Goal: Task Accomplishment & Management: Use online tool/utility

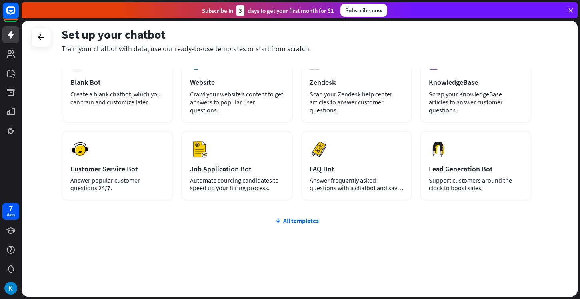
scroll to position [55, 0]
click at [290, 220] on div "All templates" at bounding box center [297, 221] width 470 height 8
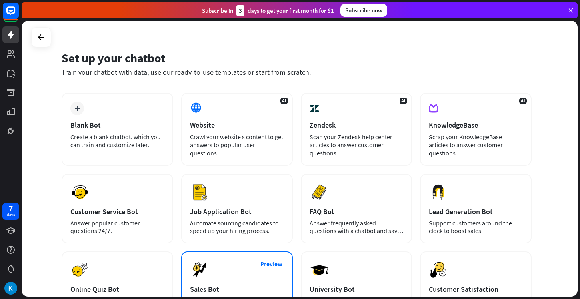
scroll to position [0, 0]
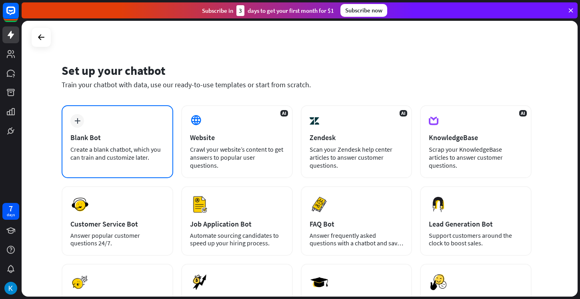
click at [117, 141] on div "Blank Bot" at bounding box center [117, 137] width 94 height 9
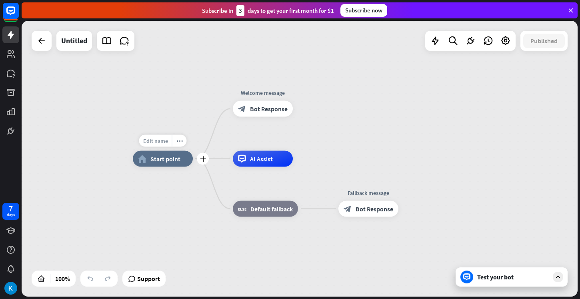
click at [158, 144] on span "Edit name" at bounding box center [155, 140] width 25 height 7
click at [172, 158] on span "Start point" at bounding box center [166, 159] width 30 height 8
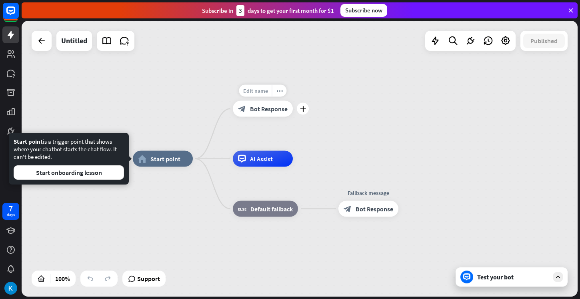
click at [255, 93] on span "Edit name" at bounding box center [255, 90] width 25 height 7
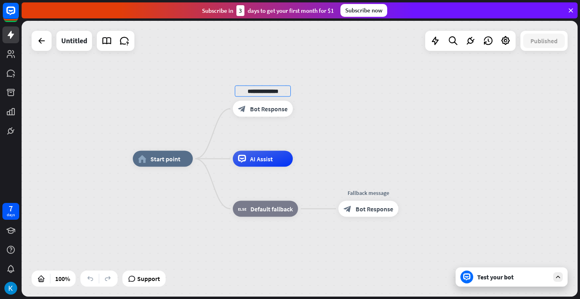
click at [273, 79] on div "**********" at bounding box center [300, 159] width 556 height 276
click at [278, 159] on div "AI Assist" at bounding box center [263, 159] width 60 height 16
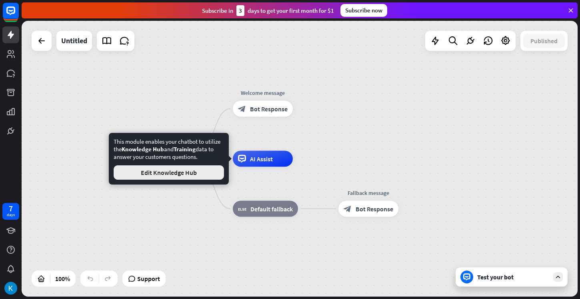
click at [211, 174] on button "Edit Knowledge Hub" at bounding box center [169, 172] width 110 height 14
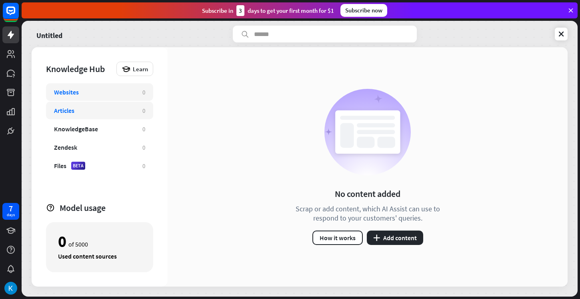
click at [115, 110] on div "Articles" at bounding box center [94, 110] width 80 height 8
click at [121, 90] on div "Websites" at bounding box center [94, 92] width 80 height 8
click at [121, 118] on div "Articles 0" at bounding box center [99, 111] width 107 height 18
click at [118, 136] on div "KnowledgeBase 0" at bounding box center [99, 129] width 107 height 18
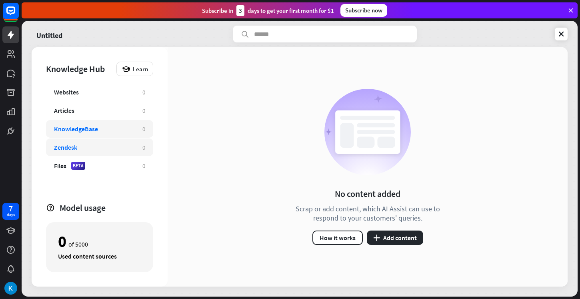
click at [118, 146] on div "Zendesk" at bounding box center [94, 147] width 80 height 8
click at [116, 143] on div "Zendesk" at bounding box center [94, 147] width 80 height 8
click at [116, 163] on div "Files BETA" at bounding box center [94, 166] width 80 height 8
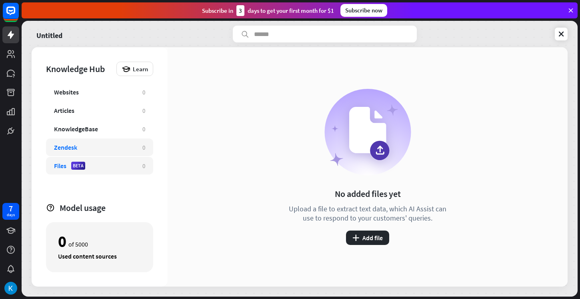
click at [118, 144] on div "Zendesk" at bounding box center [94, 147] width 80 height 8
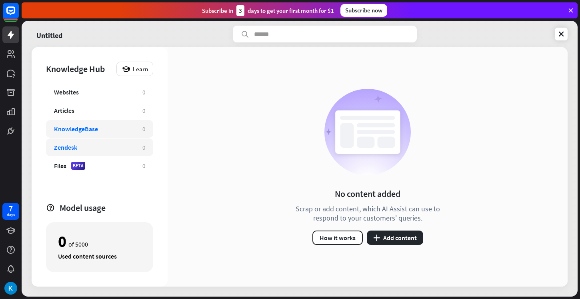
click at [116, 122] on div "KnowledgeBase 0" at bounding box center [99, 129] width 107 height 18
click at [116, 93] on div "Websites" at bounding box center [94, 92] width 80 height 8
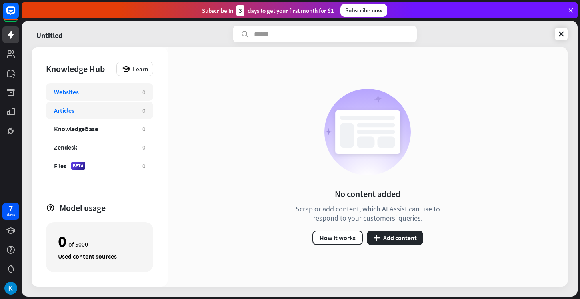
click at [113, 108] on div "Articles" at bounding box center [94, 110] width 80 height 8
click at [145, 68] on span "Learn" at bounding box center [140, 69] width 15 height 8
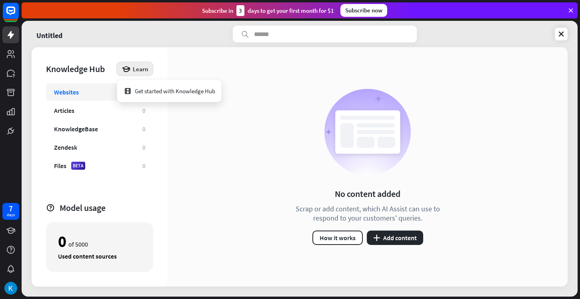
click at [145, 68] on span "Learn" at bounding box center [140, 69] width 15 height 8
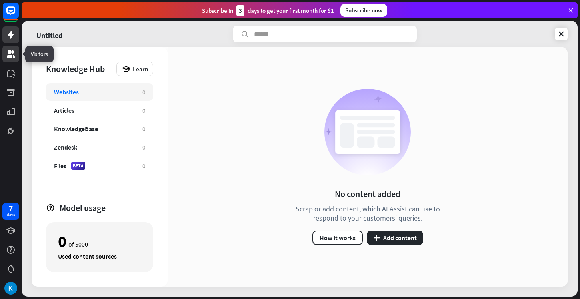
click at [12, 52] on icon at bounding box center [11, 54] width 8 height 8
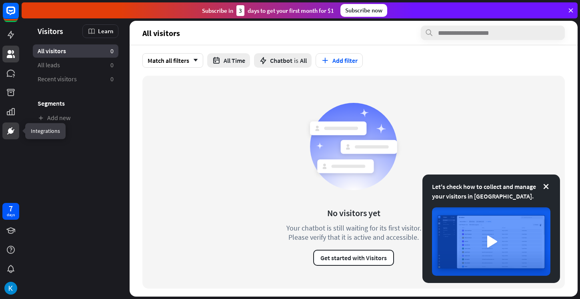
click at [4, 131] on link at bounding box center [10, 130] width 17 height 17
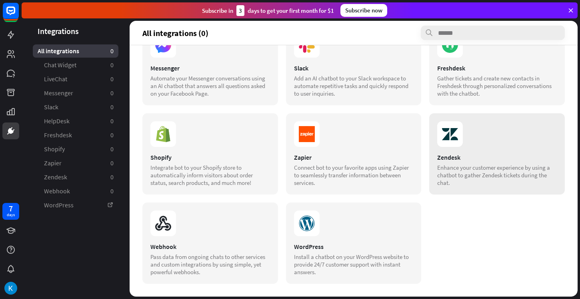
scroll to position [123, 0]
click at [369, 260] on div "Install a chatbot on your WordPress website to provide 24/7 customer support wi…" at bounding box center [354, 264] width 120 height 23
click at [68, 169] on link "Zapier 0" at bounding box center [76, 163] width 86 height 13
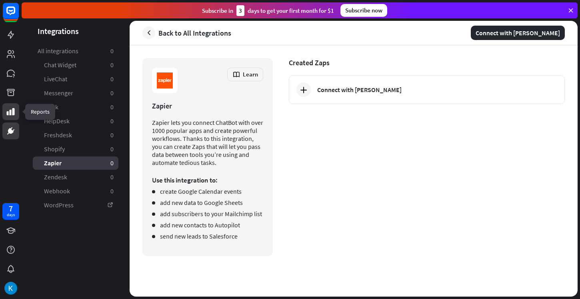
click at [8, 111] on icon at bounding box center [11, 112] width 10 height 10
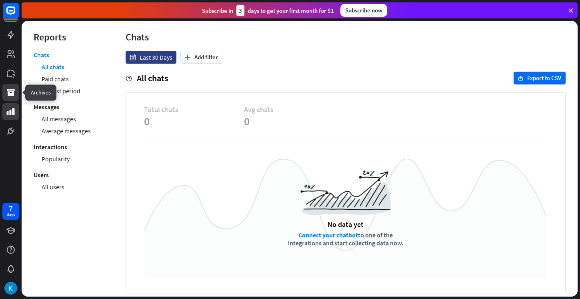
click at [8, 92] on icon at bounding box center [11, 92] width 8 height 7
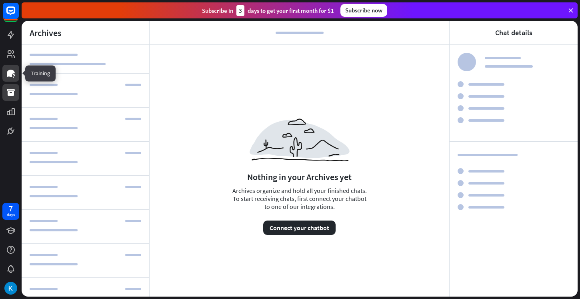
click at [8, 76] on icon at bounding box center [11, 73] width 8 height 7
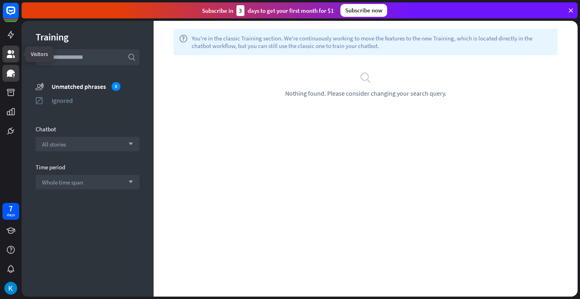
click at [9, 59] on link at bounding box center [10, 54] width 17 height 17
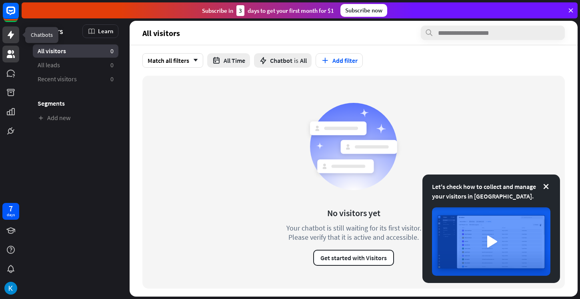
click at [10, 40] on link at bounding box center [10, 34] width 17 height 17
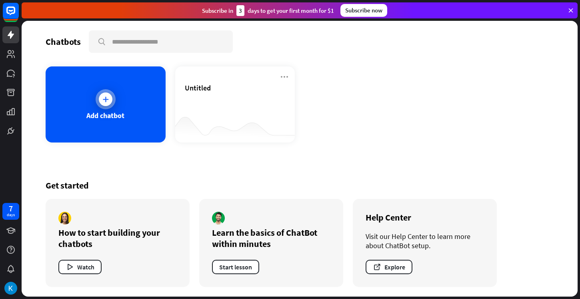
click at [116, 108] on div "Add chatbot" at bounding box center [106, 104] width 120 height 76
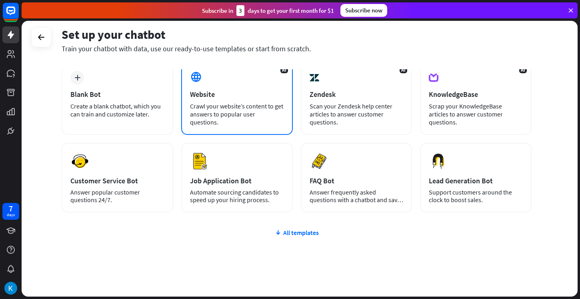
scroll to position [46, 0]
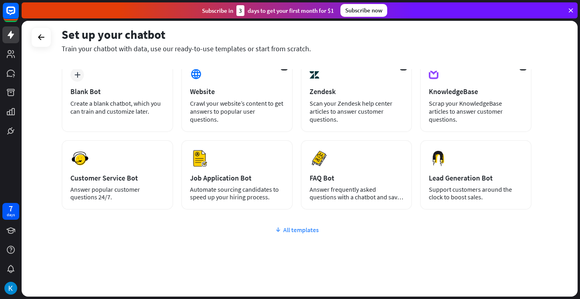
click at [281, 227] on icon at bounding box center [278, 230] width 6 height 8
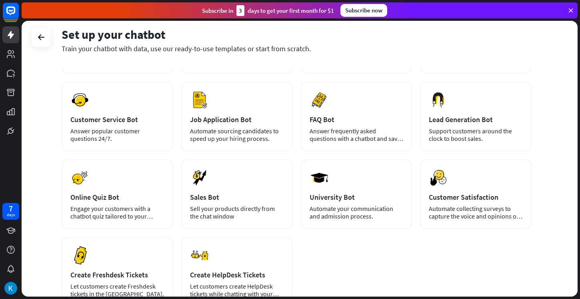
scroll to position [104, 0]
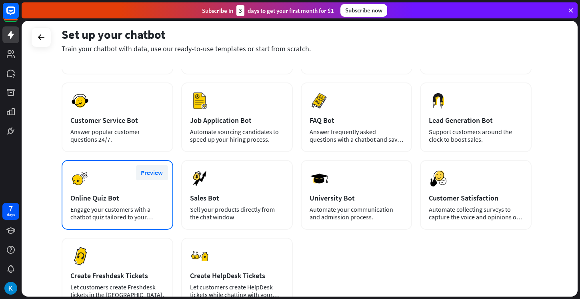
click at [151, 171] on button "Preview" at bounding box center [152, 172] width 32 height 15
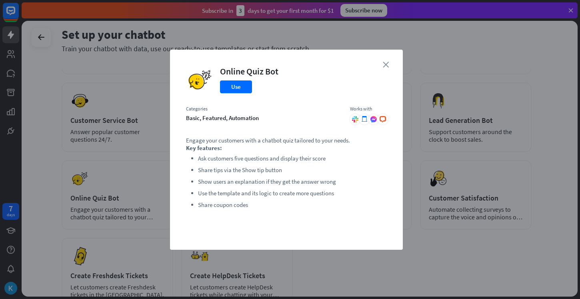
click at [386, 66] on icon "close" at bounding box center [386, 65] width 6 height 6
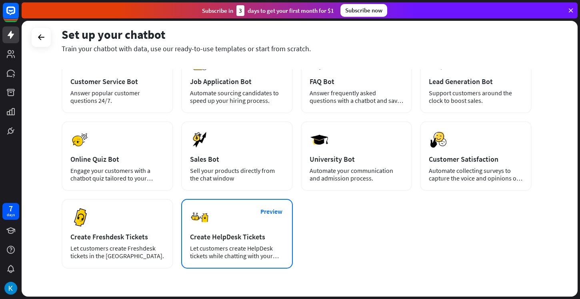
scroll to position [141, 0]
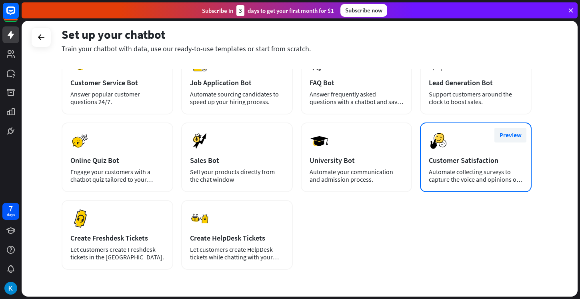
click at [519, 136] on button "Preview" at bounding box center [511, 135] width 32 height 15
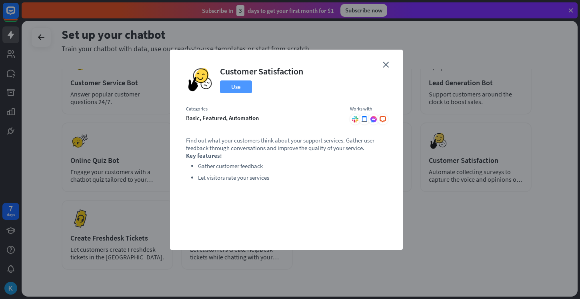
click at [242, 86] on button "Use" at bounding box center [236, 86] width 32 height 13
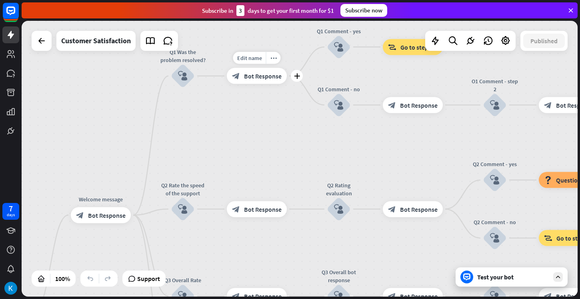
click at [274, 79] on span "Bot Response" at bounding box center [263, 76] width 38 height 8
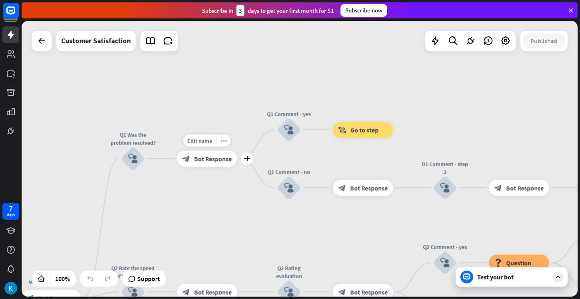
click at [37, 52] on div "home_2 Start point Welcome message block_bot_response Bot Response Q1 Was the p…" at bounding box center [300, 159] width 556 height 276
click at [44, 41] on icon at bounding box center [42, 41] width 10 height 10
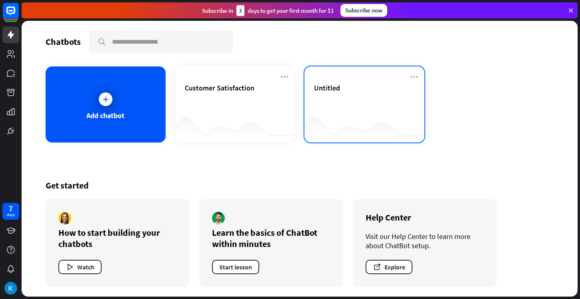
click at [339, 96] on div "Untitled" at bounding box center [364, 97] width 101 height 28
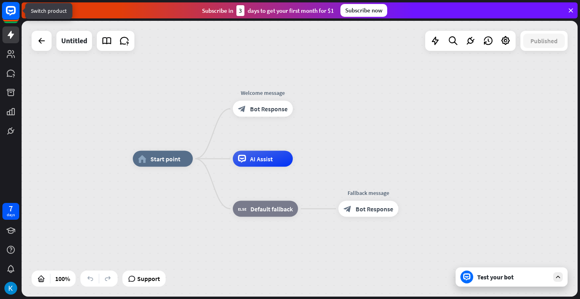
click at [12, 11] on icon at bounding box center [10, 11] width 5 height 2
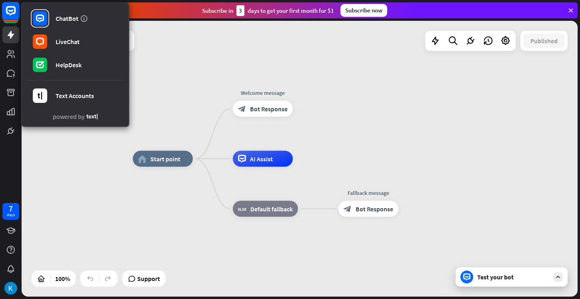
click at [14, 12] on rect at bounding box center [11, 11] width 18 height 18
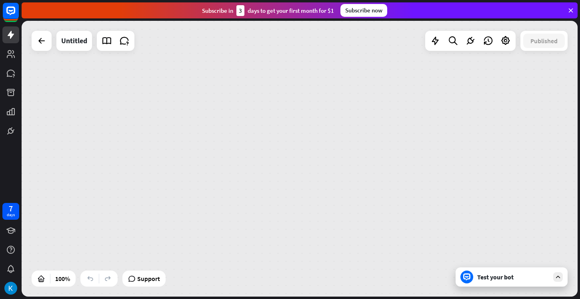
click at [53, 47] on div "Untitled" at bounding box center [83, 41] width 103 height 20
click at [41, 42] on icon at bounding box center [42, 41] width 10 height 10
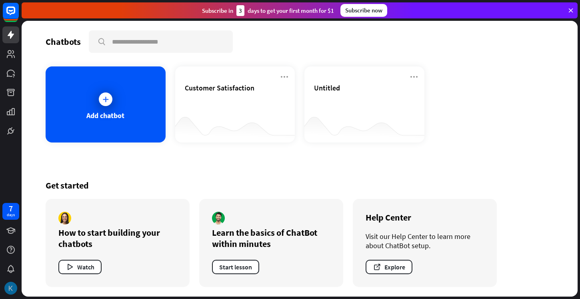
click at [10, 287] on img at bounding box center [10, 288] width 13 height 13
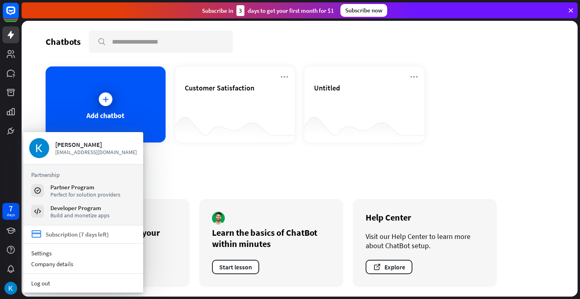
click at [75, 238] on div "Subscription (7 days left)" at bounding box center [77, 235] width 63 height 8
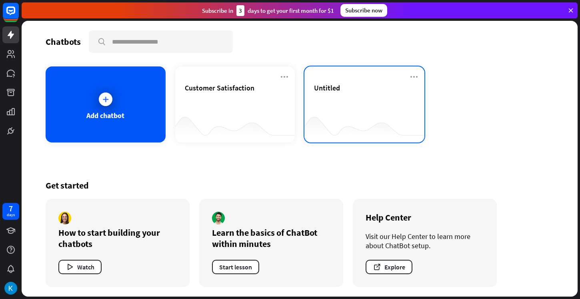
click at [327, 105] on div "Untitled" at bounding box center [364, 97] width 101 height 28
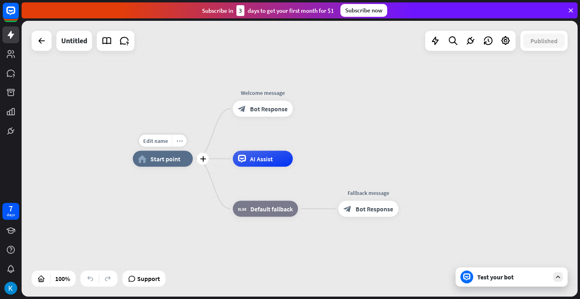
click at [181, 142] on icon "more_horiz" at bounding box center [180, 141] width 6 height 6
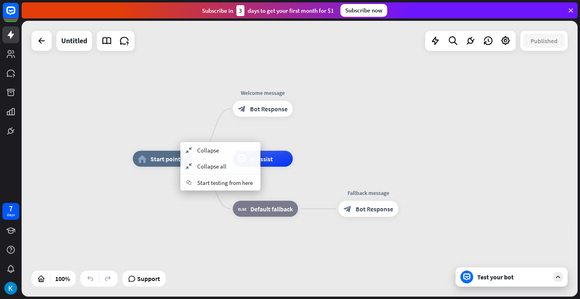
click at [166, 160] on span "Start point" at bounding box center [166, 159] width 30 height 8
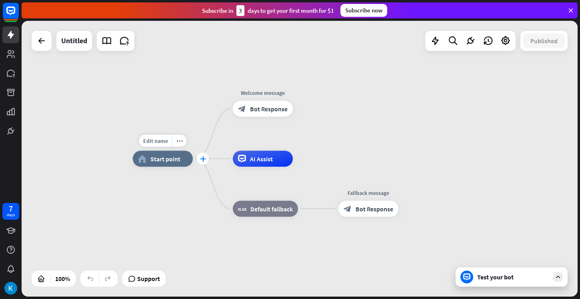
click at [201, 156] on div "plus" at bounding box center [203, 159] width 12 height 12
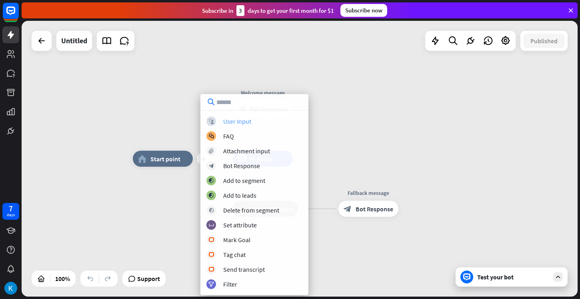
click at [223, 119] on div "block_user_input User Input" at bounding box center [255, 121] width 96 height 10
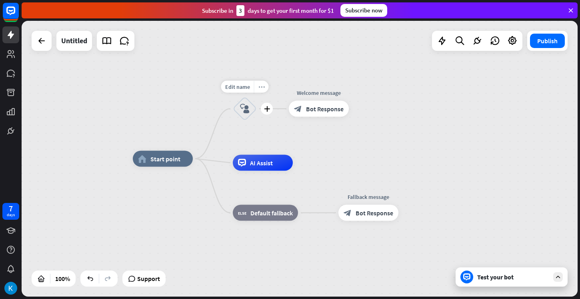
click at [261, 87] on icon "more_horiz" at bounding box center [262, 87] width 6 height 6
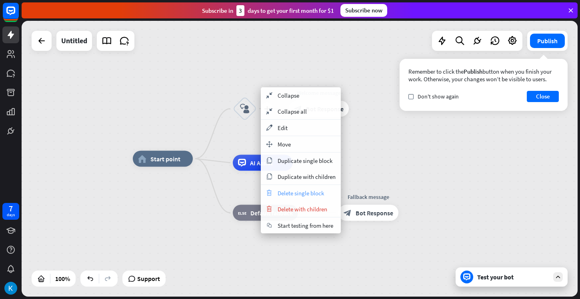
click at [297, 193] on span "Delete single block" at bounding box center [301, 193] width 46 height 8
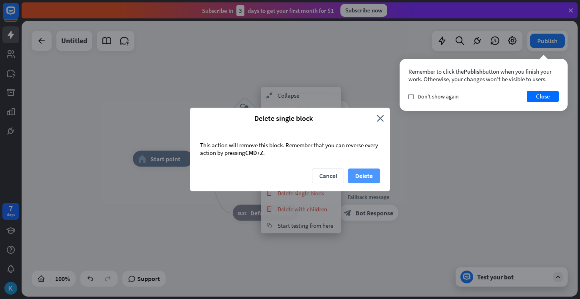
click at [365, 181] on button "Delete" at bounding box center [364, 176] width 32 height 15
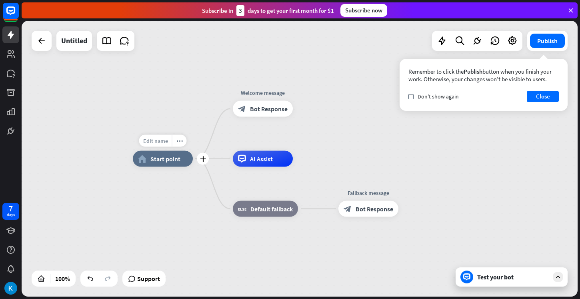
click at [159, 143] on span "Edit name" at bounding box center [155, 140] width 25 height 7
click at [161, 155] on span "Start point" at bounding box center [166, 159] width 30 height 8
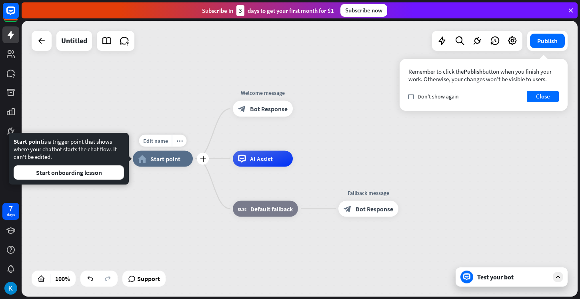
click at [161, 158] on span "Start point" at bounding box center [166, 159] width 30 height 8
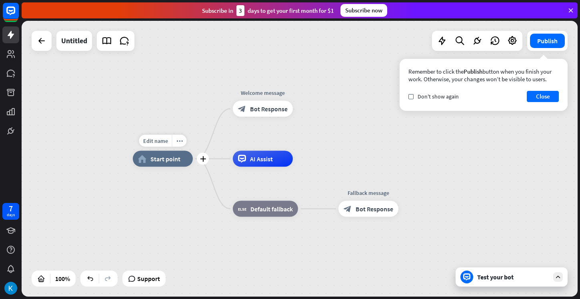
click at [147, 167] on div "Edit name more_horiz plus home_2 Start point" at bounding box center [163, 159] width 60 height 16
click at [148, 166] on div "home_2 Start point" at bounding box center [163, 159] width 60 height 16
click at [149, 167] on div "Edit name more_horiz plus home_2 Start point" at bounding box center [163, 159] width 60 height 16
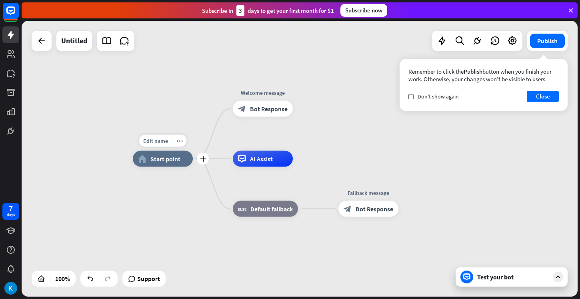
click at [149, 167] on div "Edit name more_horiz plus home_2 Start point" at bounding box center [163, 159] width 60 height 16
click at [173, 163] on div "home_2 Start point" at bounding box center [163, 159] width 60 height 16
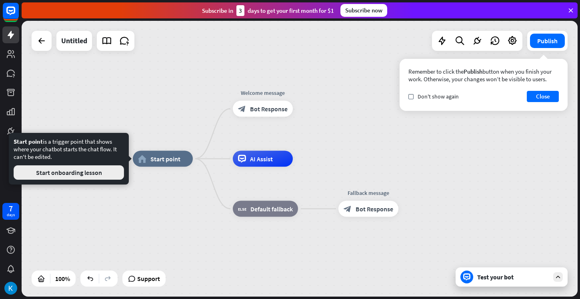
click at [106, 172] on button "Start onboarding lesson" at bounding box center [69, 172] width 110 height 14
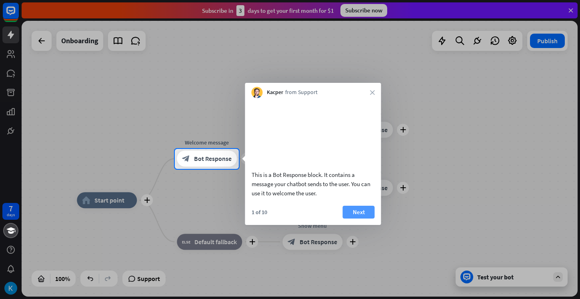
click at [367, 219] on button "Next" at bounding box center [359, 212] width 32 height 13
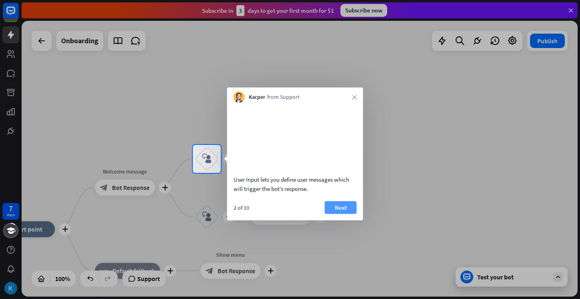
click at [340, 214] on button "Next" at bounding box center [341, 207] width 32 height 13
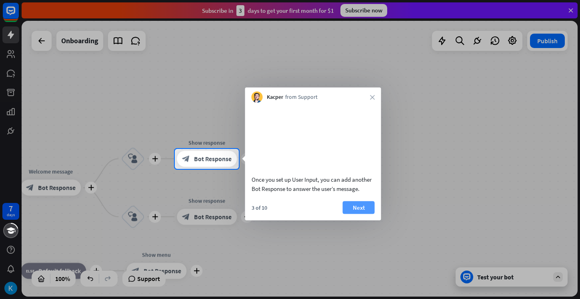
click at [349, 214] on button "Next" at bounding box center [359, 207] width 32 height 13
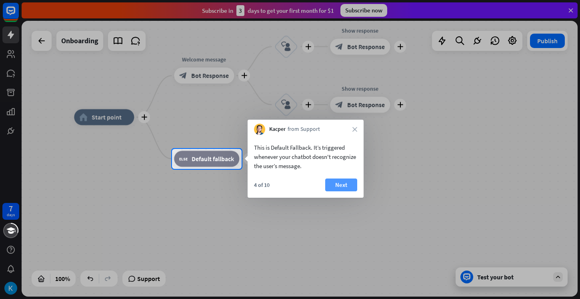
click at [342, 186] on button "Next" at bounding box center [341, 185] width 32 height 13
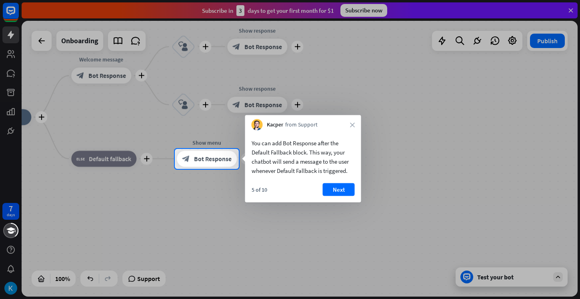
click at [342, 186] on button "Next" at bounding box center [339, 189] width 32 height 13
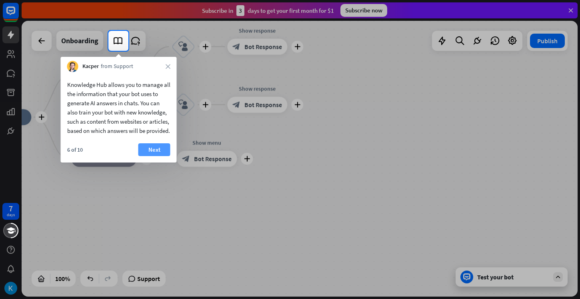
click at [151, 153] on button "Next" at bounding box center [154, 149] width 32 height 13
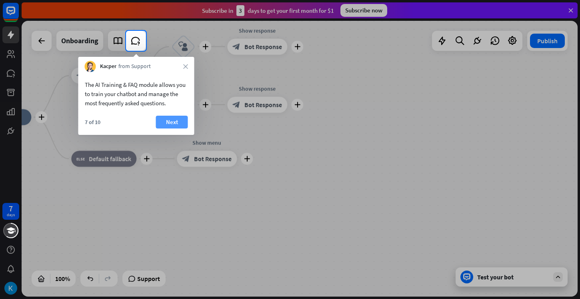
click at [170, 125] on button "Next" at bounding box center [172, 122] width 32 height 13
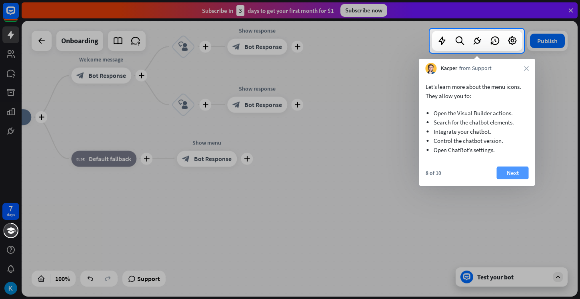
click at [512, 171] on button "Next" at bounding box center [513, 173] width 32 height 13
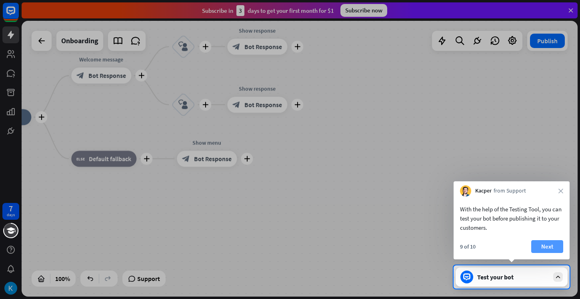
click at [543, 247] on button "Next" at bounding box center [548, 246] width 32 height 13
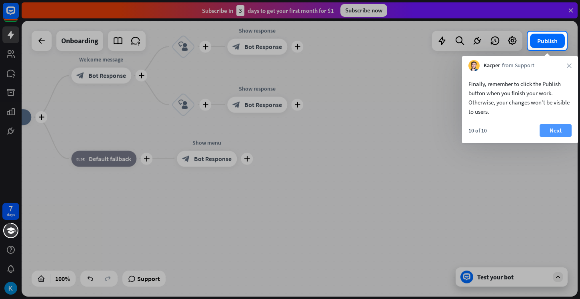
click at [550, 128] on button "Next" at bounding box center [556, 130] width 32 height 13
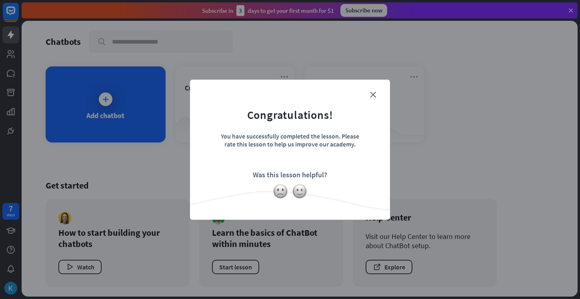
click at [373, 90] on form "Congratulations! You have successfully completed the lesson. Please rate this l…" at bounding box center [290, 138] width 180 height 96
click at [373, 95] on icon "close" at bounding box center [373, 95] width 6 height 6
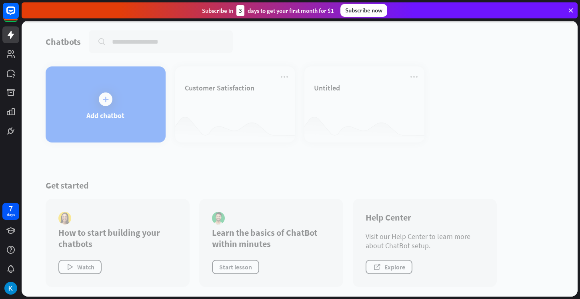
click at [374, 101] on div at bounding box center [300, 159] width 556 height 276
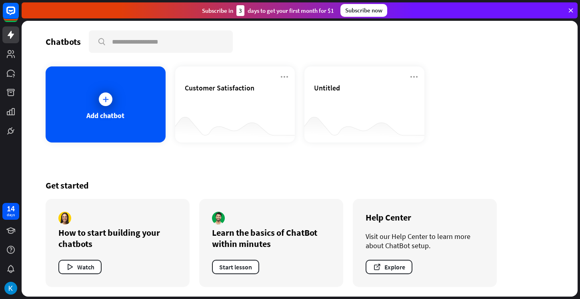
click at [374, 101] on div "Untitled" at bounding box center [364, 97] width 101 height 28
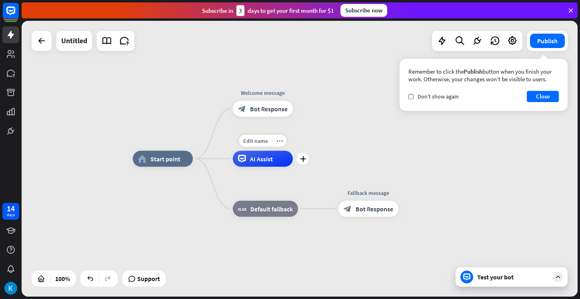
click at [267, 157] on span "AI Assist" at bounding box center [261, 159] width 23 height 8
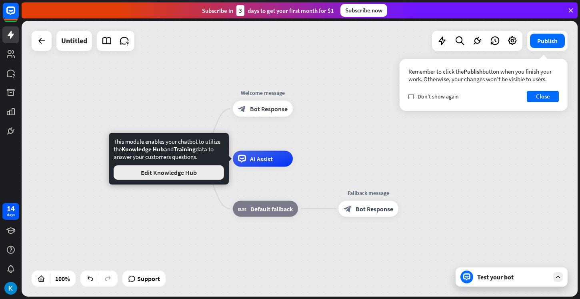
click at [211, 172] on button "Edit Knowledge Hub" at bounding box center [169, 172] width 110 height 14
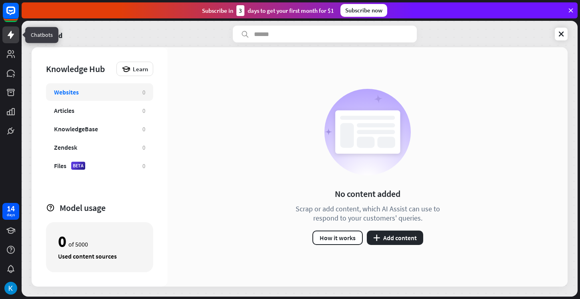
click at [14, 35] on icon at bounding box center [11, 35] width 10 height 10
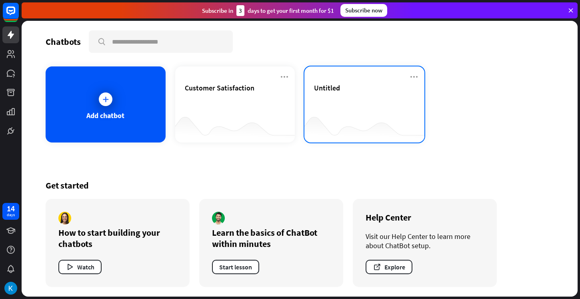
click at [328, 88] on span "Untitled" at bounding box center [327, 87] width 26 height 9
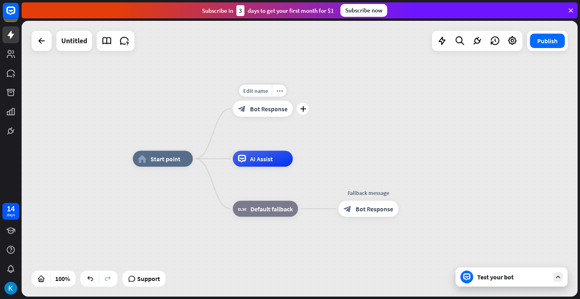
click at [259, 107] on span "Bot Response" at bounding box center [269, 109] width 38 height 8
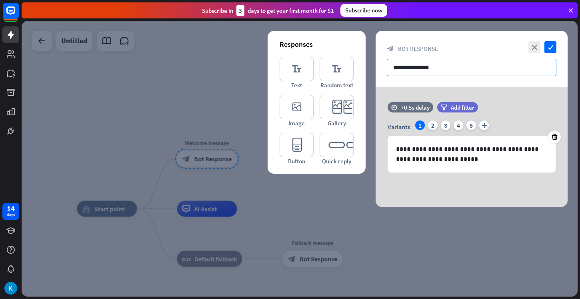
click at [446, 69] on input "**********" at bounding box center [472, 67] width 170 height 17
click at [289, 152] on icon "editor_button" at bounding box center [297, 145] width 34 height 24
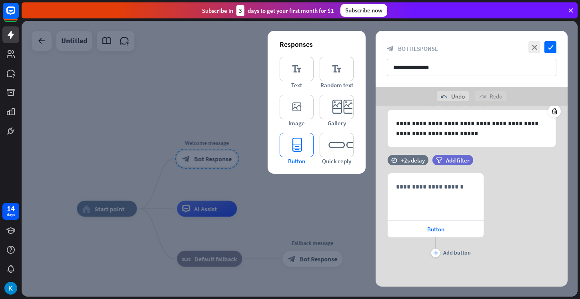
scroll to position [45, 0]
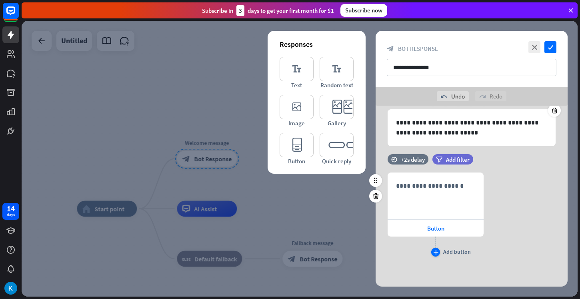
click at [439, 253] on div "plus" at bounding box center [435, 252] width 9 height 9
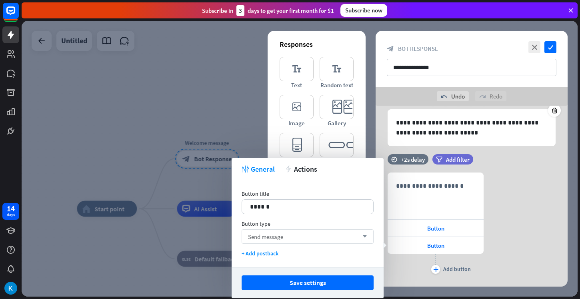
click at [371, 235] on div "Send message arrow_down" at bounding box center [308, 236] width 132 height 14
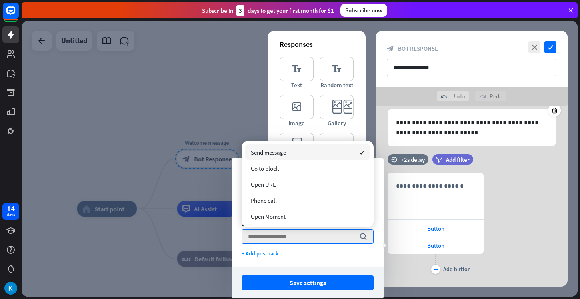
click at [347, 153] on div "Send message checked" at bounding box center [308, 152] width 126 height 16
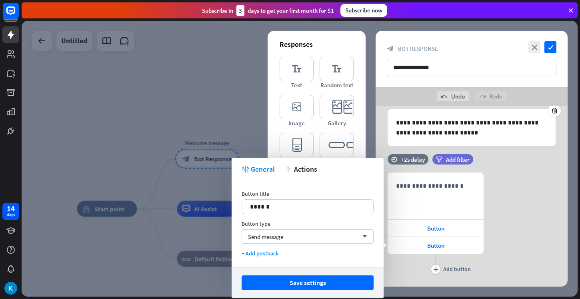
click at [519, 254] on div "**********" at bounding box center [472, 224] width 192 height 103
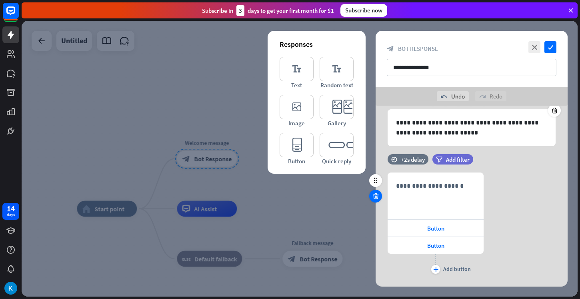
click at [378, 198] on icon at bounding box center [376, 196] width 8 height 7
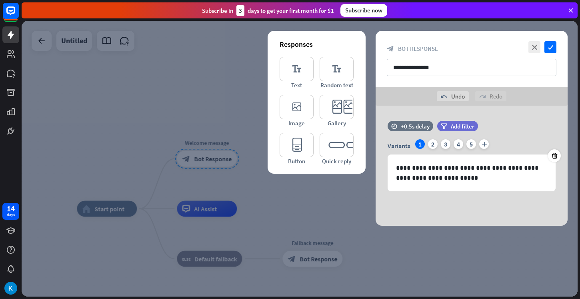
scroll to position [0, 0]
click at [345, 144] on icon "editor_quick_replies" at bounding box center [337, 145] width 34 height 24
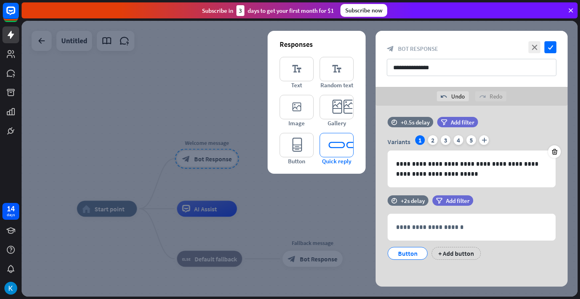
scroll to position [5, 0]
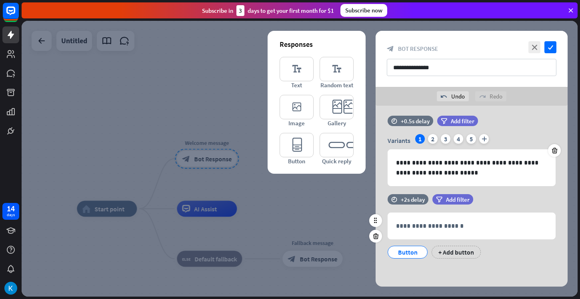
click at [413, 250] on div "Button" at bounding box center [408, 252] width 26 height 12
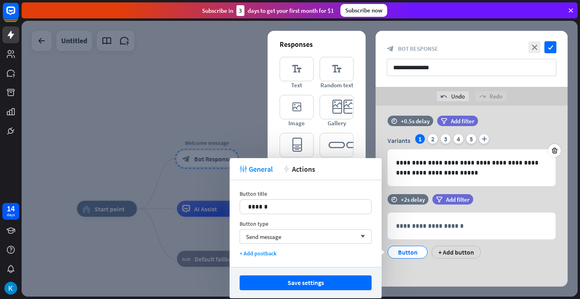
click at [327, 228] on div "Button type Send message arrow_down" at bounding box center [306, 232] width 132 height 24
click at [328, 233] on div "Send message arrow_down" at bounding box center [306, 236] width 132 height 14
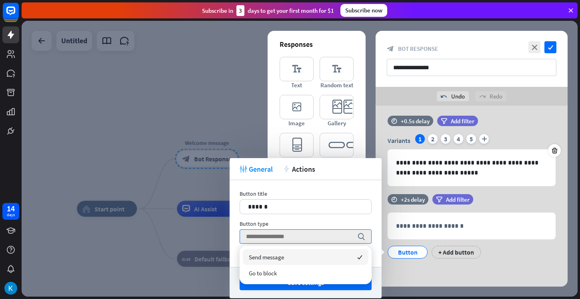
click at [329, 256] on div "Send message checked" at bounding box center [306, 257] width 126 height 16
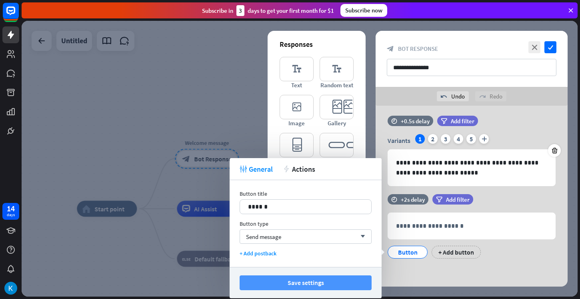
click at [320, 281] on button "Save settings" at bounding box center [306, 282] width 132 height 15
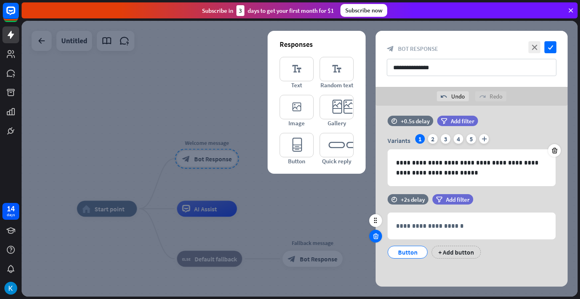
click at [377, 238] on icon at bounding box center [376, 236] width 8 height 7
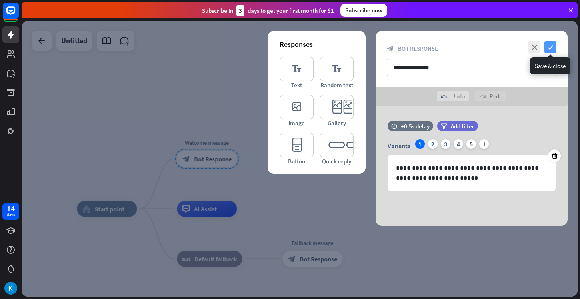
click at [548, 48] on icon "check" at bounding box center [551, 47] width 12 height 12
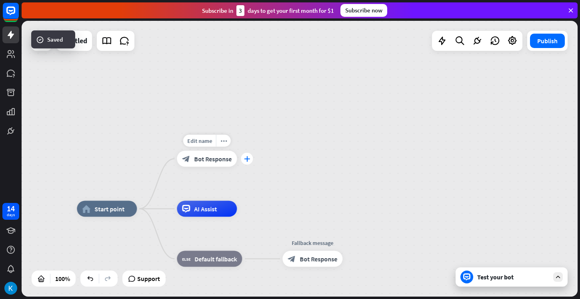
click at [249, 157] on icon "plus" at bounding box center [247, 159] width 6 height 6
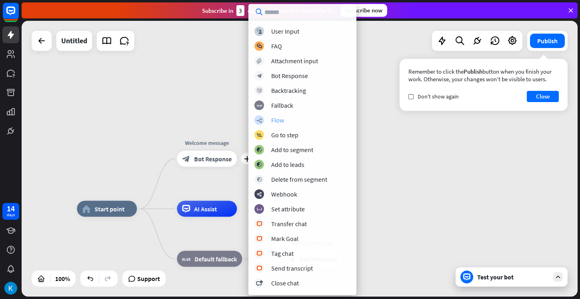
click at [281, 118] on div "Flow" at bounding box center [277, 120] width 13 height 8
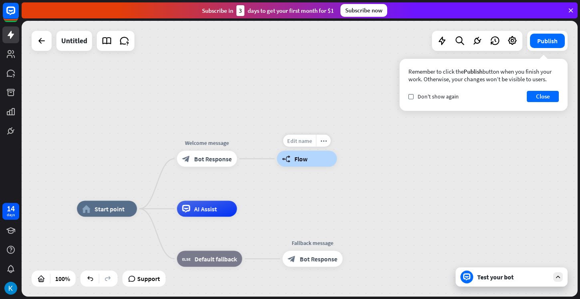
click at [307, 140] on span "Edit name" at bounding box center [299, 140] width 25 height 7
click at [313, 152] on div "builder_tree Flow" at bounding box center [307, 159] width 60 height 16
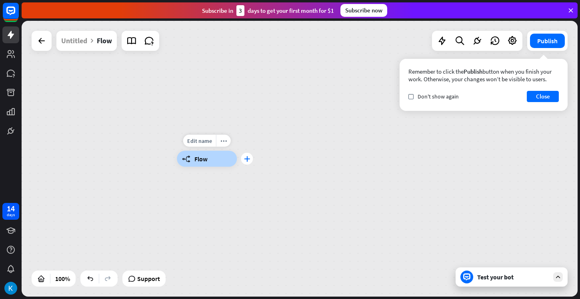
click at [244, 158] on div "plus" at bounding box center [247, 159] width 12 height 12
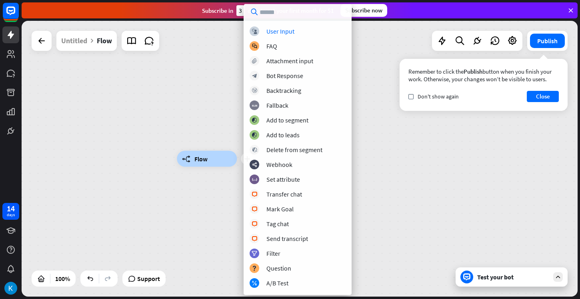
click at [204, 128] on div "Edit name more_horiz plus builder_tree Flow" at bounding box center [300, 159] width 556 height 276
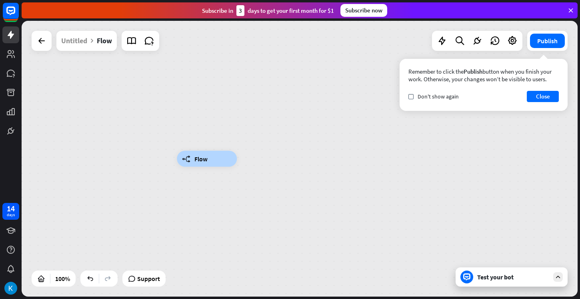
click at [165, 116] on div "builder_tree Flow" at bounding box center [300, 159] width 556 height 276
click at [40, 40] on icon at bounding box center [42, 41] width 10 height 10
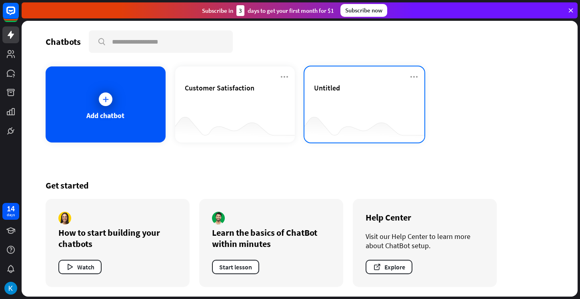
click at [329, 109] on div "Untitled" at bounding box center [364, 97] width 101 height 28
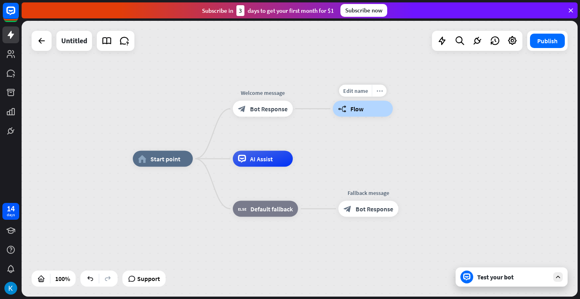
click at [377, 91] on icon "more_horiz" at bounding box center [380, 91] width 6 height 6
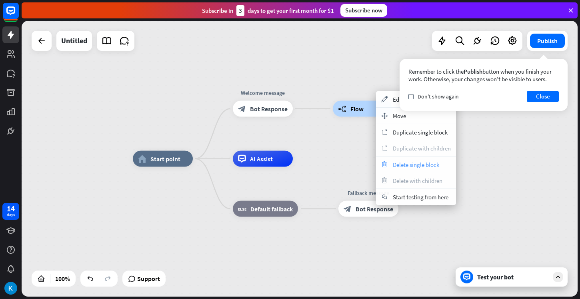
click at [393, 160] on div "trash Delete single block" at bounding box center [416, 165] width 80 height 16
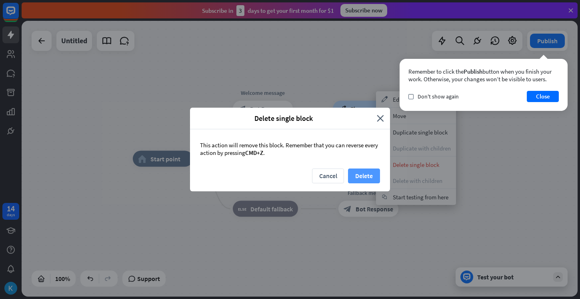
click at [357, 175] on button "Delete" at bounding box center [364, 176] width 32 height 15
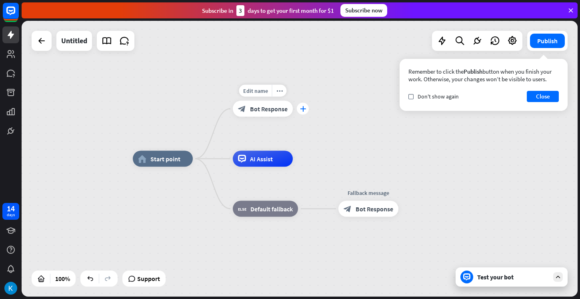
click at [303, 111] on icon "plus" at bounding box center [303, 109] width 6 height 6
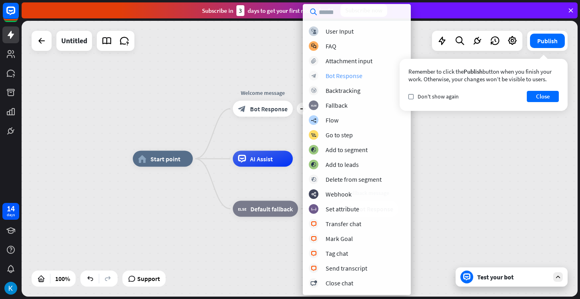
click at [337, 76] on div "Bot Response" at bounding box center [344, 76] width 37 height 8
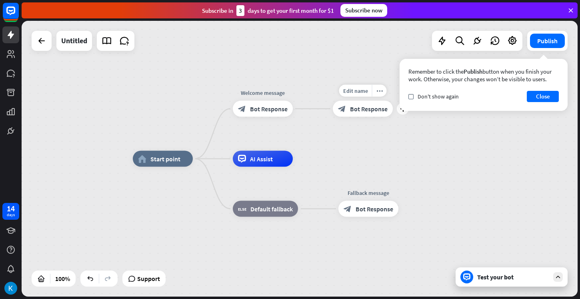
click at [353, 109] on span "Bot Response" at bounding box center [369, 109] width 38 height 8
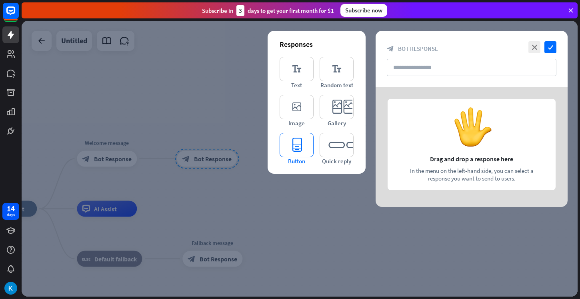
click at [291, 154] on icon "editor_button" at bounding box center [297, 145] width 34 height 24
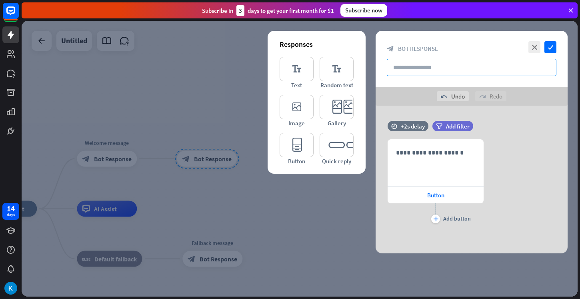
click at [418, 66] on input "text" at bounding box center [472, 67] width 170 height 17
click at [433, 195] on span "Button" at bounding box center [435, 195] width 17 height 8
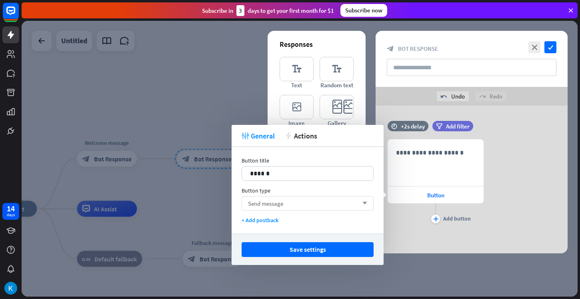
click at [359, 200] on div "Send message arrow_down" at bounding box center [308, 203] width 132 height 14
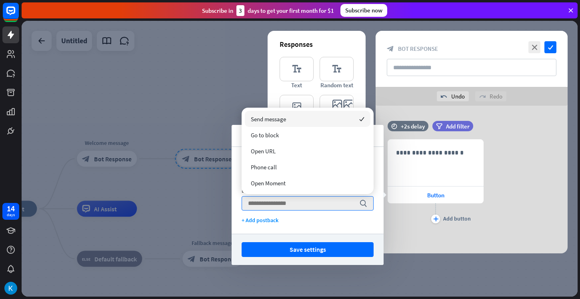
click at [339, 126] on div "Send message checked" at bounding box center [308, 119] width 126 height 16
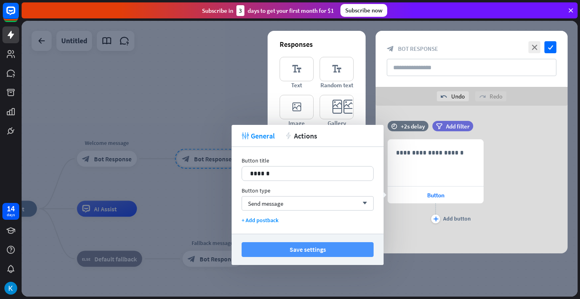
click at [345, 247] on button "Save settings" at bounding box center [308, 249] width 132 height 15
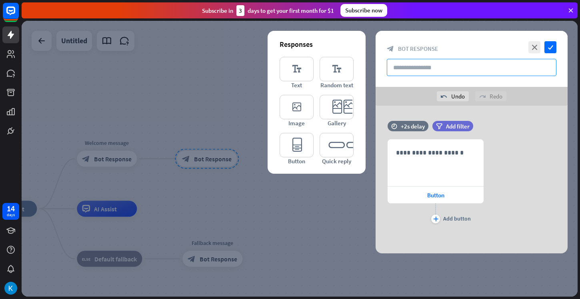
click at [425, 72] on input "text" at bounding box center [472, 67] width 170 height 17
type input "**********"
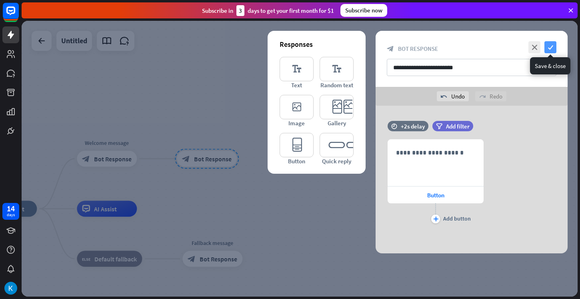
click at [554, 49] on icon "check" at bounding box center [551, 47] width 12 height 12
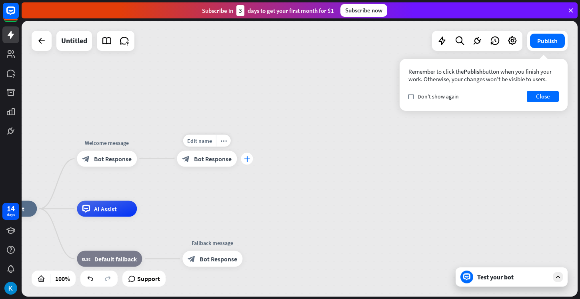
click at [245, 157] on icon "plus" at bounding box center [247, 159] width 6 height 6
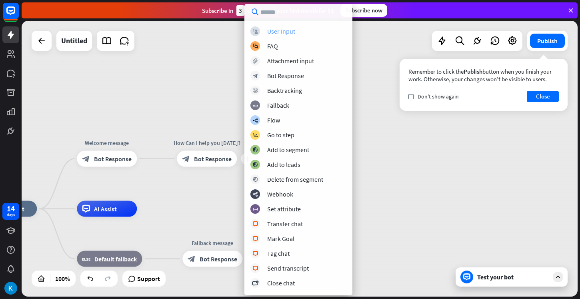
click at [274, 32] on div "User Input" at bounding box center [281, 31] width 28 height 8
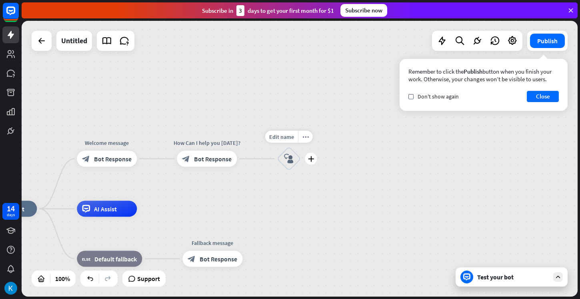
click at [283, 159] on div "block_user_input" at bounding box center [289, 159] width 24 height 24
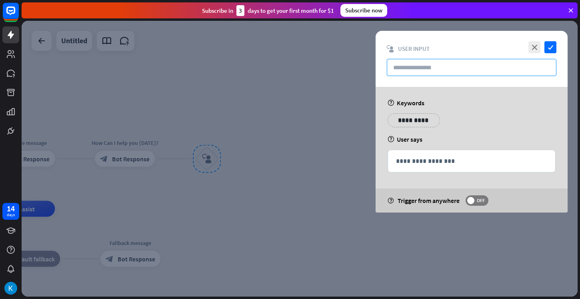
click at [407, 66] on input "text" at bounding box center [472, 67] width 170 height 17
click at [410, 123] on p "**********" at bounding box center [414, 120] width 40 height 10
click at [433, 139] on div "help User says" at bounding box center [472, 139] width 168 height 8
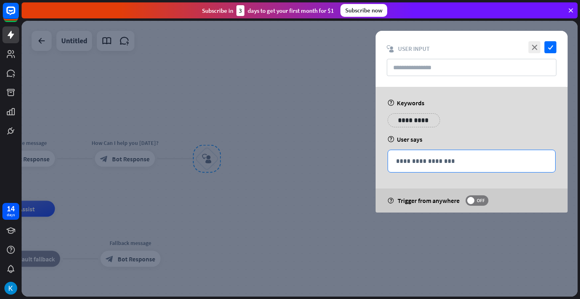
click at [431, 157] on p "**********" at bounding box center [471, 161] width 151 height 10
click at [478, 200] on span "OFF" at bounding box center [481, 200] width 12 height 6
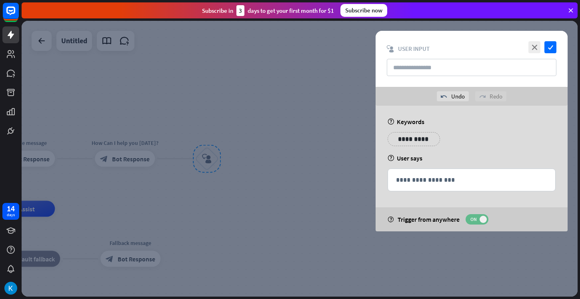
click at [481, 219] on span at bounding box center [483, 219] width 7 height 7
click at [457, 187] on div "**********" at bounding box center [471, 180] width 167 height 22
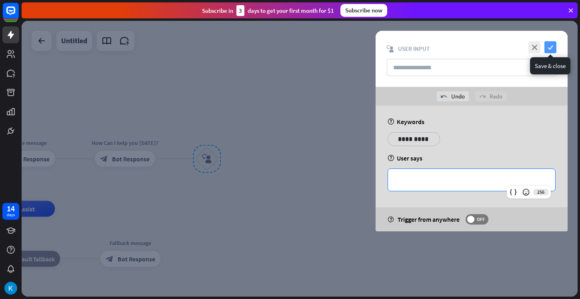
click at [552, 44] on icon "check" at bounding box center [551, 47] width 12 height 12
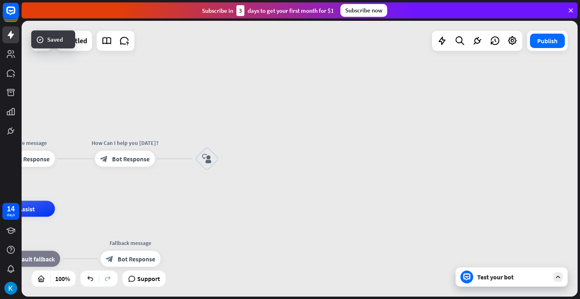
click at [502, 284] on div "Test your bot" at bounding box center [512, 276] width 112 height 19
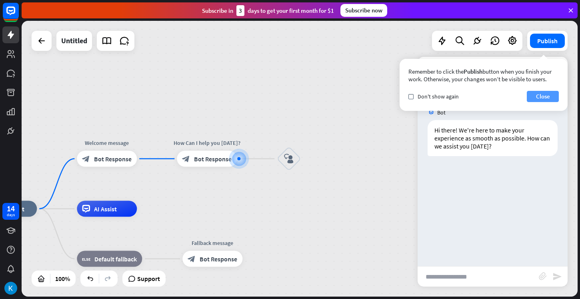
click at [543, 100] on button "Close" at bounding box center [543, 96] width 32 height 11
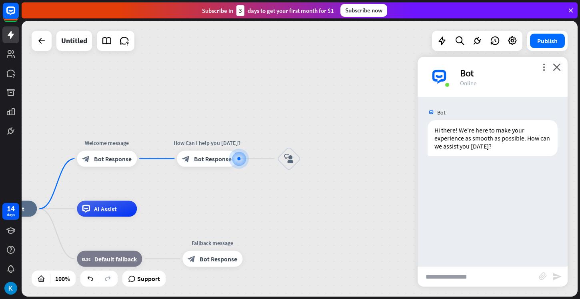
click at [477, 279] on input "text" at bounding box center [478, 277] width 121 height 20
type input "**"
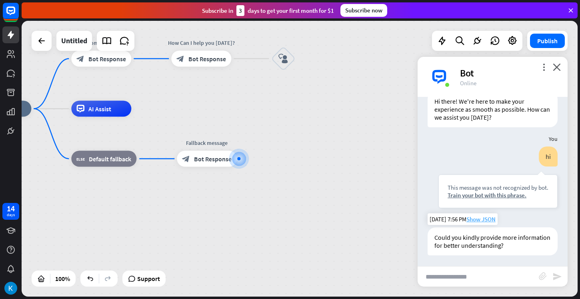
scroll to position [30, 0]
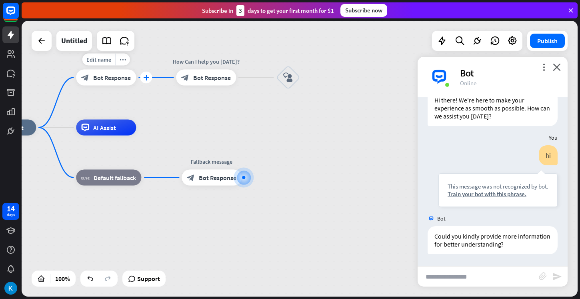
click at [145, 79] on icon "plus" at bounding box center [146, 78] width 6 height 6
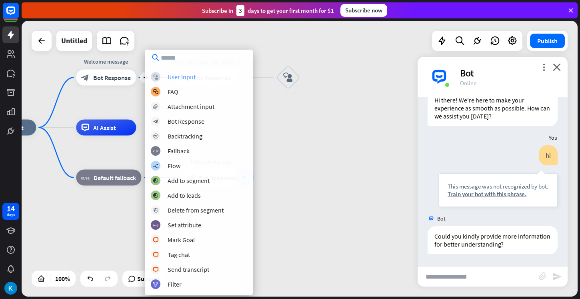
click at [172, 74] on div "User Input" at bounding box center [182, 77] width 28 height 8
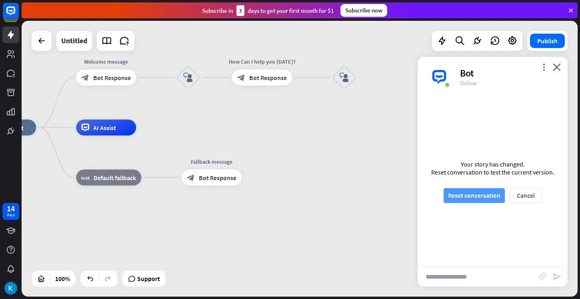
click at [467, 195] on button "Reset conversation" at bounding box center [474, 195] width 61 height 15
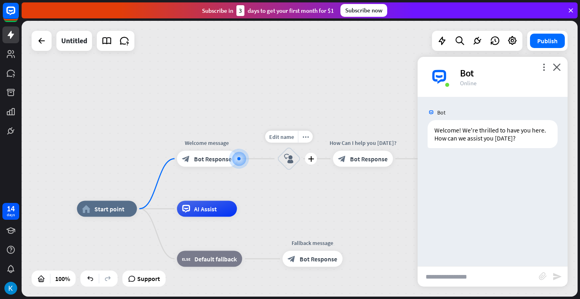
click at [287, 164] on div "block_user_input" at bounding box center [289, 159] width 24 height 24
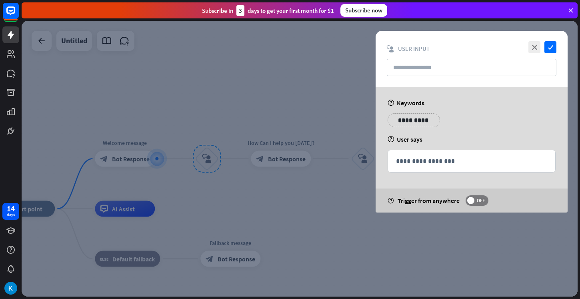
click at [411, 122] on p "**********" at bounding box center [414, 120] width 40 height 10
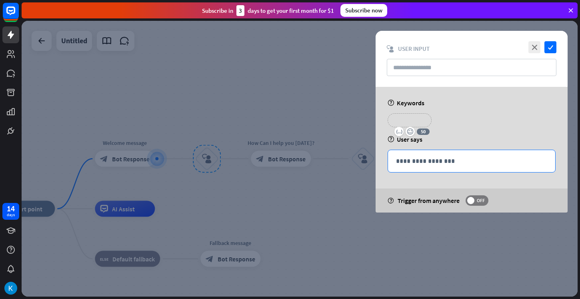
click at [416, 151] on div "**********" at bounding box center [471, 161] width 167 height 22
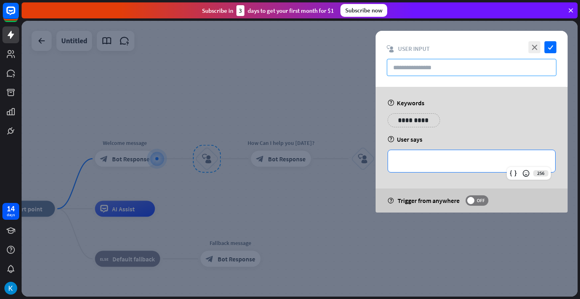
click at [417, 69] on input "text" at bounding box center [472, 67] width 170 height 17
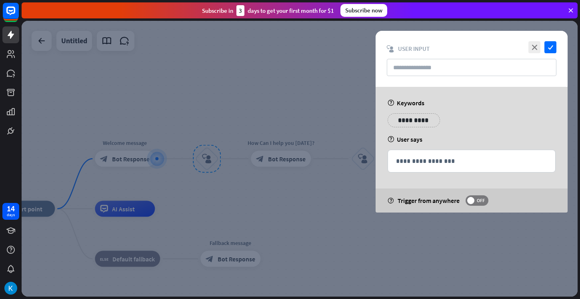
click at [335, 78] on div at bounding box center [300, 159] width 556 height 276
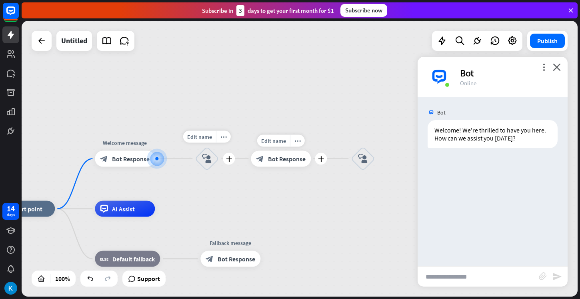
click at [297, 162] on span "Bot Response" at bounding box center [287, 159] width 38 height 8
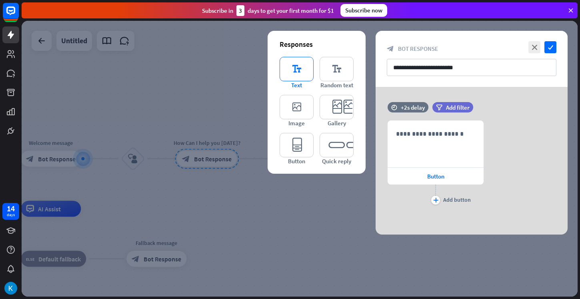
click at [308, 68] on icon "editor_text" at bounding box center [297, 69] width 34 height 24
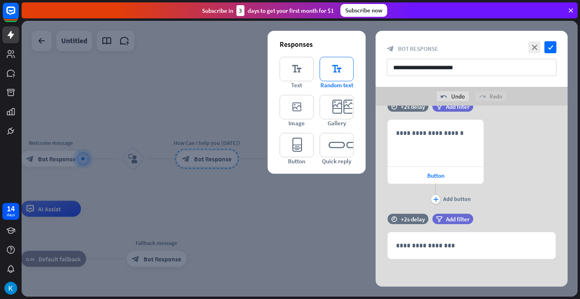
scroll to position [20, 0]
drag, startPoint x: 476, startPoint y: 76, endPoint x: 361, endPoint y: 64, distance: 115.8
click at [376, 64] on div "**********" at bounding box center [472, 159] width 192 height 256
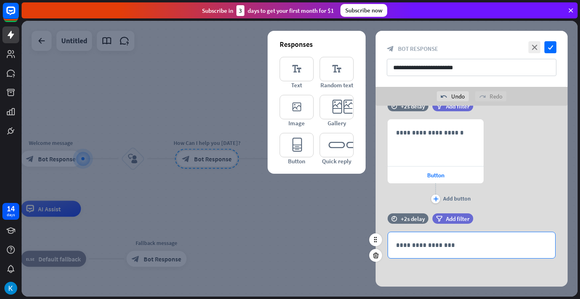
click at [408, 245] on p "**********" at bounding box center [471, 245] width 151 height 10
click at [346, 212] on div at bounding box center [300, 159] width 556 height 276
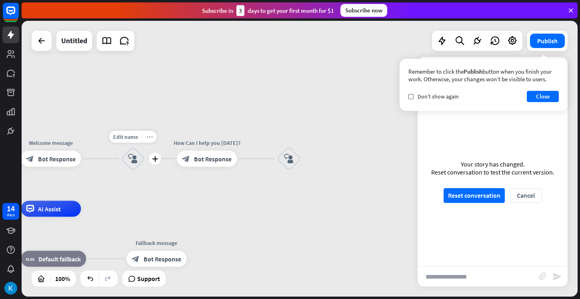
click at [146, 136] on icon "more_horiz" at bounding box center [149, 137] width 6 height 6
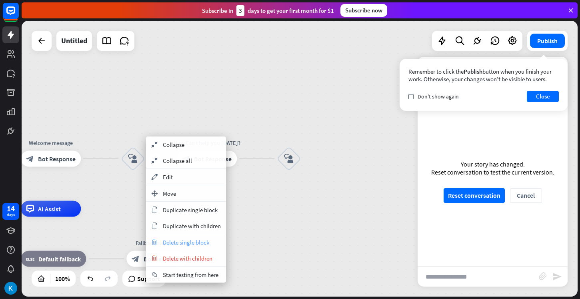
click at [187, 246] on div "trash Delete single block" at bounding box center [186, 242] width 80 height 16
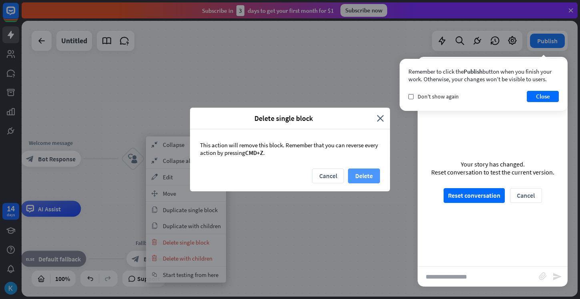
click at [354, 180] on button "Delete" at bounding box center [364, 176] width 32 height 15
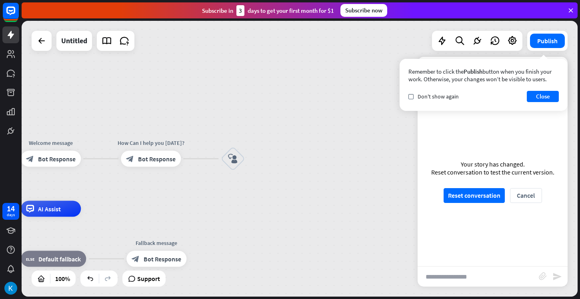
click at [467, 194] on button "Reset conversation" at bounding box center [474, 195] width 61 height 15
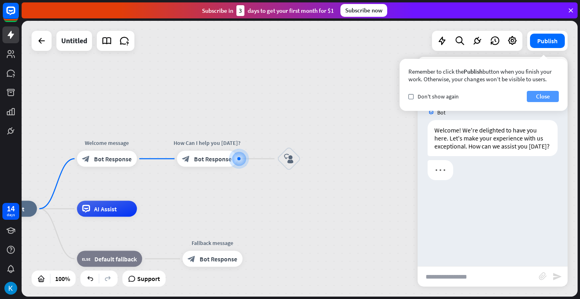
click at [542, 96] on button "Close" at bounding box center [543, 96] width 32 height 11
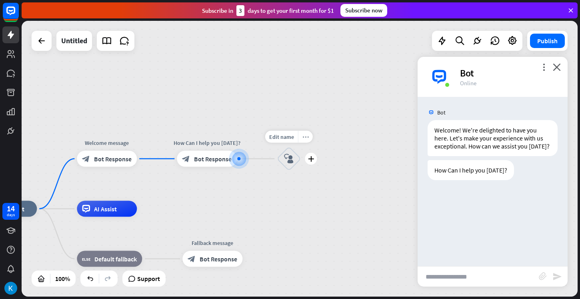
click at [305, 133] on div "more_horiz" at bounding box center [305, 137] width 15 height 12
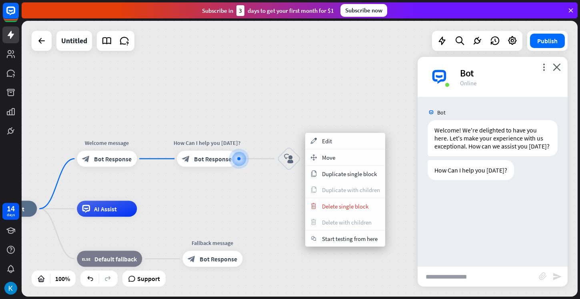
click at [296, 155] on div "block_user_input" at bounding box center [289, 159] width 24 height 24
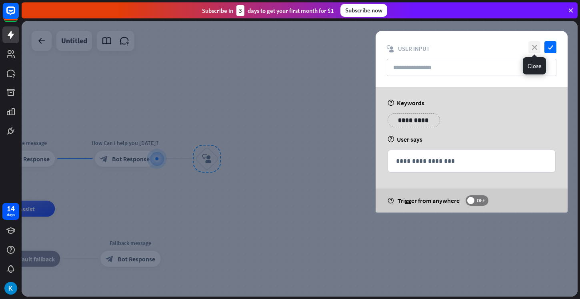
click at [538, 43] on icon "close" at bounding box center [535, 47] width 12 height 12
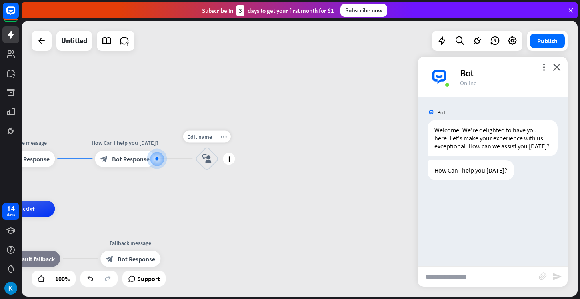
click at [223, 140] on div "more_horiz" at bounding box center [223, 137] width 15 height 12
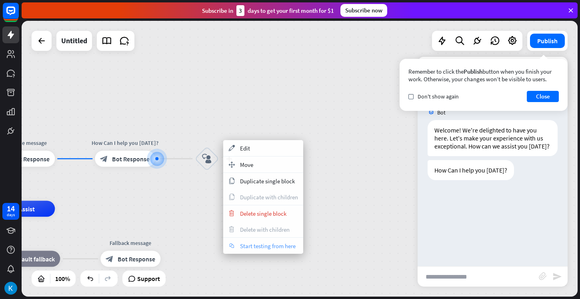
click at [257, 249] on span "Start testing from here" at bounding box center [268, 246] width 56 height 8
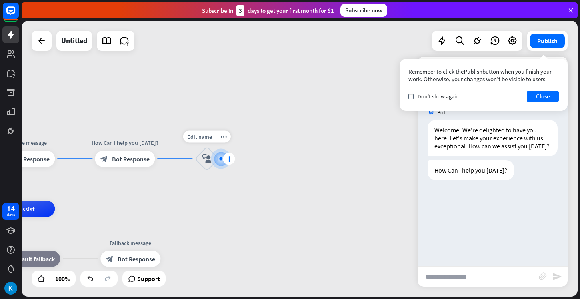
click at [230, 157] on icon "plus" at bounding box center [229, 159] width 6 height 6
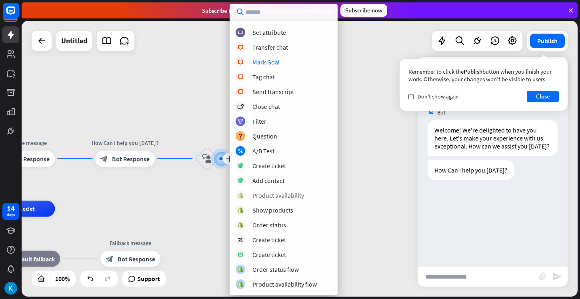
scroll to position [132, 0]
click at [205, 197] on div "home_2 Start point Welcome message block_bot_response Bot Response How Can I he…" at bounding box center [300, 159] width 556 height 276
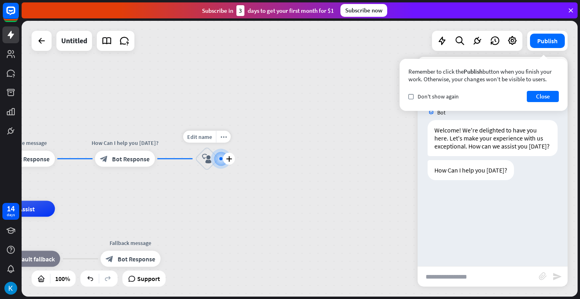
click at [209, 157] on icon "block_user_input" at bounding box center [207, 159] width 10 height 10
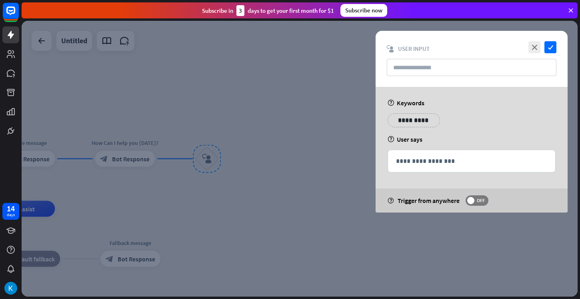
click at [219, 157] on div at bounding box center [300, 159] width 556 height 276
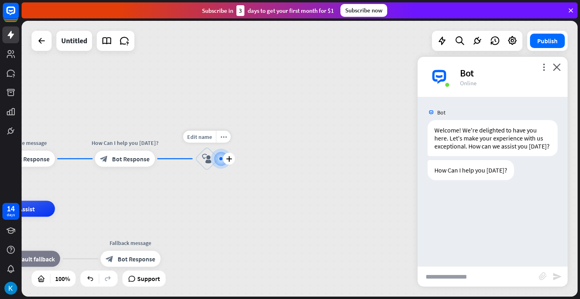
click at [220, 159] on div at bounding box center [220, 158] width 3 height 3
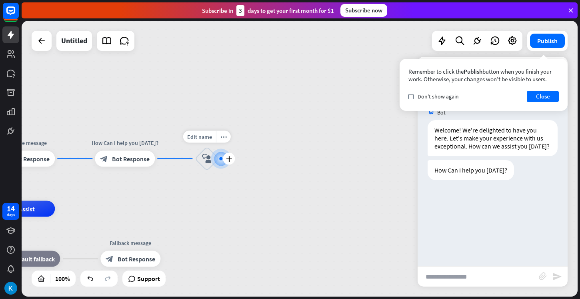
click at [220, 159] on div at bounding box center [220, 158] width 3 height 3
click at [532, 94] on button "Close" at bounding box center [543, 96] width 32 height 11
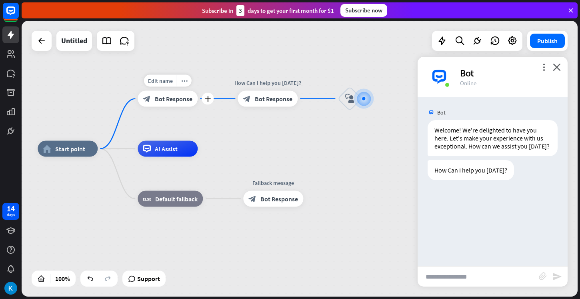
click at [172, 100] on span "Bot Response" at bounding box center [174, 99] width 38 height 8
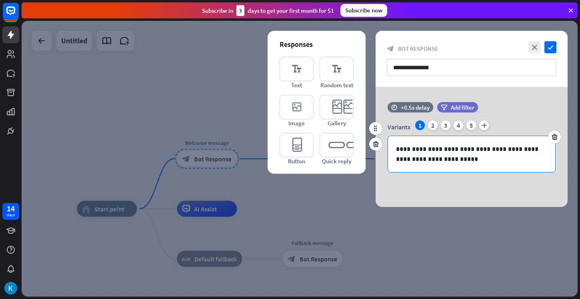
click at [456, 163] on p "**********" at bounding box center [471, 154] width 151 height 20
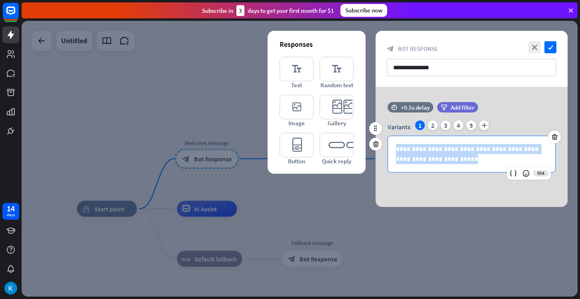
drag, startPoint x: 456, startPoint y: 163, endPoint x: 395, endPoint y: 130, distance: 68.9
click at [395, 130] on div "**********" at bounding box center [472, 146] width 168 height 52
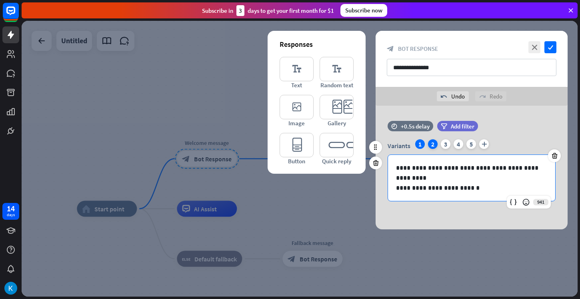
click at [433, 144] on div "2" at bounding box center [433, 144] width 10 height 10
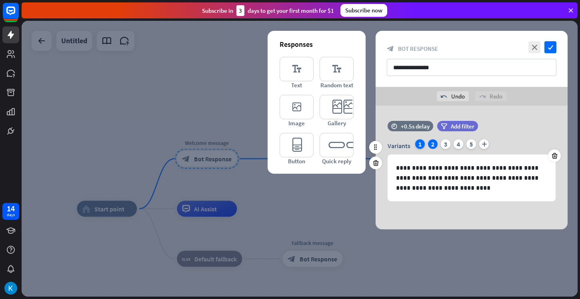
click at [422, 143] on div "1" at bounding box center [420, 144] width 10 height 10
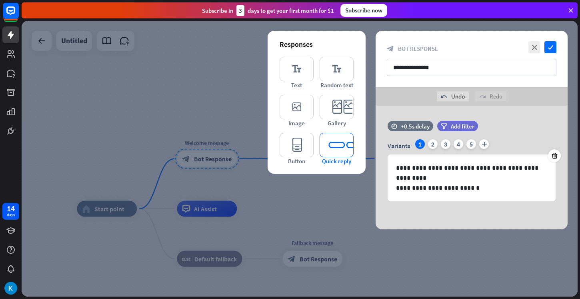
click at [345, 143] on icon "editor_quick_replies" at bounding box center [337, 145] width 34 height 24
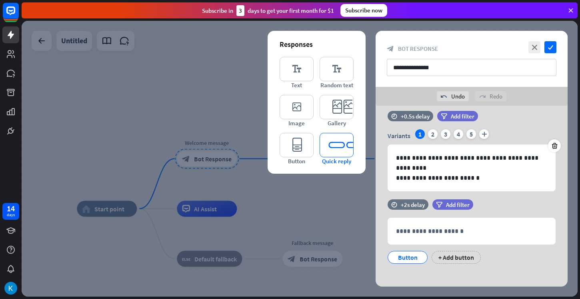
scroll to position [15, 0]
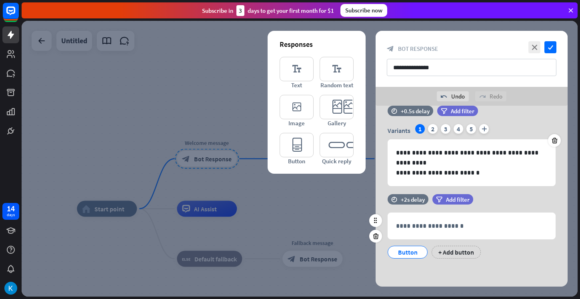
click at [414, 250] on div "Button" at bounding box center [408, 252] width 26 height 12
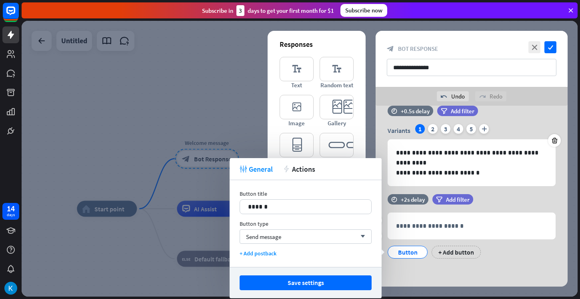
click at [413, 250] on div "Button" at bounding box center [408, 252] width 26 height 12
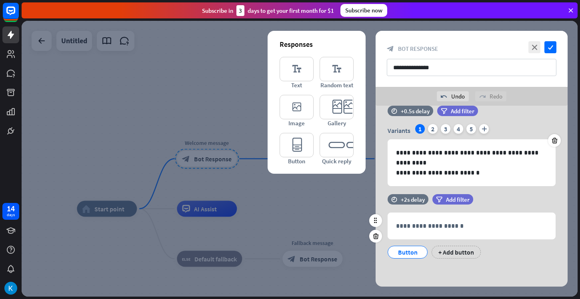
click at [411, 248] on div "Button" at bounding box center [408, 252] width 26 height 12
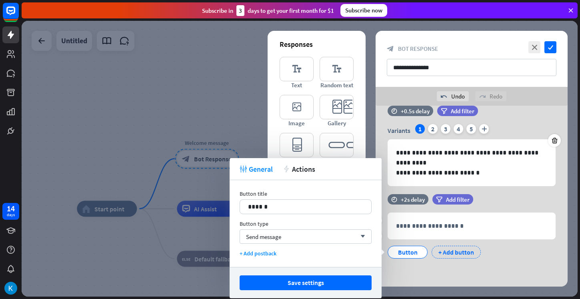
click at [449, 254] on div "+ Add button" at bounding box center [456, 252] width 49 height 13
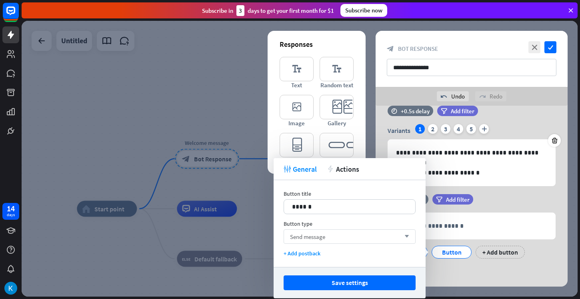
click at [398, 235] on div "Send message arrow_down" at bounding box center [350, 236] width 132 height 14
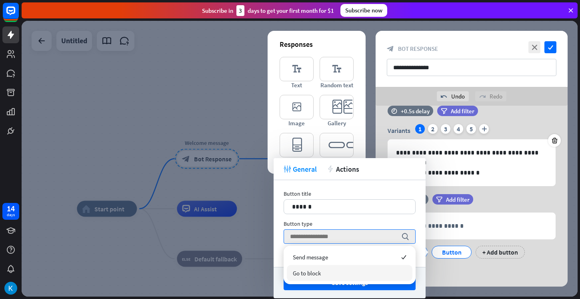
click at [389, 269] on div "Go to block" at bounding box center [350, 273] width 126 height 16
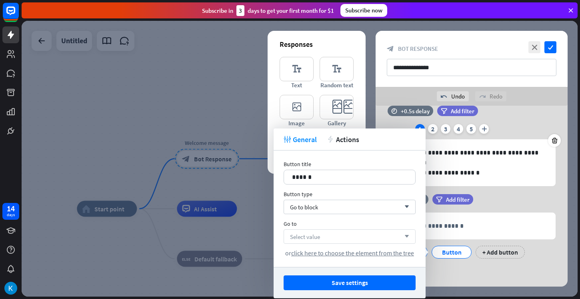
click at [385, 240] on div "Select value arrow_down" at bounding box center [350, 236] width 132 height 14
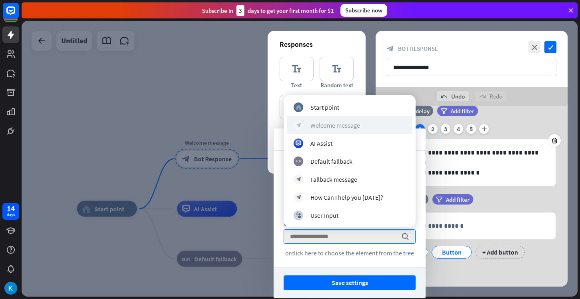
click at [366, 123] on div "block_bot_response Welcome message" at bounding box center [350, 125] width 112 height 10
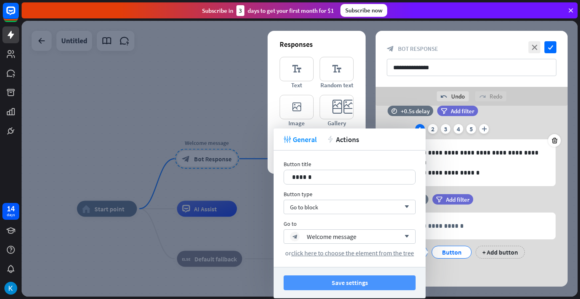
click at [395, 277] on button "Save settings" at bounding box center [350, 282] width 132 height 15
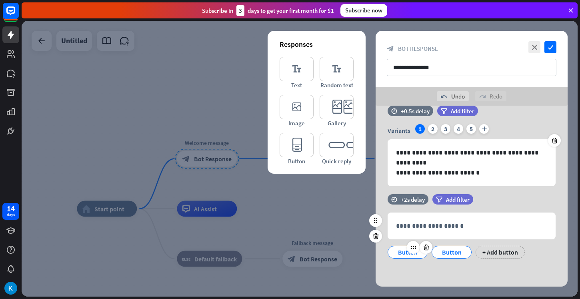
click at [405, 257] on div "Button" at bounding box center [408, 252] width 26 height 12
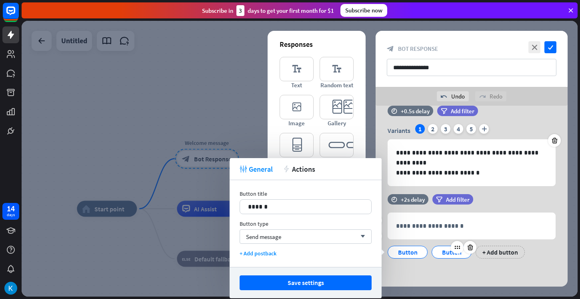
click at [452, 255] on div "Button" at bounding box center [452, 252] width 26 height 12
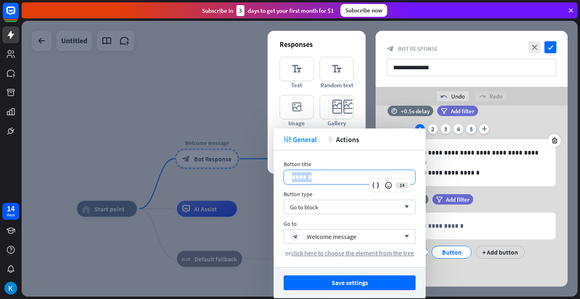
drag, startPoint x: 360, startPoint y: 173, endPoint x: 277, endPoint y: 175, distance: 83.3
click at [277, 175] on div "Button title 14 ****** Button type Go to block arrow_down Go to block_bot_respo…" at bounding box center [350, 209] width 152 height 116
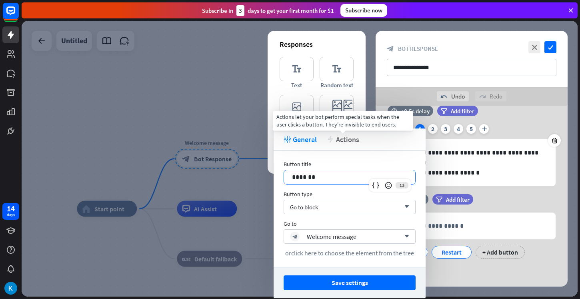
click at [336, 140] on span "Actions" at bounding box center [347, 139] width 23 height 9
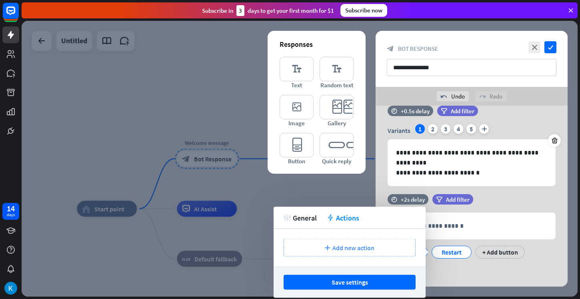
click at [334, 244] on span "Add new action" at bounding box center [354, 248] width 42 height 8
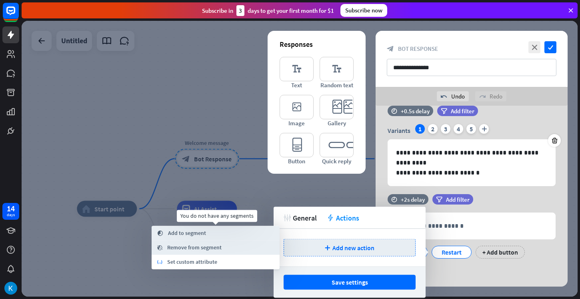
click at [232, 234] on div "segment Add to segment" at bounding box center [216, 233] width 128 height 14
click at [187, 231] on span "Add to segment" at bounding box center [187, 233] width 38 height 8
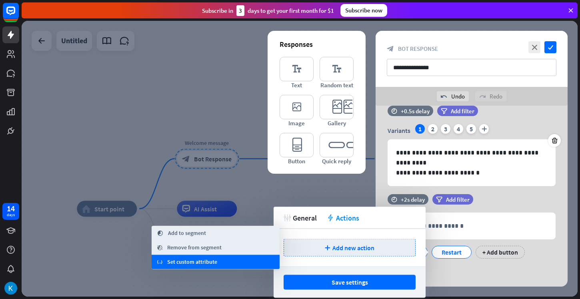
click at [204, 256] on div "variable Set custom attribute" at bounding box center [216, 262] width 128 height 14
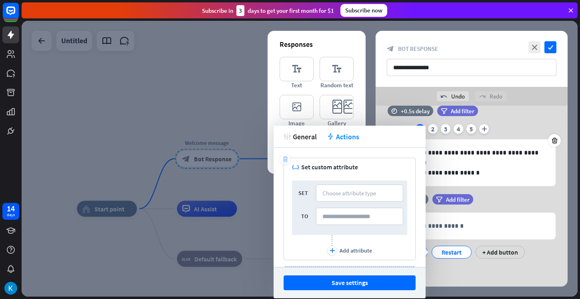
click at [280, 159] on div "trash" at bounding box center [285, 159] width 10 height 10
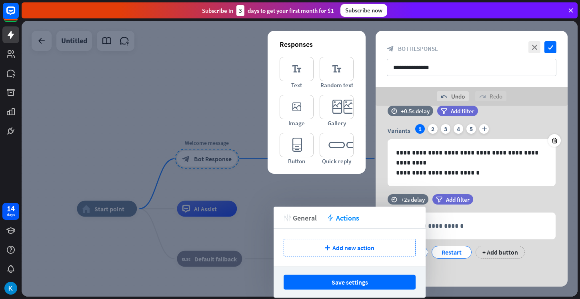
click at [309, 221] on span "General" at bounding box center [305, 217] width 24 height 9
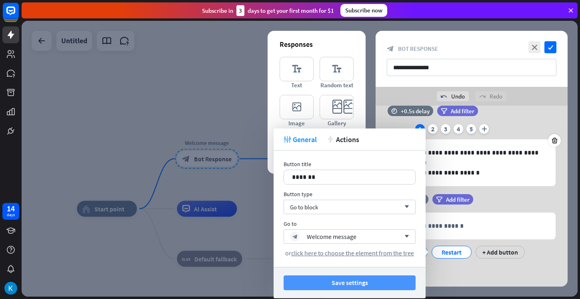
click at [336, 280] on button "Save settings" at bounding box center [350, 282] width 132 height 15
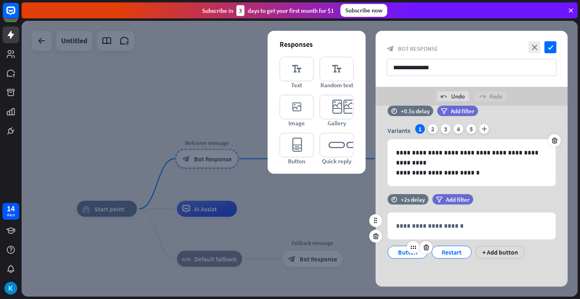
click at [404, 255] on div "Button" at bounding box center [408, 252] width 26 height 12
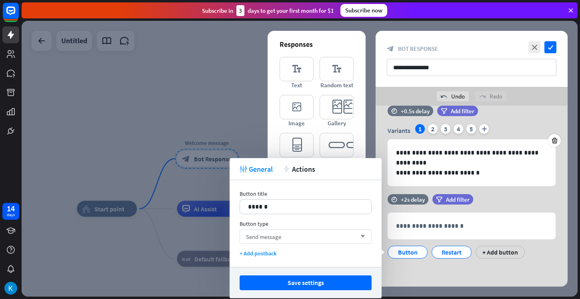
click at [336, 231] on div "Send message arrow_down" at bounding box center [306, 236] width 132 height 14
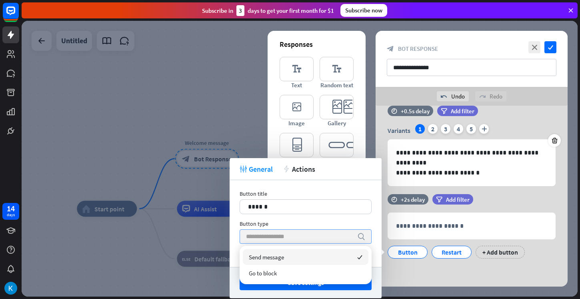
click at [336, 231] on input "search" at bounding box center [299, 237] width 107 height 14
click at [333, 235] on input "search" at bounding box center [299, 237] width 107 height 14
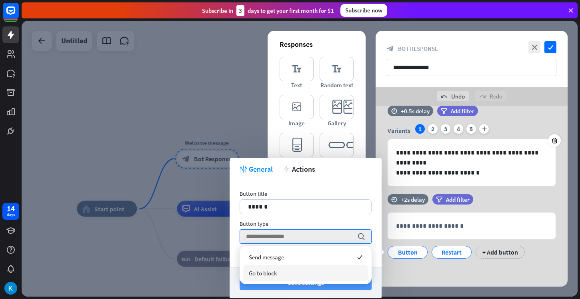
click at [326, 285] on button "Save settings" at bounding box center [306, 282] width 132 height 15
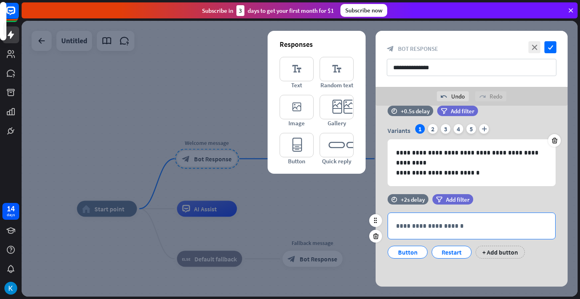
click at [451, 229] on p "**********" at bounding box center [471, 226] width 151 height 10
click at [359, 199] on div at bounding box center [300, 159] width 556 height 276
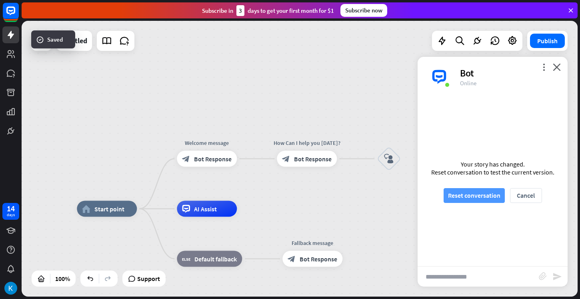
click at [464, 197] on button "Reset conversation" at bounding box center [474, 195] width 61 height 15
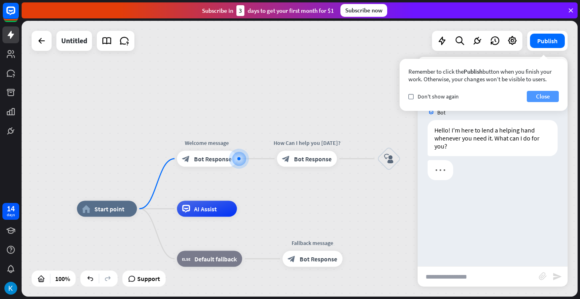
click at [542, 98] on button "Close" at bounding box center [543, 96] width 32 height 11
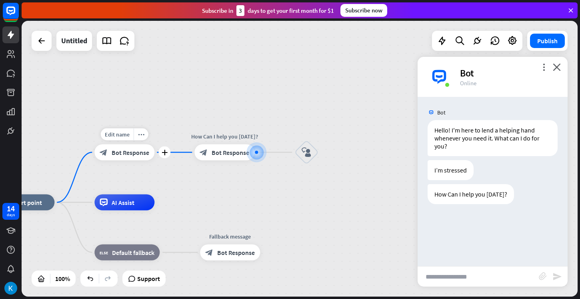
click at [136, 155] on span "Bot Response" at bounding box center [131, 152] width 38 height 8
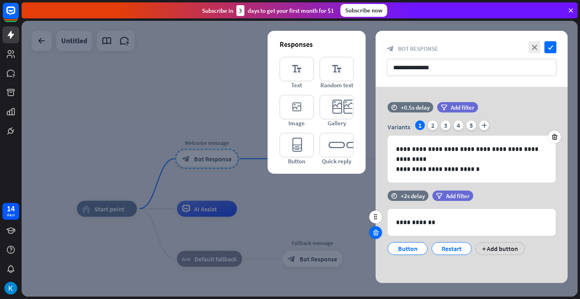
click at [377, 234] on icon at bounding box center [376, 232] width 8 height 7
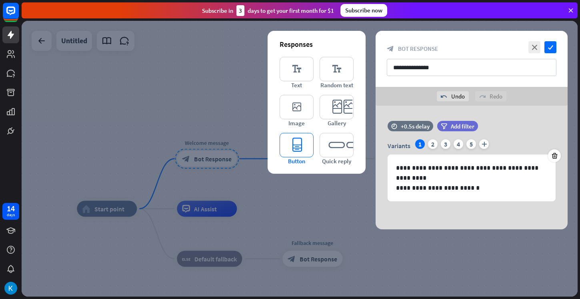
click at [302, 148] on icon "editor_button" at bounding box center [297, 145] width 34 height 24
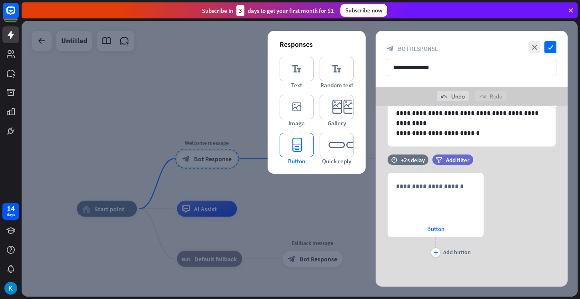
scroll to position [55, 0]
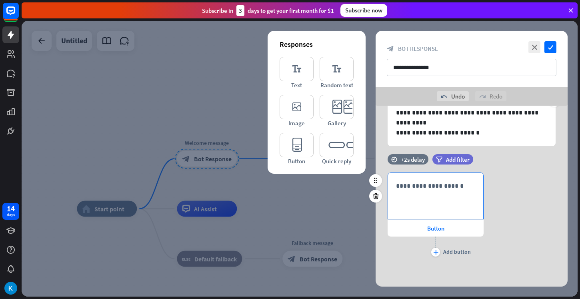
click at [416, 193] on div "**********" at bounding box center [435, 196] width 95 height 46
click at [347, 200] on div at bounding box center [300, 159] width 556 height 276
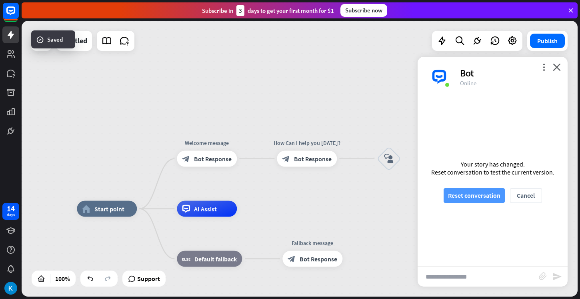
click at [467, 199] on button "Reset conversation" at bounding box center [474, 195] width 61 height 15
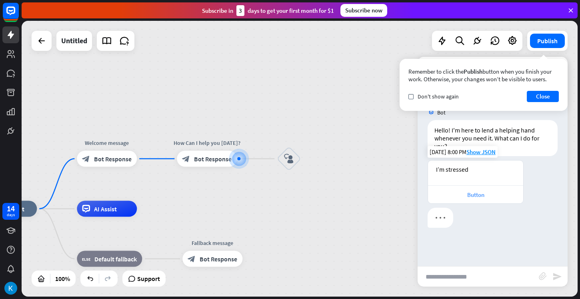
click at [467, 193] on div "Button" at bounding box center [475, 195] width 87 height 8
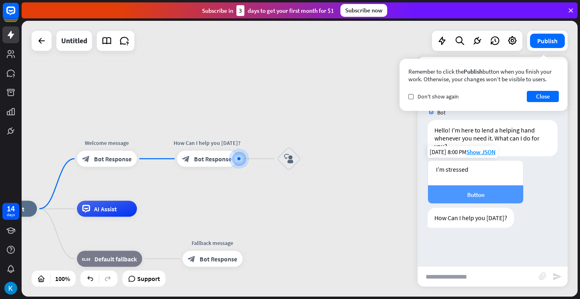
click at [467, 193] on div "Button" at bounding box center [475, 195] width 87 height 8
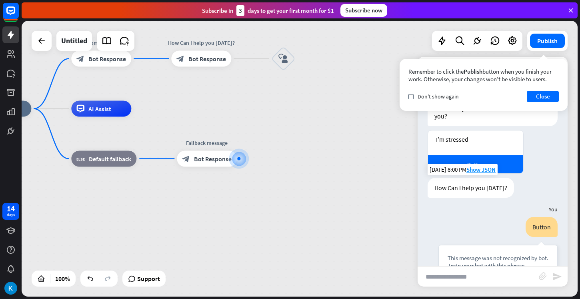
scroll to position [29, 0]
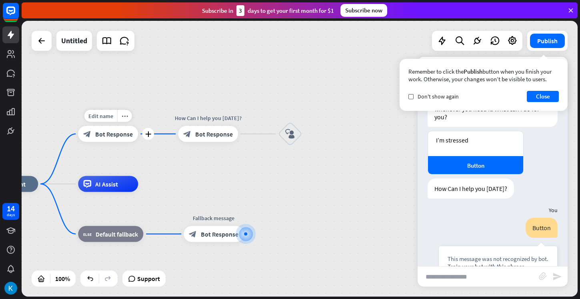
click at [112, 138] on div "block_bot_response Bot Response" at bounding box center [108, 134] width 60 height 16
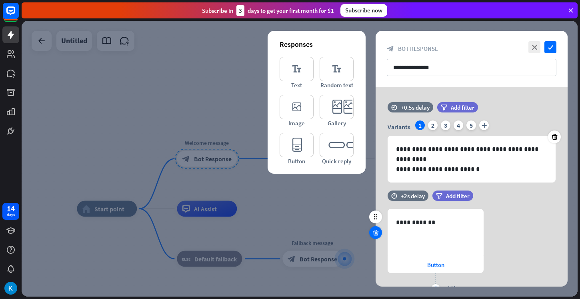
click at [376, 232] on icon at bounding box center [376, 232] width 8 height 7
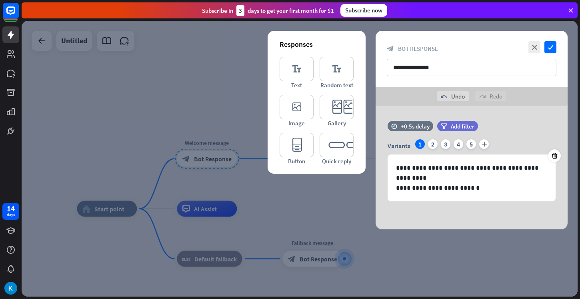
click at [201, 124] on div at bounding box center [300, 159] width 556 height 276
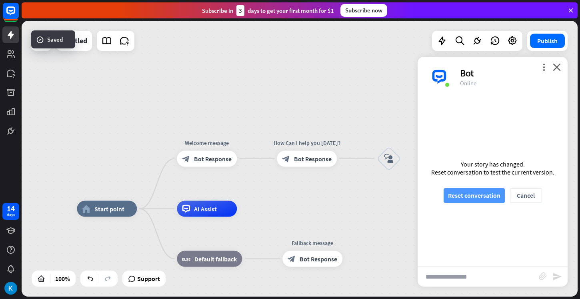
click at [462, 194] on button "Reset conversation" at bounding box center [474, 195] width 61 height 15
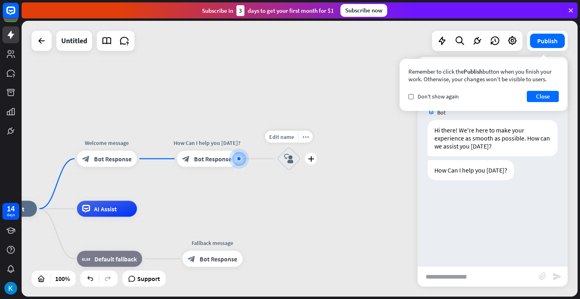
click at [289, 155] on icon "block_user_input" at bounding box center [289, 159] width 10 height 10
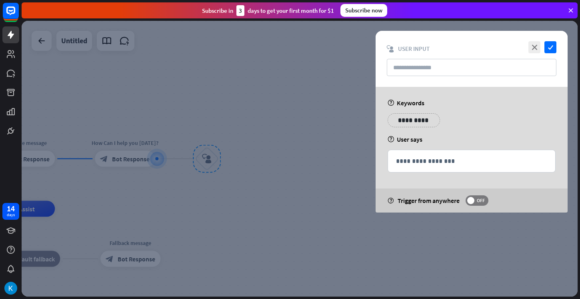
click at [407, 120] on p "**********" at bounding box center [414, 120] width 40 height 10
click at [433, 129] on div "**********" at bounding box center [471, 123] width 173 height 20
click at [508, 76] on div "close check block_user_input User Input" at bounding box center [472, 59] width 192 height 56
click at [506, 64] on input "text" at bounding box center [472, 67] width 170 height 17
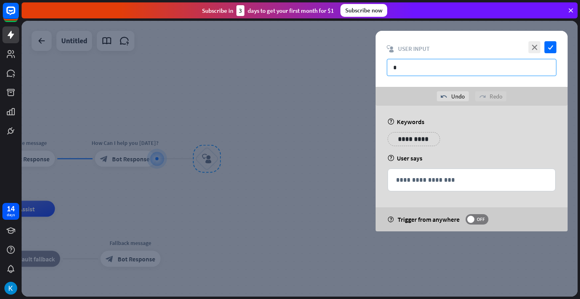
type input "**"
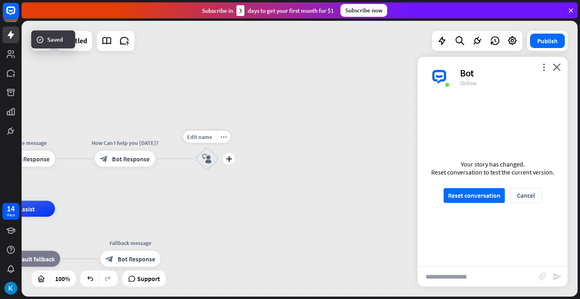
click at [207, 154] on icon "block_user_input" at bounding box center [207, 159] width 10 height 10
click at [231, 158] on icon "plus" at bounding box center [229, 159] width 6 height 6
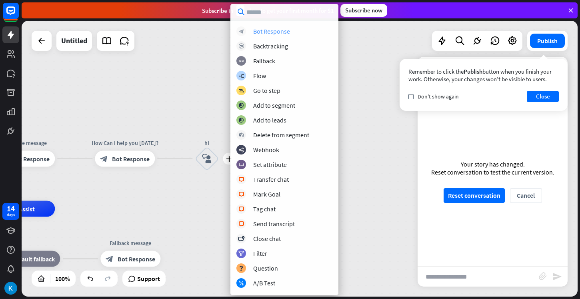
click at [268, 31] on div "Bot Response" at bounding box center [271, 31] width 37 height 8
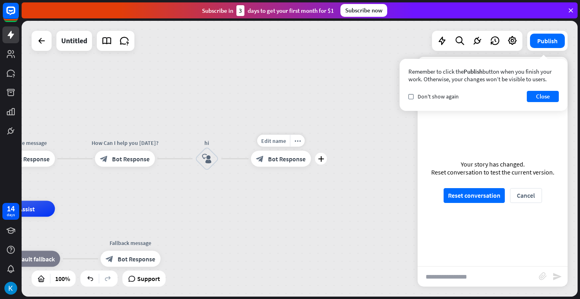
click at [277, 160] on span "Bot Response" at bounding box center [287, 159] width 38 height 8
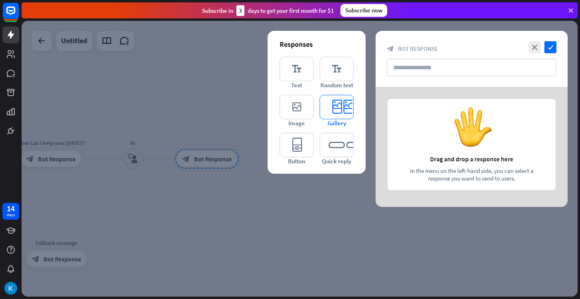
click at [342, 109] on icon "editor_card" at bounding box center [337, 107] width 34 height 24
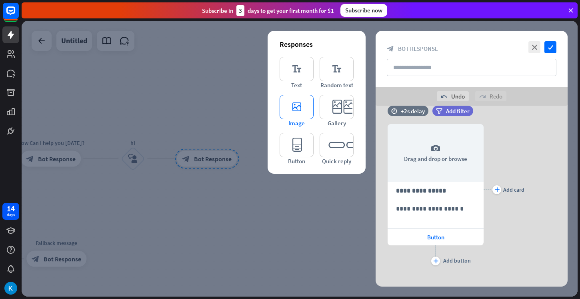
click at [304, 107] on icon "editor_image" at bounding box center [297, 107] width 34 height 24
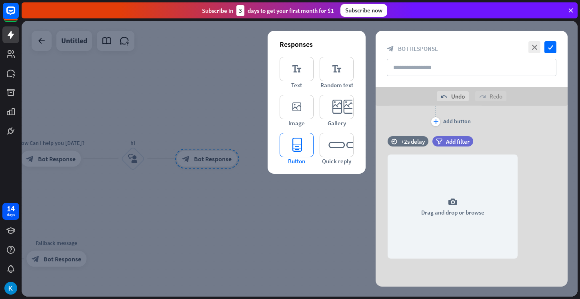
click at [302, 138] on icon "editor_button" at bounding box center [297, 145] width 34 height 24
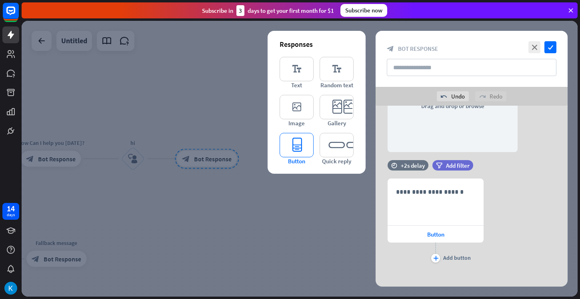
scroll to position [267, 0]
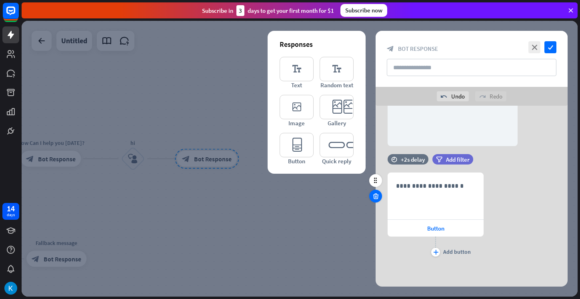
click at [381, 197] on div at bounding box center [375, 196] width 13 height 13
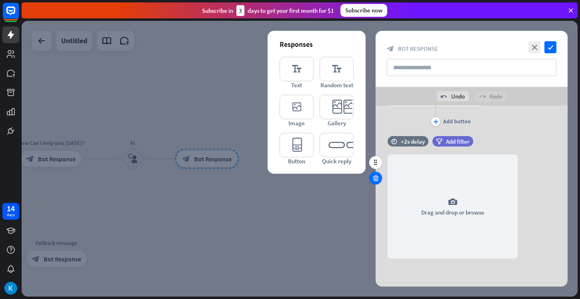
click at [379, 180] on icon at bounding box center [376, 178] width 8 height 7
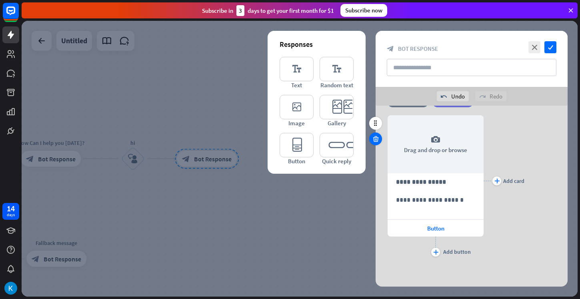
click at [379, 139] on icon at bounding box center [376, 138] width 8 height 7
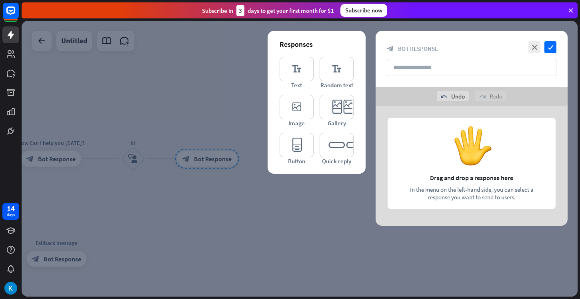
scroll to position [0, 0]
click at [329, 149] on icon "editor_quick_replies" at bounding box center [337, 145] width 34 height 24
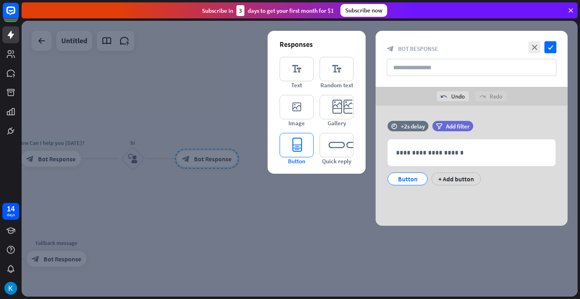
click at [302, 151] on icon "editor_button" at bounding box center [297, 145] width 34 height 24
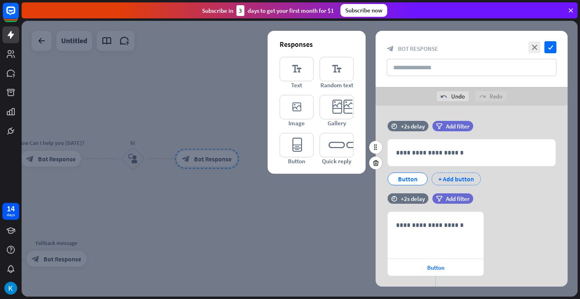
click at [443, 177] on div "+ Add button" at bounding box center [456, 179] width 49 height 13
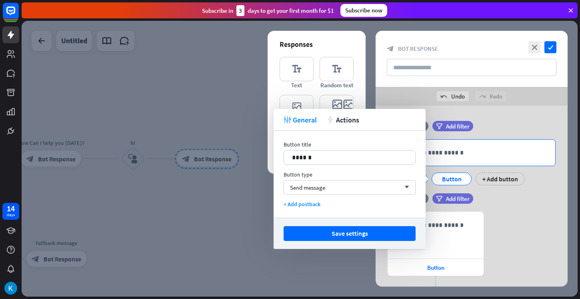
click at [469, 159] on div "**********" at bounding box center [471, 153] width 167 height 26
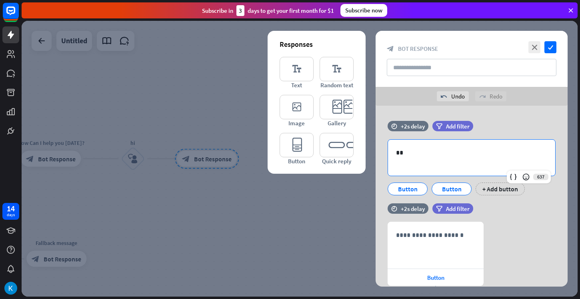
click at [235, 75] on div at bounding box center [300, 159] width 556 height 276
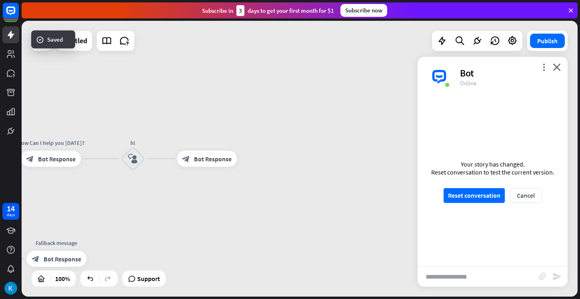
click at [455, 187] on div "Your story has changed. Reset conversation to test the current version. Reset c…" at bounding box center [493, 181] width 150 height 169
click at [458, 192] on button "Reset conversation" at bounding box center [474, 195] width 61 height 15
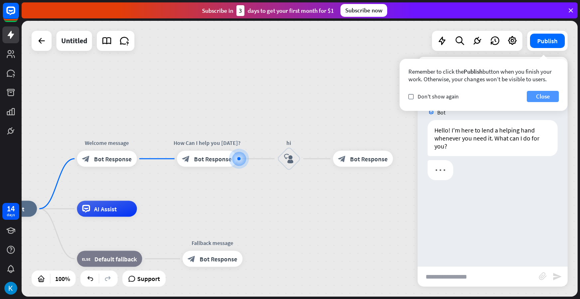
click at [540, 94] on button "Close" at bounding box center [543, 96] width 32 height 11
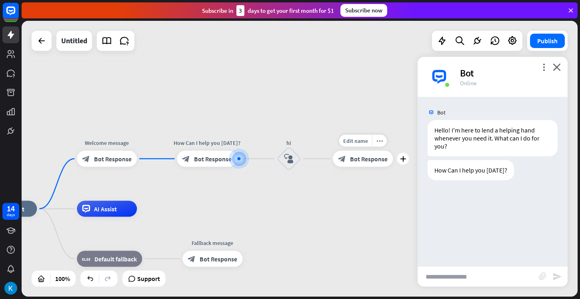
click at [367, 157] on span "Bot Response" at bounding box center [369, 159] width 38 height 8
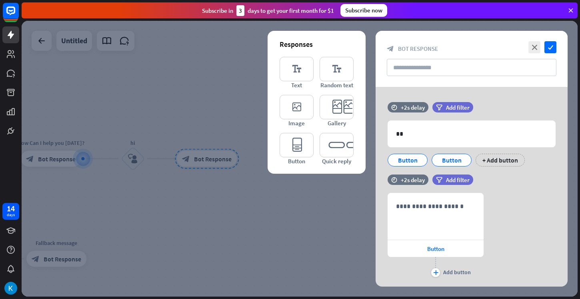
click at [318, 200] on div at bounding box center [300, 159] width 556 height 276
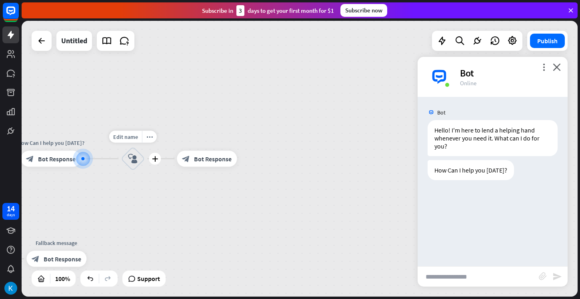
click at [139, 162] on div "block_user_input" at bounding box center [133, 159] width 24 height 24
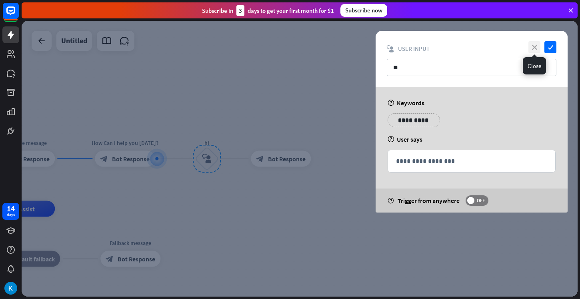
click at [538, 51] on icon "close" at bounding box center [535, 47] width 12 height 12
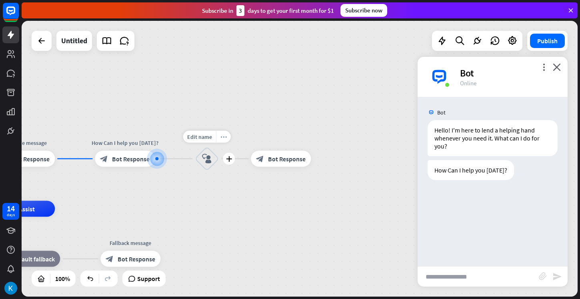
click at [225, 138] on icon "more_horiz" at bounding box center [224, 137] width 6 height 6
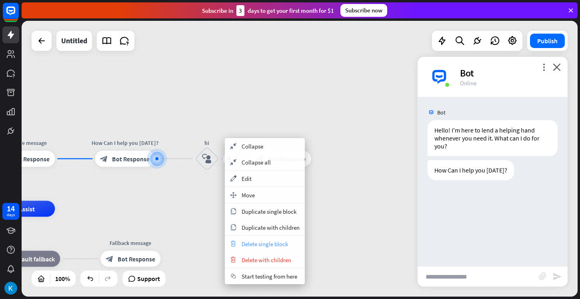
click at [259, 246] on span "Delete single block" at bounding box center [265, 244] width 46 height 8
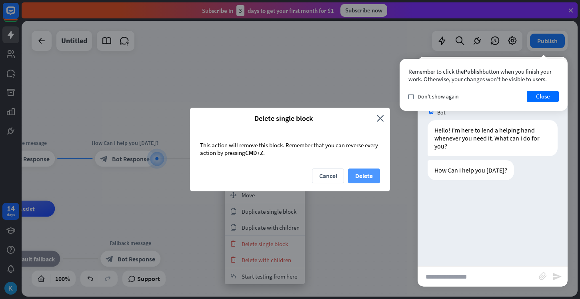
click at [379, 176] on button "Delete" at bounding box center [364, 176] width 32 height 15
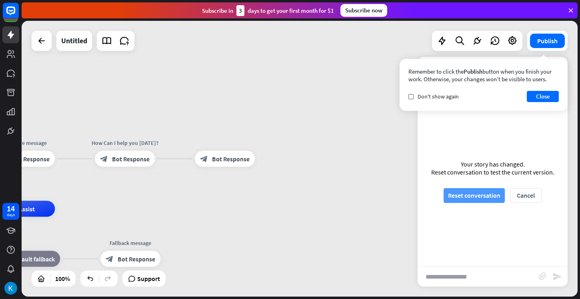
click at [466, 197] on button "Reset conversation" at bounding box center [474, 195] width 61 height 15
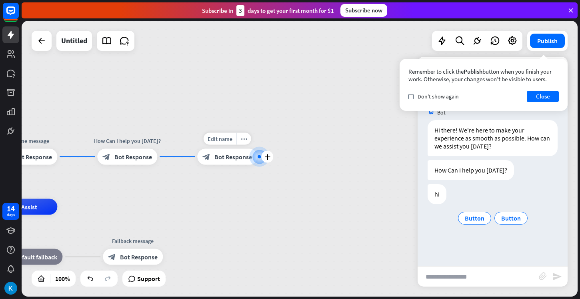
click at [243, 157] on span "Bot Response" at bounding box center [234, 157] width 38 height 8
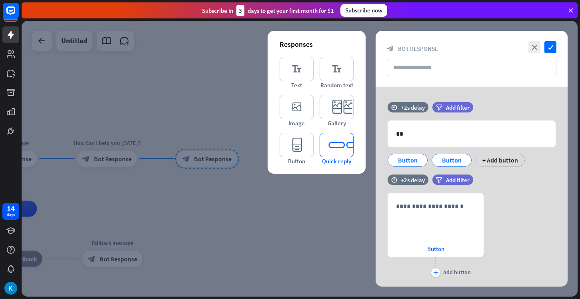
click at [345, 143] on icon "editor_quick_replies" at bounding box center [337, 145] width 34 height 24
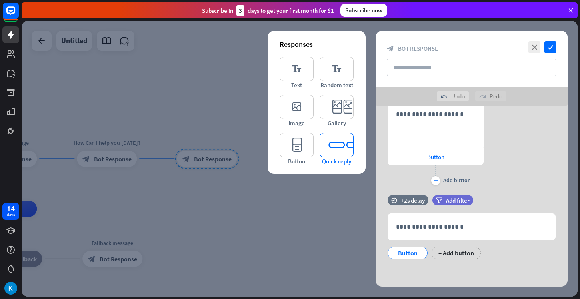
scroll to position [112, 0]
click at [237, 61] on div at bounding box center [300, 159] width 556 height 276
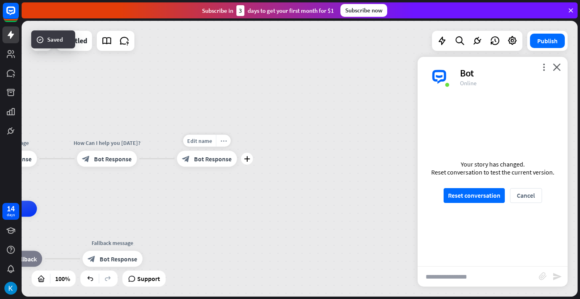
click at [224, 142] on icon "more_horiz" at bounding box center [224, 141] width 6 height 6
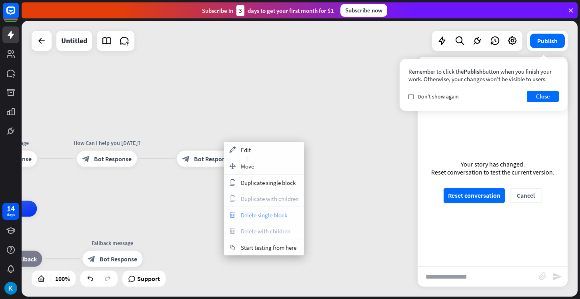
click at [254, 215] on span "Delete single block" at bounding box center [264, 215] width 46 height 8
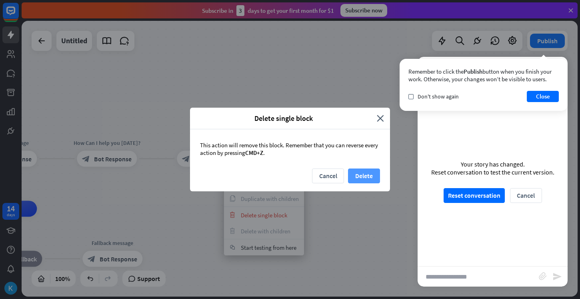
click at [361, 177] on button "Delete" at bounding box center [364, 176] width 32 height 15
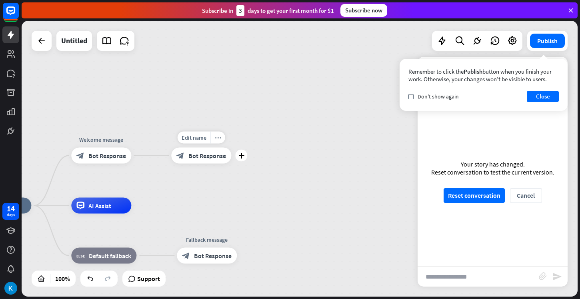
click at [217, 136] on icon "more_horiz" at bounding box center [218, 137] width 6 height 6
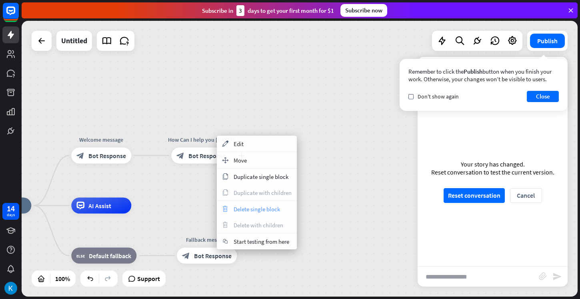
click at [243, 211] on span "Delete single block" at bounding box center [257, 209] width 46 height 8
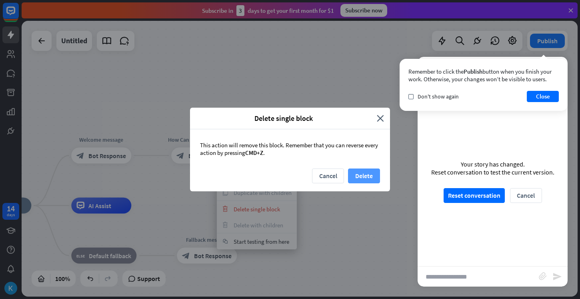
click at [360, 176] on button "Delete" at bounding box center [364, 176] width 32 height 15
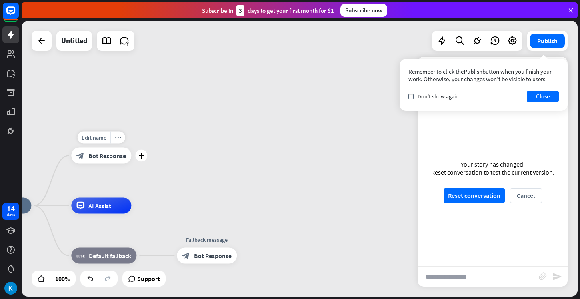
click at [122, 161] on div "block_bot_response Bot Response" at bounding box center [101, 156] width 60 height 16
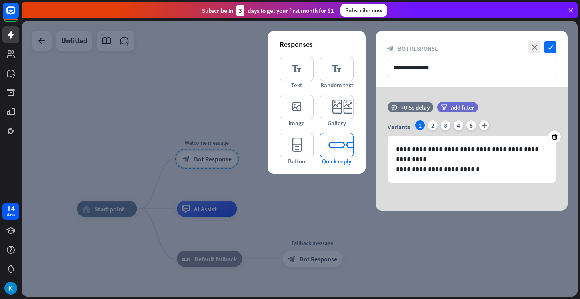
click at [334, 147] on icon "editor_quick_replies" at bounding box center [337, 145] width 34 height 24
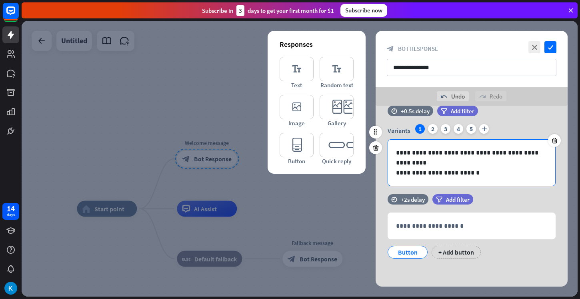
scroll to position [15, 0]
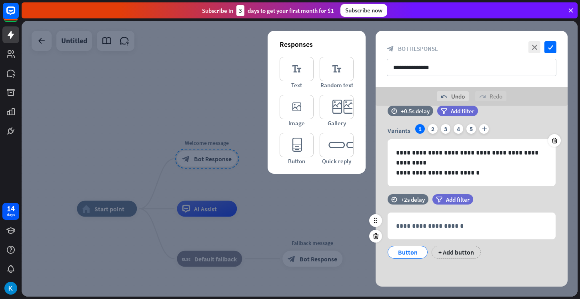
click at [412, 251] on div "Button" at bounding box center [408, 252] width 26 height 12
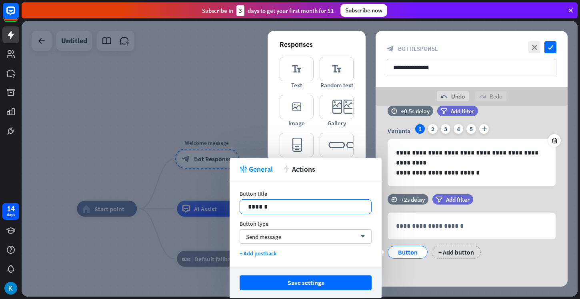
click at [296, 204] on p "******" at bounding box center [305, 207] width 115 height 10
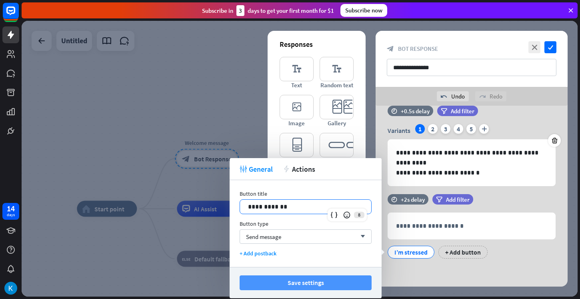
click at [340, 279] on button "Save settings" at bounding box center [306, 282] width 132 height 15
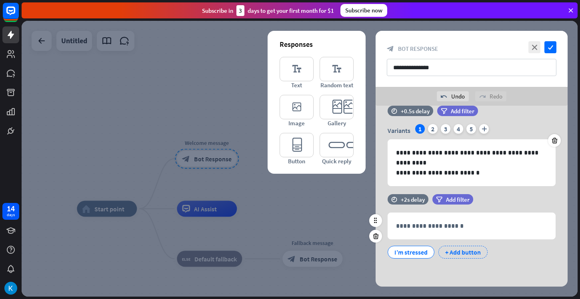
click at [456, 249] on div "+ Add button" at bounding box center [463, 252] width 49 height 13
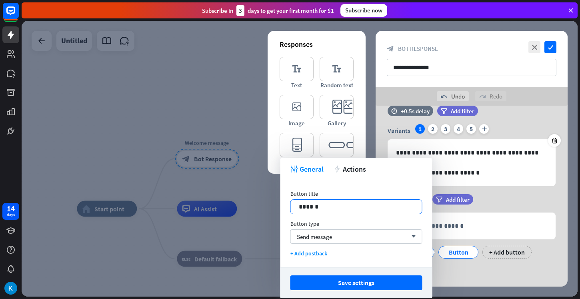
click at [325, 202] on p "******" at bounding box center [356, 207] width 115 height 10
drag, startPoint x: 325, startPoint y: 202, endPoint x: 280, endPoint y: 201, distance: 44.8
click at [280, 201] on body "14 days close Product Help First steps Get started with ChatBot Help Center Fol…" at bounding box center [290, 149] width 580 height 299
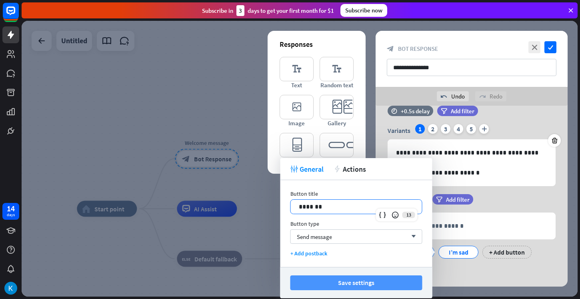
click at [324, 289] on button "Save settings" at bounding box center [357, 282] width 132 height 15
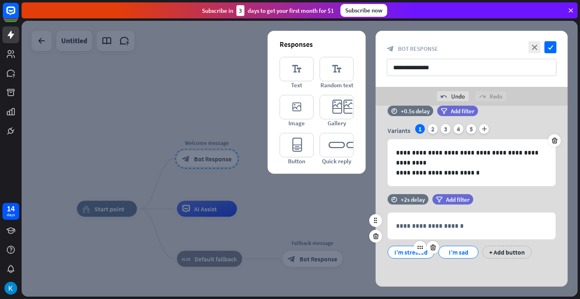
click at [411, 250] on div "I’m stressed" at bounding box center [411, 252] width 33 height 12
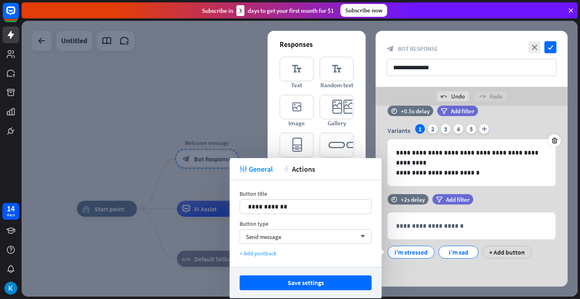
click at [273, 253] on div "+ Add postback" at bounding box center [306, 253] width 132 height 7
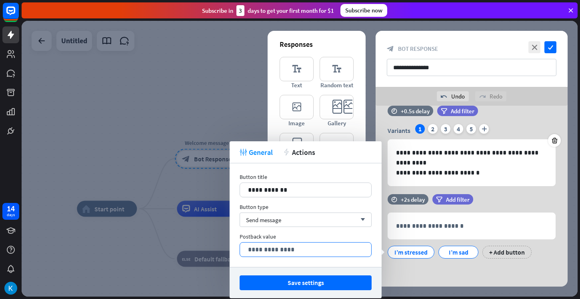
click at [269, 244] on div "**********" at bounding box center [305, 250] width 131 height 14
click at [315, 233] on div "Postback value" at bounding box center [306, 236] width 132 height 7
click at [348, 234] on div "Postback value" at bounding box center [306, 236] width 132 height 7
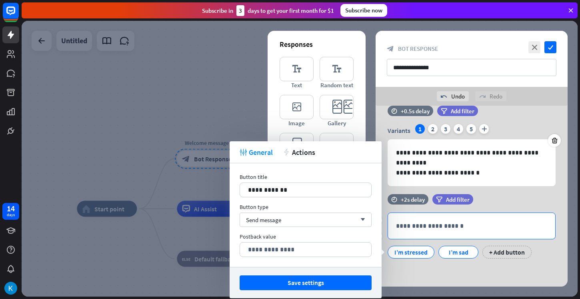
click at [389, 235] on div "**********" at bounding box center [471, 226] width 167 height 26
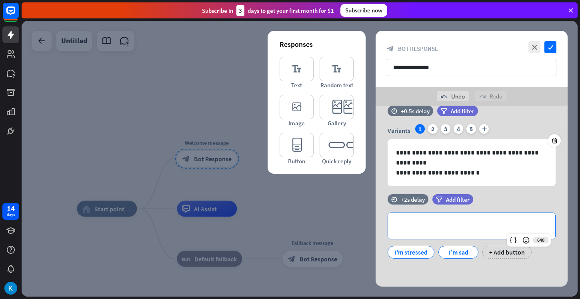
click at [333, 196] on div at bounding box center [300, 159] width 556 height 276
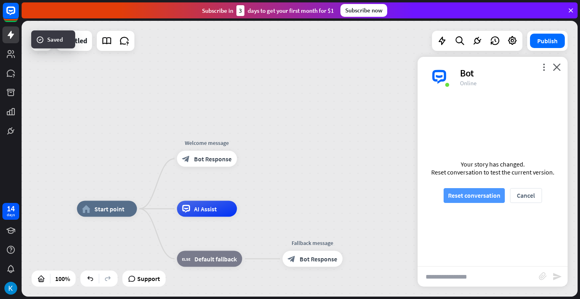
click at [471, 189] on button "Reset conversation" at bounding box center [474, 195] width 61 height 15
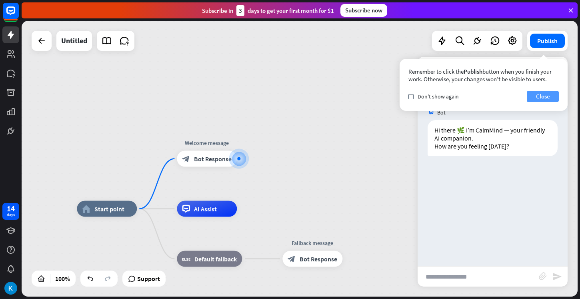
click at [533, 98] on button "Close" at bounding box center [543, 96] width 32 height 11
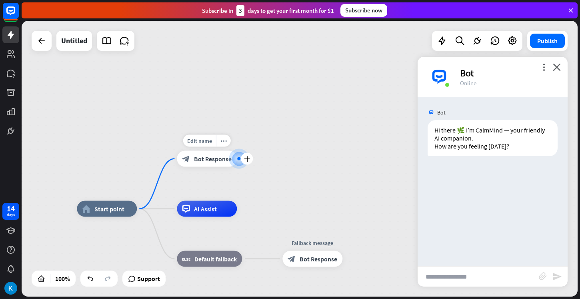
click at [220, 159] on span "Bot Response" at bounding box center [213, 159] width 38 height 8
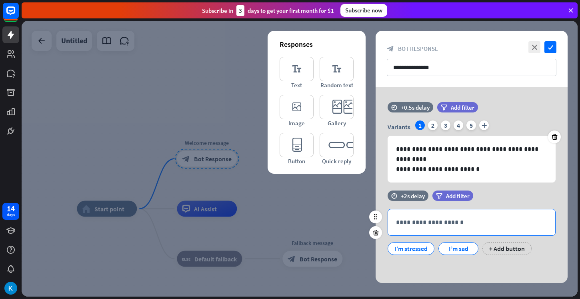
click at [420, 223] on p "**********" at bounding box center [471, 222] width 151 height 10
click at [450, 200] on div "filter Add filter" at bounding box center [453, 196] width 41 height 10
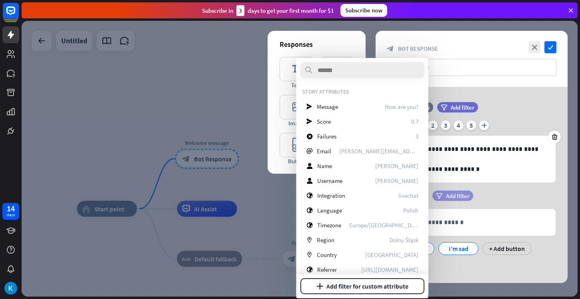
click at [450, 200] on div "filter Add filter" at bounding box center [453, 196] width 41 height 10
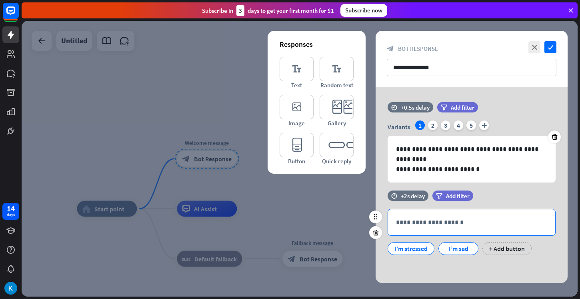
click at [449, 215] on div "**********" at bounding box center [471, 222] width 167 height 26
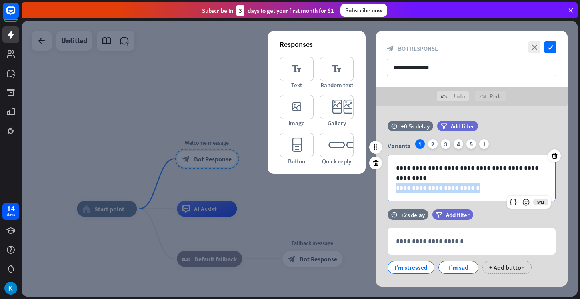
drag, startPoint x: 474, startPoint y: 187, endPoint x: 395, endPoint y: 187, distance: 79.3
click at [395, 187] on div "**********" at bounding box center [471, 178] width 167 height 46
copy p "**********"
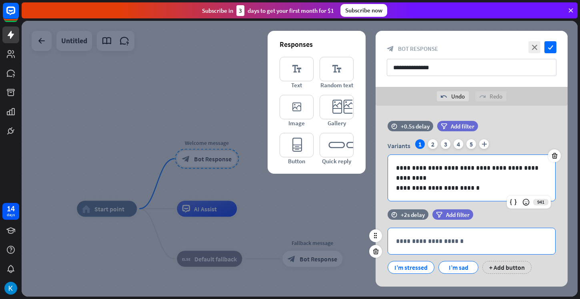
click at [416, 239] on p "**********" at bounding box center [471, 241] width 151 height 10
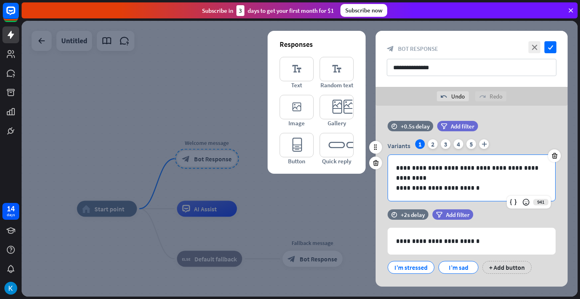
drag, startPoint x: 470, startPoint y: 190, endPoint x: 397, endPoint y: 192, distance: 72.9
click at [397, 192] on p "**********" at bounding box center [471, 188] width 151 height 10
click at [311, 200] on div at bounding box center [300, 159] width 556 height 276
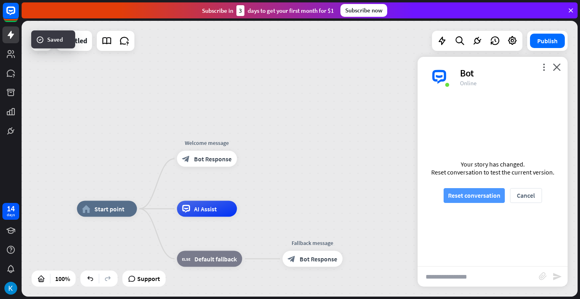
click at [466, 196] on button "Reset conversation" at bounding box center [474, 195] width 61 height 15
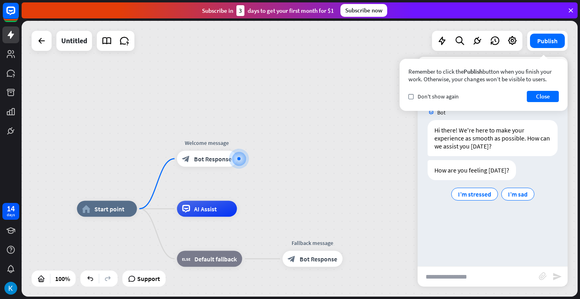
click at [466, 196] on span "I’m stressed" at bounding box center [474, 194] width 33 height 8
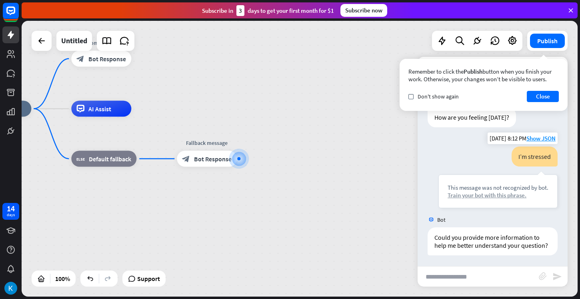
scroll to position [54, 0]
click at [469, 197] on div "Train your bot with this phrase." at bounding box center [498, 194] width 101 height 8
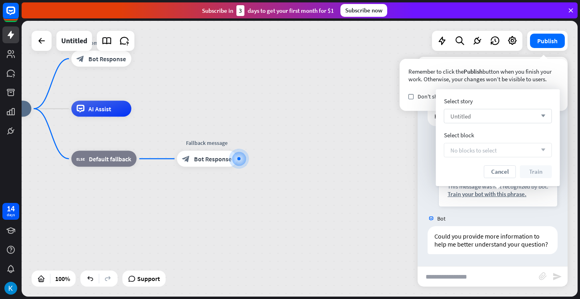
click at [481, 116] on div "Untitled arrow_down" at bounding box center [498, 116] width 108 height 14
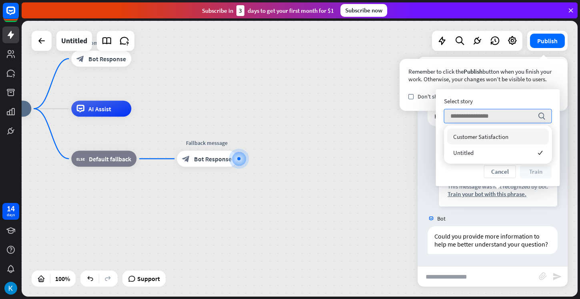
click at [486, 137] on span "Customer Satisfaction" at bounding box center [481, 137] width 55 height 8
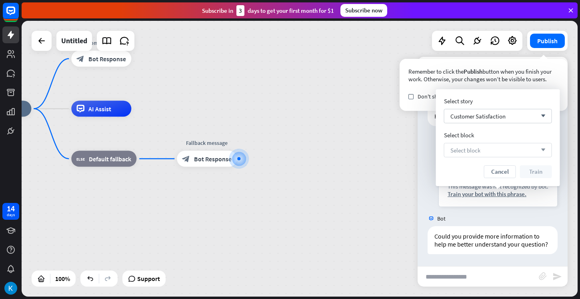
click at [498, 155] on div "Select block arrow_down" at bounding box center [498, 150] width 108 height 14
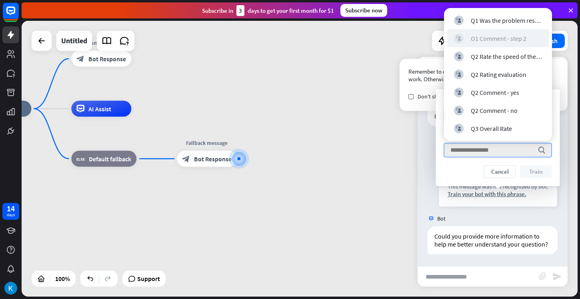
click at [499, 37] on div "O1 Comment - step 2" at bounding box center [499, 38] width 56 height 8
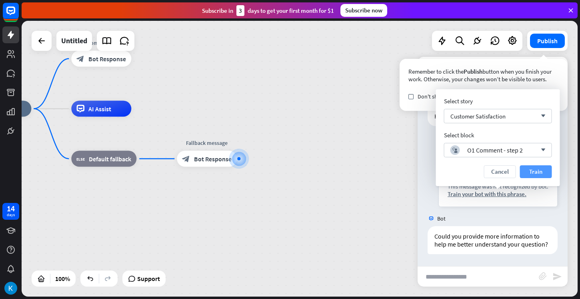
click at [536, 167] on button "Train" at bounding box center [536, 171] width 32 height 13
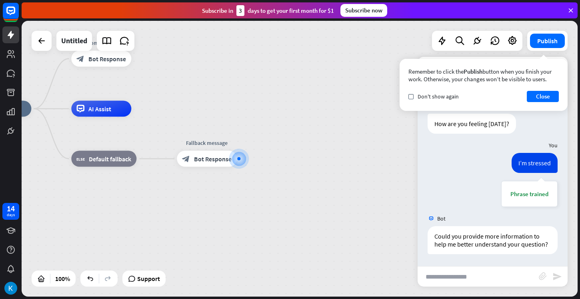
scroll to position [46, 0]
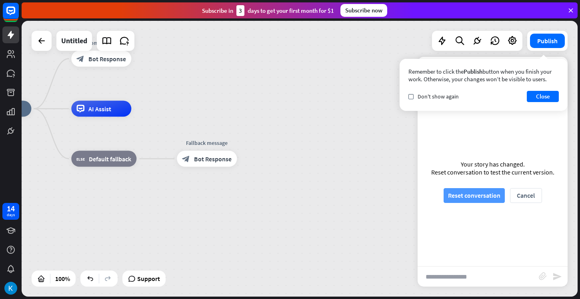
click at [500, 189] on button "Reset conversation" at bounding box center [474, 195] width 61 height 15
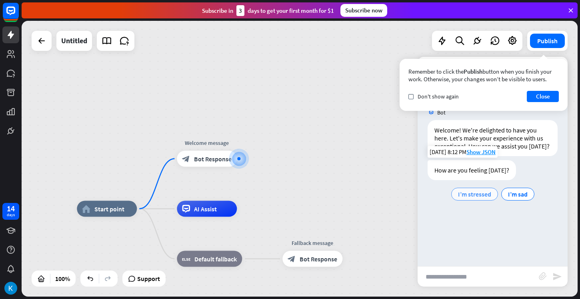
click at [466, 191] on span "I’m stressed" at bounding box center [474, 194] width 33 height 8
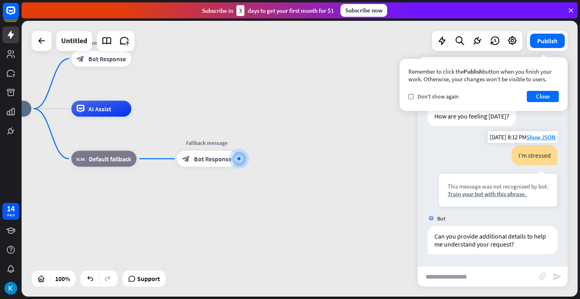
scroll to position [54, 0]
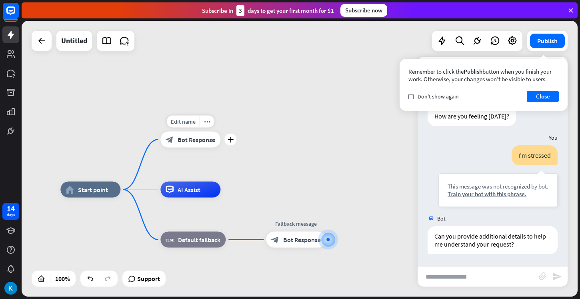
click at [190, 137] on span "Bot Response" at bounding box center [197, 140] width 38 height 8
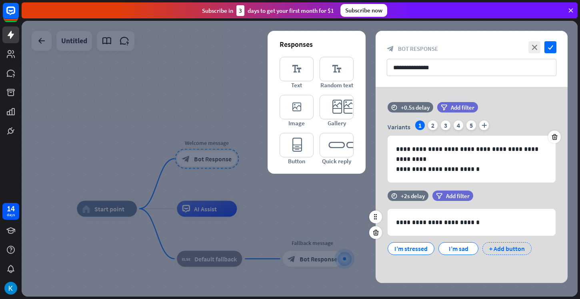
click at [488, 245] on div "+ Add button" at bounding box center [507, 248] width 49 height 13
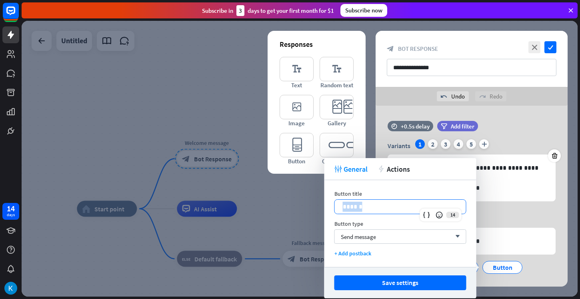
drag, startPoint x: 387, startPoint y: 209, endPoint x: 337, endPoint y: 206, distance: 50.1
click at [337, 206] on div "******" at bounding box center [400, 207] width 131 height 14
click at [380, 237] on div "Send message arrow_down" at bounding box center [401, 236] width 132 height 14
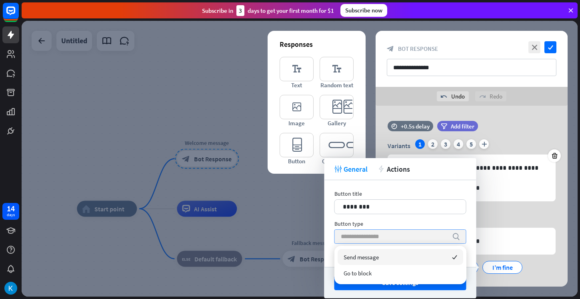
click at [380, 237] on input "search" at bounding box center [394, 237] width 107 height 14
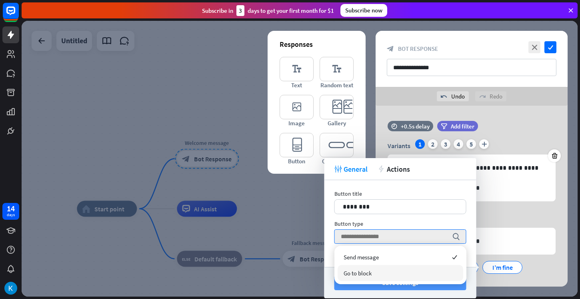
click at [357, 288] on button "Save settings" at bounding box center [401, 282] width 132 height 15
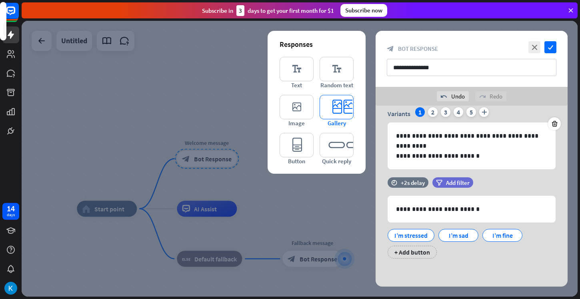
scroll to position [32, 0]
click at [393, 256] on div "+ Add button" at bounding box center [412, 252] width 49 height 13
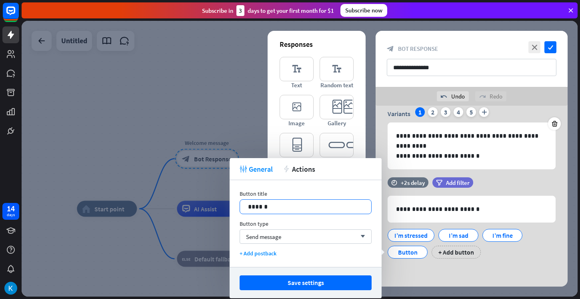
click at [325, 209] on p "******" at bounding box center [305, 207] width 115 height 10
drag, startPoint x: 325, startPoint y: 209, endPoint x: 229, endPoint y: 211, distance: 96.1
click at [229, 211] on body "14 days close Product Help First steps Get started with ChatBot Help Center Fol…" at bounding box center [290, 149] width 580 height 299
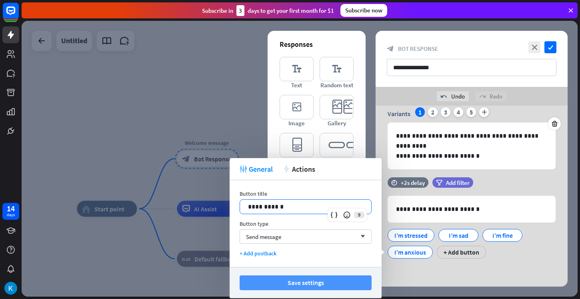
click at [303, 285] on button "Save settings" at bounding box center [306, 282] width 132 height 15
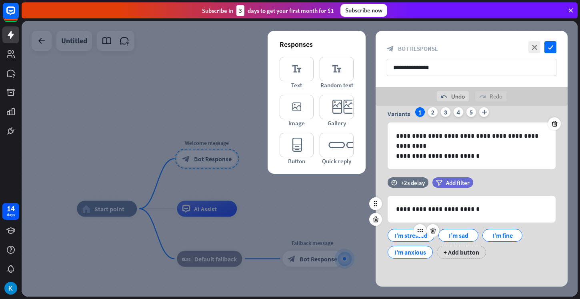
click at [411, 236] on div "I’m stressed" at bounding box center [411, 235] width 33 height 12
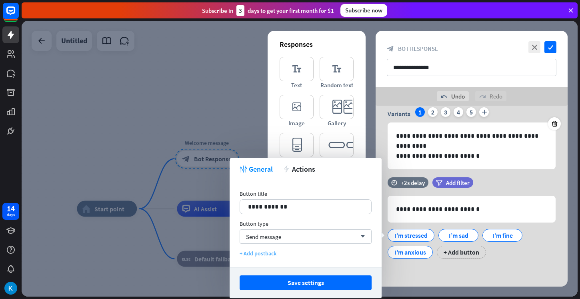
click at [267, 254] on div "+ Add postback" at bounding box center [306, 253] width 132 height 7
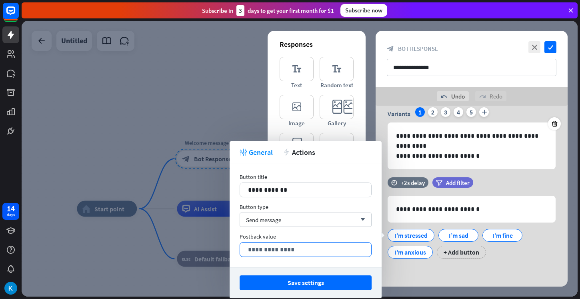
click at [268, 252] on p "**********" at bounding box center [305, 250] width 115 height 10
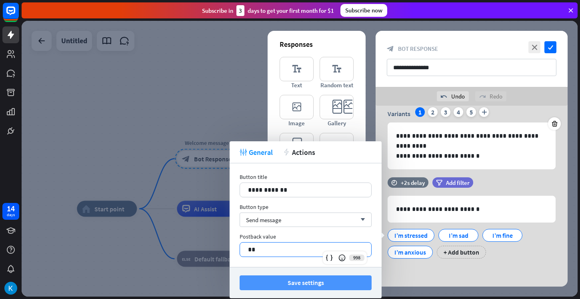
click at [280, 280] on button "Save settings" at bounding box center [306, 282] width 132 height 15
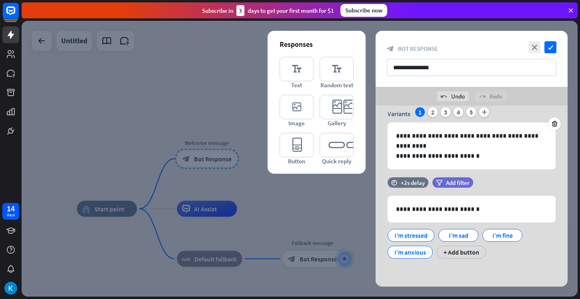
click at [293, 226] on div at bounding box center [300, 159] width 556 height 276
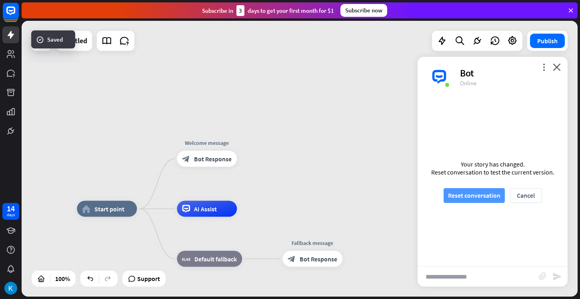
click at [471, 196] on button "Reset conversation" at bounding box center [474, 195] width 61 height 15
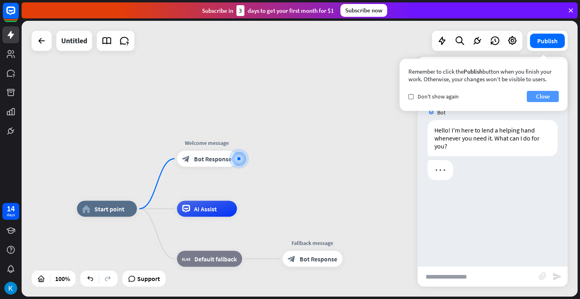
click at [544, 97] on button "Close" at bounding box center [543, 96] width 32 height 11
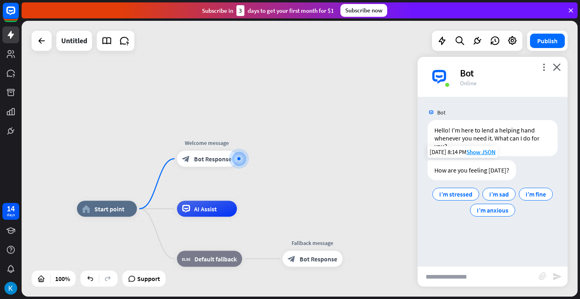
click at [456, 201] on div "I’m stressed I’m sad I’m fine I’m anxious" at bounding box center [493, 202] width 130 height 32
click at [457, 198] on span "I’m stressed" at bounding box center [455, 194] width 33 height 8
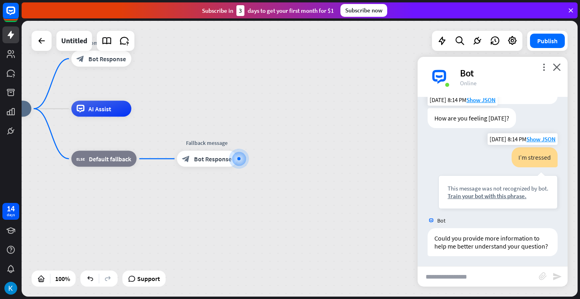
scroll to position [54, 0]
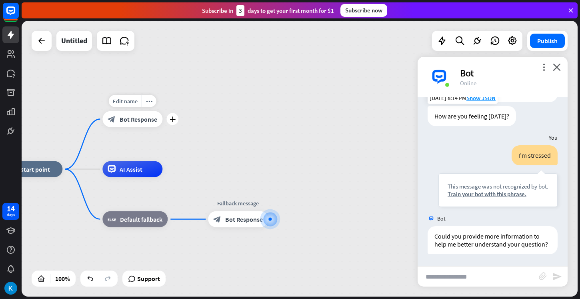
click at [134, 122] on span "Bot Response" at bounding box center [139, 119] width 38 height 8
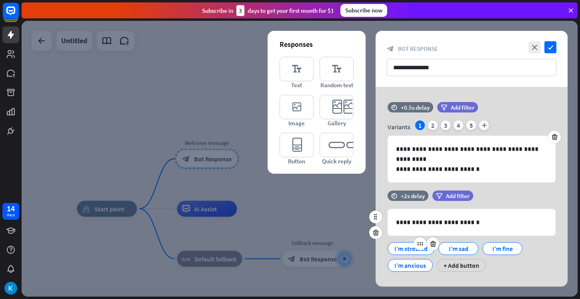
click at [403, 246] on div "I’m stressed" at bounding box center [411, 249] width 33 height 12
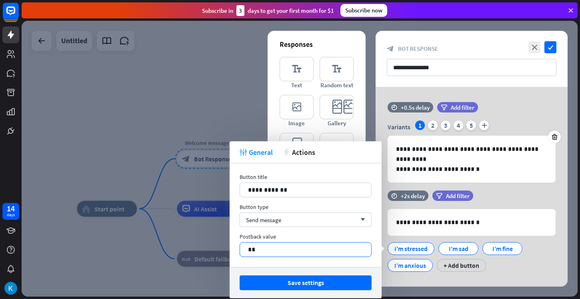
click at [312, 250] on p "**" at bounding box center [305, 250] width 115 height 10
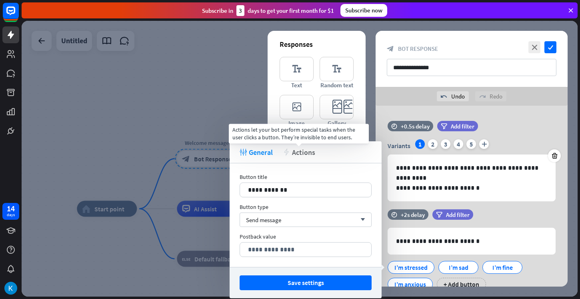
click at [305, 149] on span "Actions" at bounding box center [303, 152] width 23 height 9
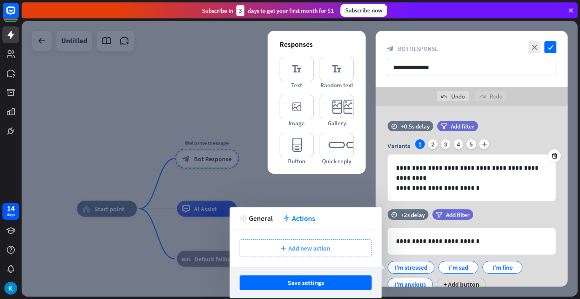
click at [283, 250] on icon "plus" at bounding box center [283, 248] width 5 height 5
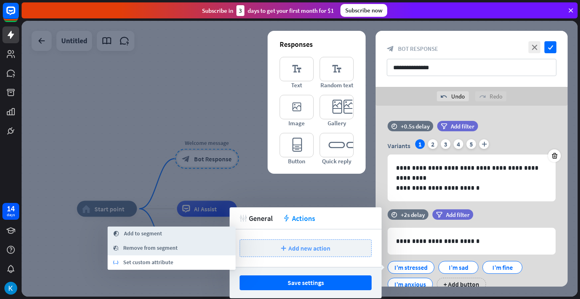
click at [283, 250] on icon "plus" at bounding box center [283, 248] width 5 height 5
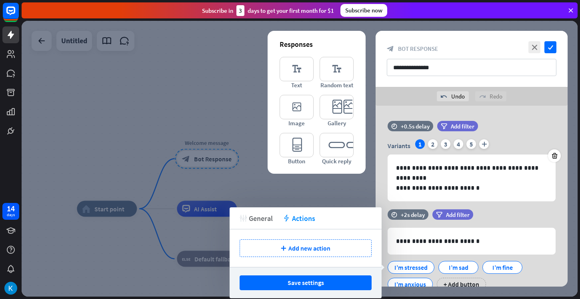
click at [263, 220] on span "General" at bounding box center [261, 218] width 24 height 9
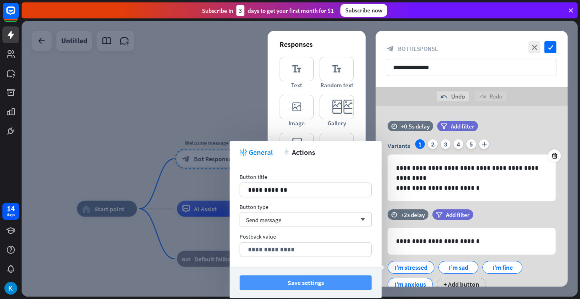
click at [287, 289] on button "Save settings" at bounding box center [306, 282] width 132 height 15
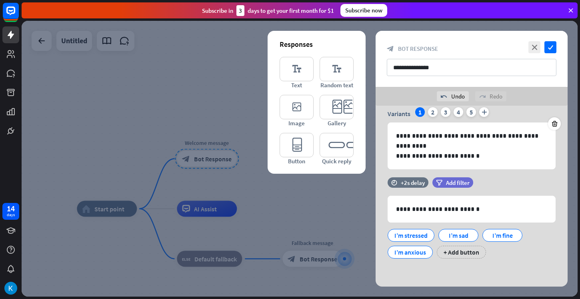
scroll to position [32, 0]
click at [358, 211] on div at bounding box center [300, 159] width 556 height 276
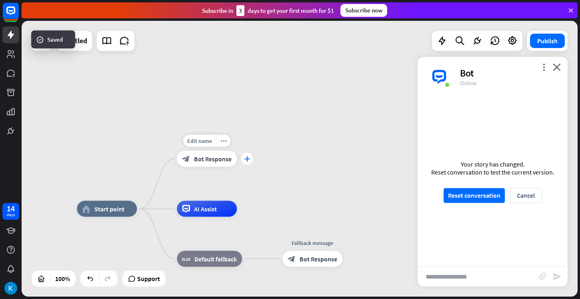
click at [247, 160] on icon "plus" at bounding box center [247, 159] width 6 height 6
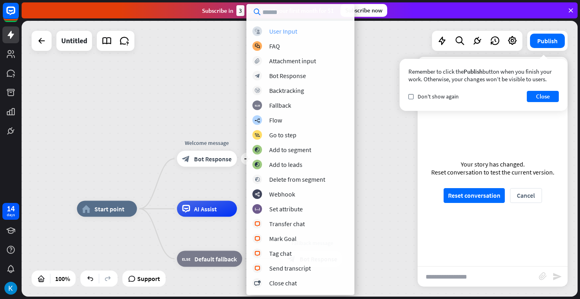
click at [290, 33] on div "User Input" at bounding box center [283, 31] width 28 height 8
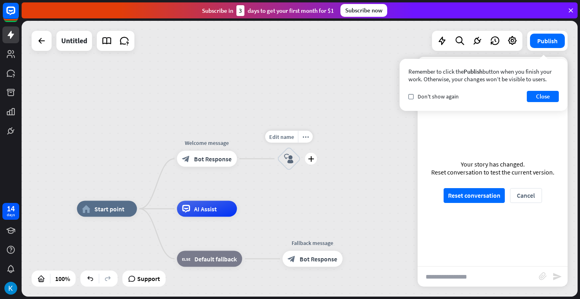
click at [287, 161] on icon "block_user_input" at bounding box center [289, 159] width 10 height 10
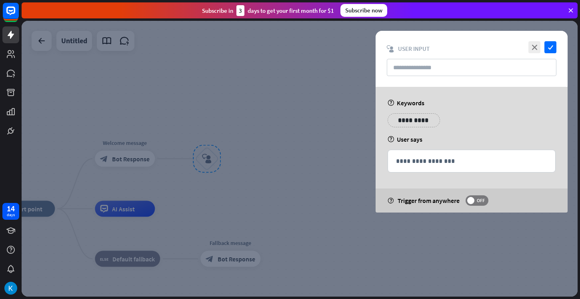
click at [414, 119] on p "**********" at bounding box center [414, 120] width 40 height 10
click at [431, 66] on input "text" at bounding box center [472, 67] width 170 height 17
click at [425, 162] on p "**********" at bounding box center [471, 161] width 151 height 10
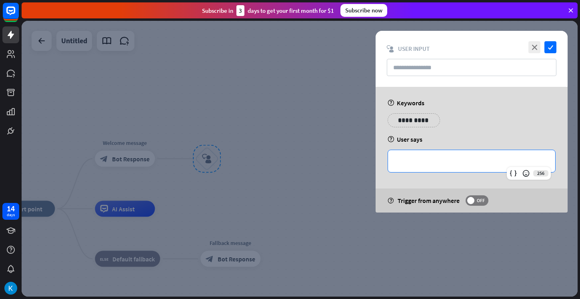
click at [337, 162] on div at bounding box center [300, 159] width 556 height 276
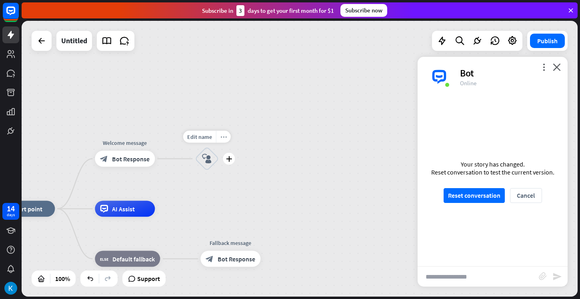
click at [224, 138] on icon "more_horiz" at bounding box center [224, 137] width 6 height 6
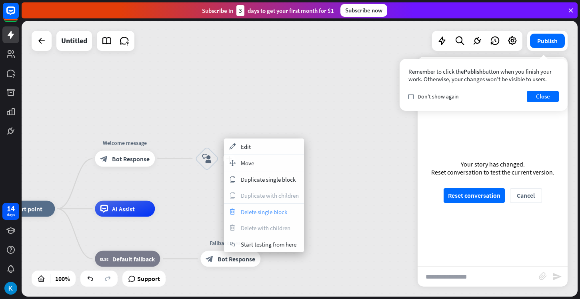
click at [241, 211] on div "trash Delete single block" at bounding box center [264, 212] width 80 height 16
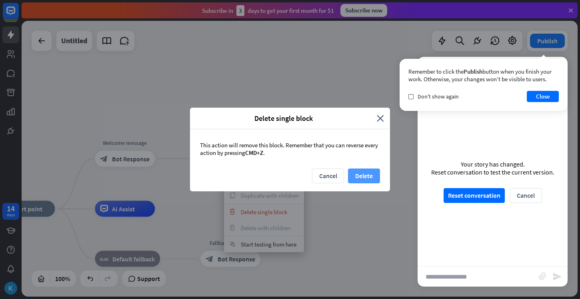
click at [352, 174] on button "Delete" at bounding box center [364, 176] width 32 height 15
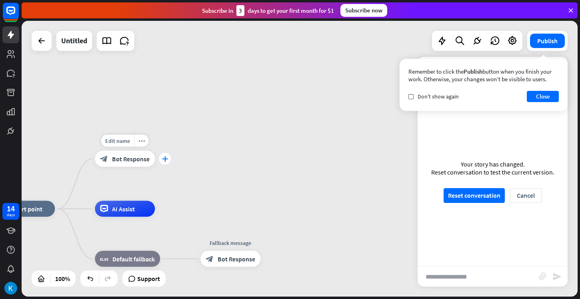
click at [169, 157] on div "plus" at bounding box center [165, 159] width 12 height 12
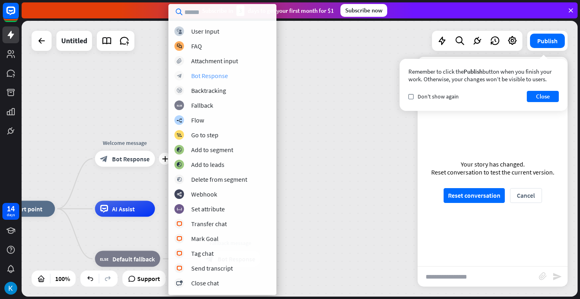
click at [204, 79] on div "Bot Response" at bounding box center [209, 76] width 37 height 8
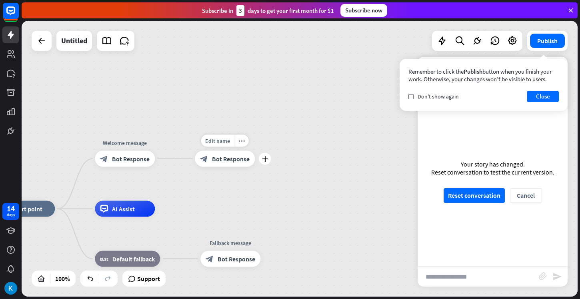
click at [227, 163] on div "block_bot_response Bot Response" at bounding box center [225, 159] width 60 height 16
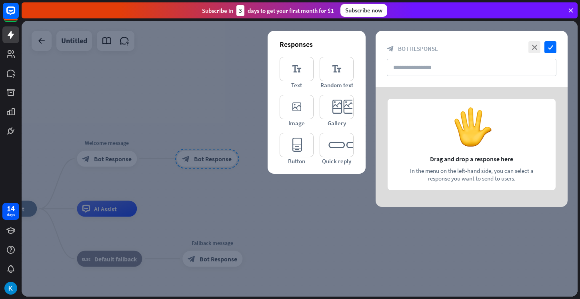
click at [407, 149] on div at bounding box center [472, 147] width 192 height 120
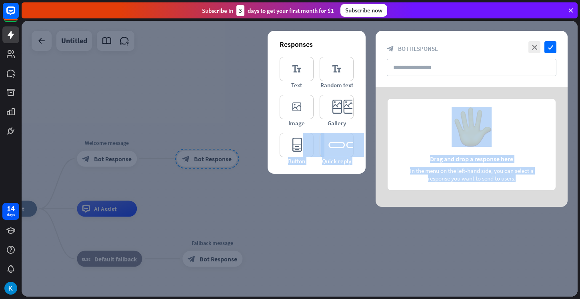
drag, startPoint x: 303, startPoint y: 144, endPoint x: 389, endPoint y: 148, distance: 86.1
click at [387, 151] on div "Responses editor_text Text editor_text Random text editor_image Image editor_ca…" at bounding box center [472, 147] width 192 height 120
click at [305, 146] on icon "editor_button" at bounding box center [297, 145] width 34 height 24
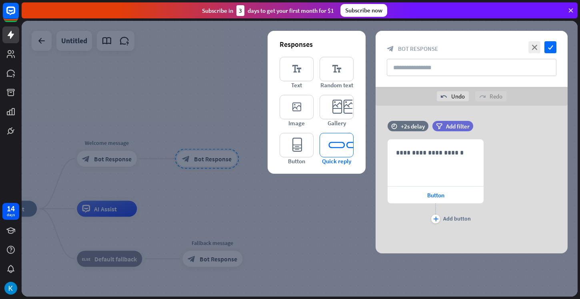
click at [325, 145] on icon "editor_quick_replies" at bounding box center [337, 145] width 34 height 24
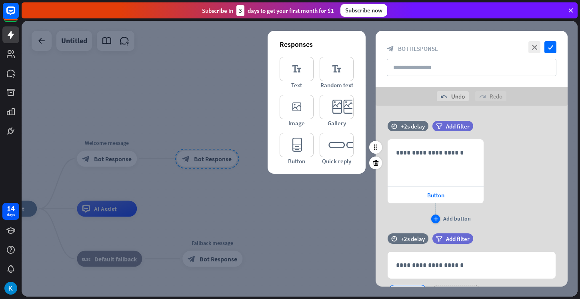
click at [437, 221] on icon "plus" at bounding box center [435, 219] width 5 height 5
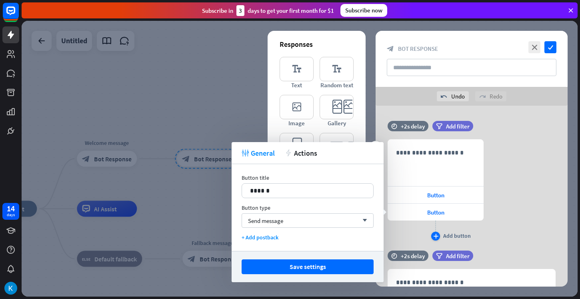
click at [436, 233] on div "plus" at bounding box center [435, 236] width 9 height 9
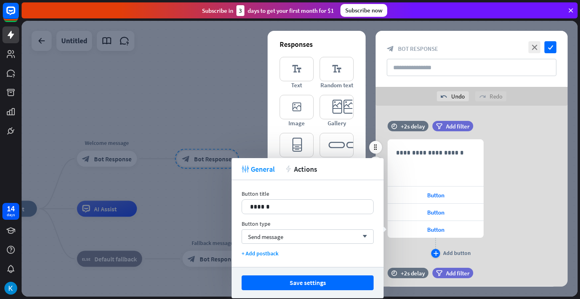
click at [436, 252] on icon "plus" at bounding box center [435, 253] width 5 height 5
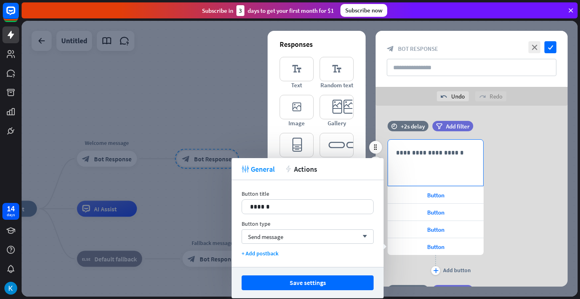
click at [428, 156] on p "**********" at bounding box center [435, 153] width 79 height 10
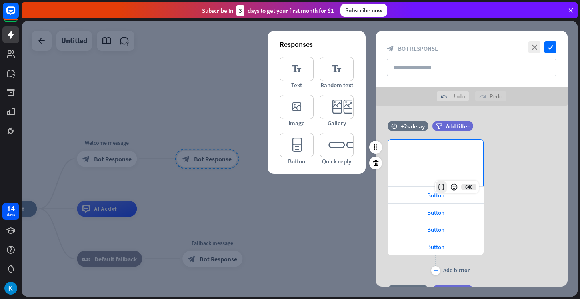
click at [442, 186] on icon at bounding box center [441, 187] width 8 height 8
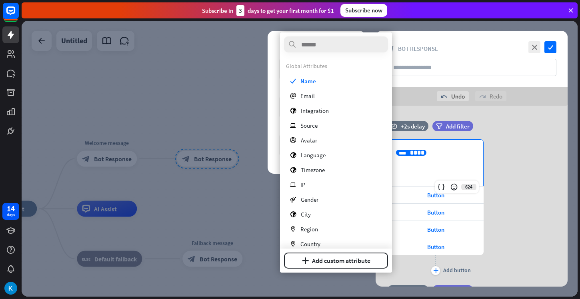
click at [441, 164] on div "**********" at bounding box center [435, 163] width 95 height 46
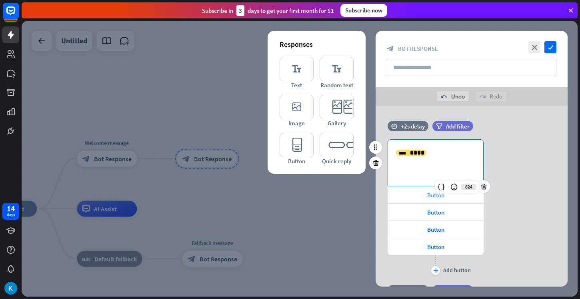
click at [415, 195] on div "Button" at bounding box center [436, 195] width 96 height 17
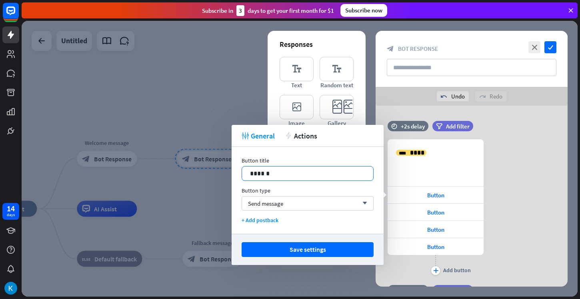
click at [324, 179] on div "******" at bounding box center [307, 174] width 131 height 14
click at [268, 220] on div "+ Add postback" at bounding box center [308, 220] width 132 height 7
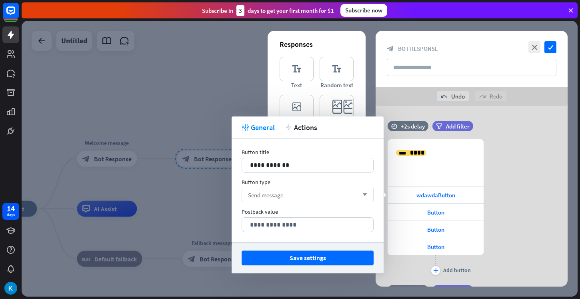
click at [289, 197] on div "Send message arrow_down" at bounding box center [308, 195] width 132 height 14
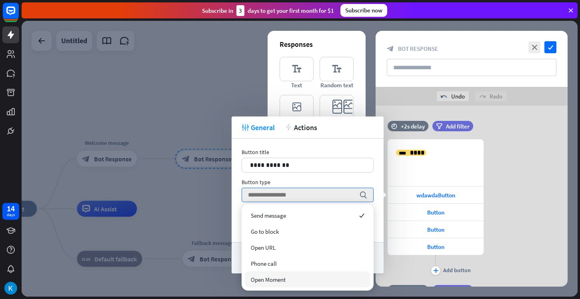
click at [271, 279] on span "Open Moment" at bounding box center [268, 280] width 35 height 8
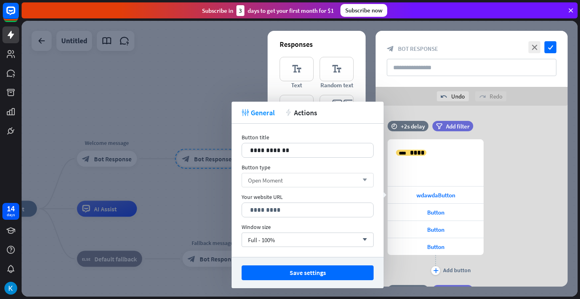
click at [295, 179] on div "Open Moment arrow_down" at bounding box center [308, 180] width 132 height 14
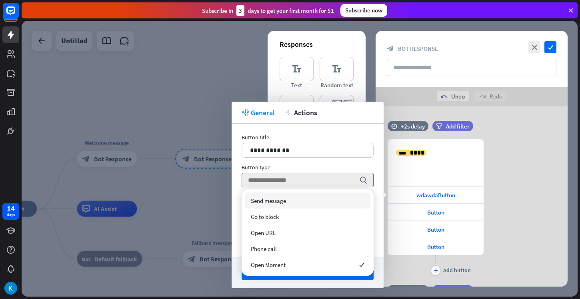
click at [291, 195] on div "Send message" at bounding box center [308, 201] width 126 height 16
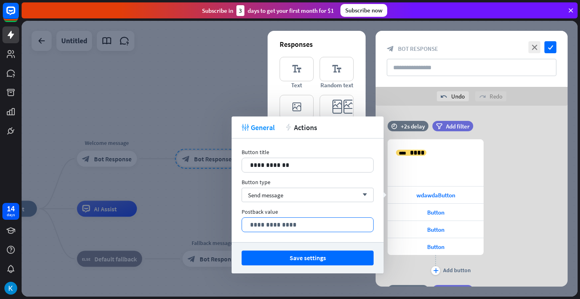
click at [283, 226] on p "**********" at bounding box center [307, 225] width 115 height 10
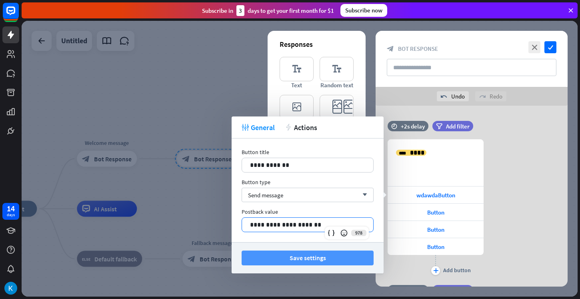
click at [288, 253] on button "Save settings" at bounding box center [308, 258] width 132 height 15
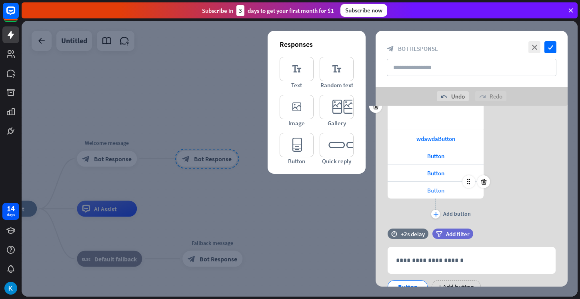
scroll to position [83, 0]
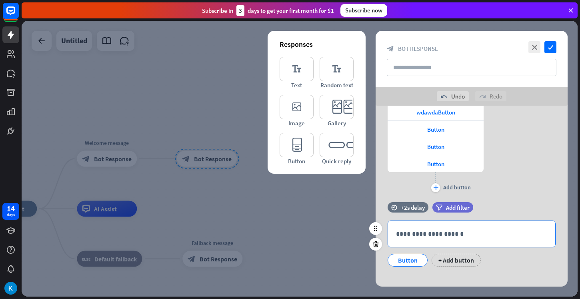
click at [424, 228] on div "**********" at bounding box center [471, 234] width 167 height 26
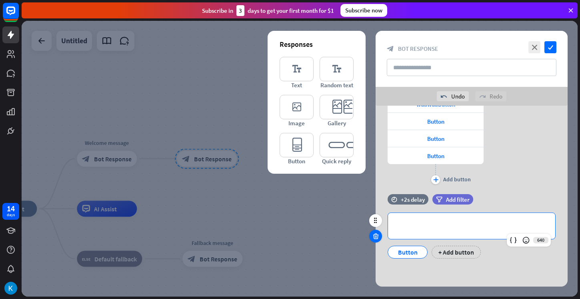
click at [375, 237] on icon at bounding box center [376, 236] width 8 height 7
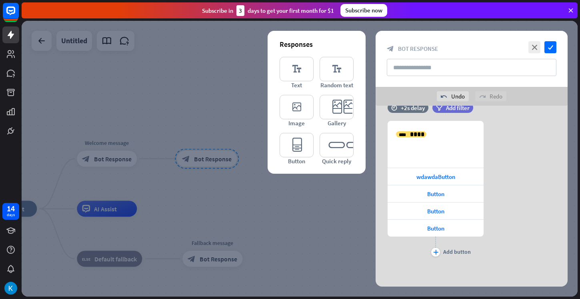
click at [342, 235] on div at bounding box center [300, 159] width 556 height 276
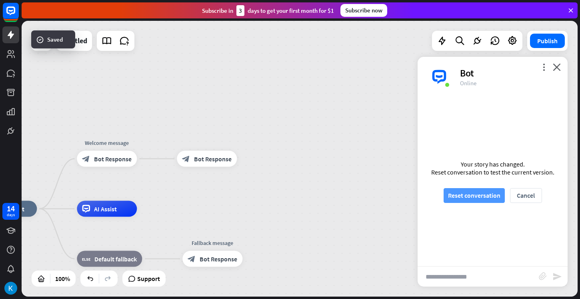
click at [468, 197] on button "Reset conversation" at bounding box center [474, 195] width 61 height 15
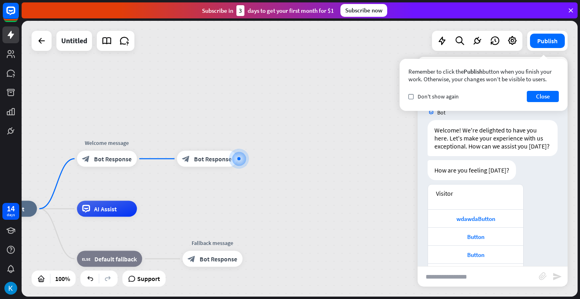
scroll to position [28, 0]
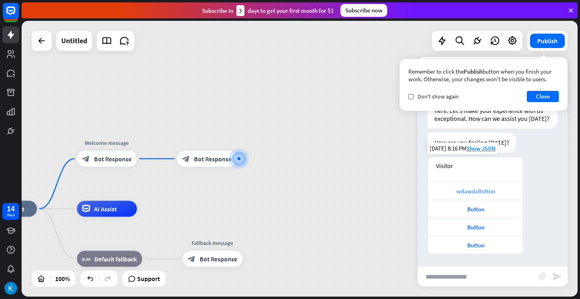
click at [468, 192] on div "wdawdaButton" at bounding box center [475, 191] width 87 height 8
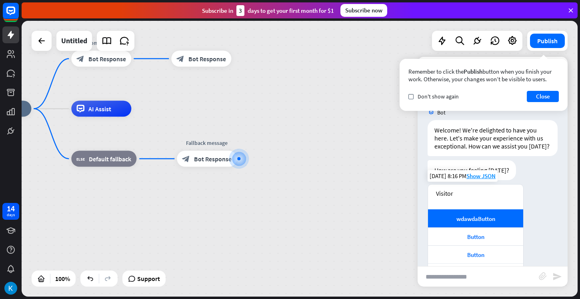
scroll to position [0, 0]
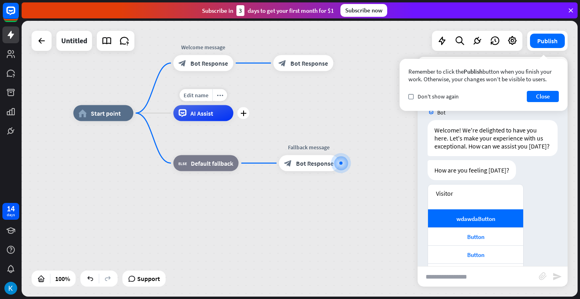
click at [201, 116] on span "AI Assist" at bounding box center [202, 113] width 23 height 8
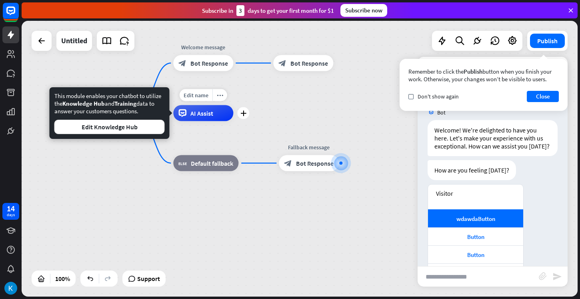
click at [244, 113] on icon "plus" at bounding box center [244, 113] width 6 height 6
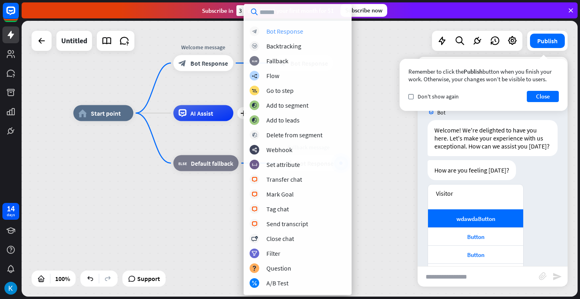
click at [279, 34] on div "Bot Response" at bounding box center [285, 31] width 37 height 8
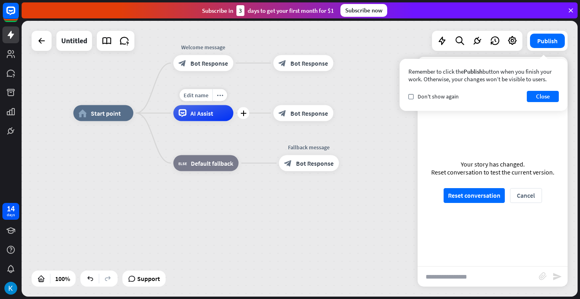
click at [201, 121] on div "Edit name more_horiz plus AI Assist" at bounding box center [203, 113] width 60 height 16
click at [203, 114] on span "AI Assist" at bounding box center [202, 113] width 23 height 8
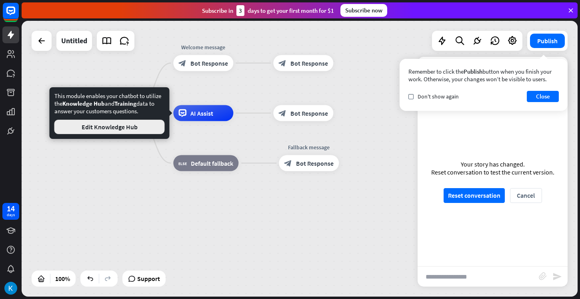
click at [151, 129] on button "Edit Knowledge Hub" at bounding box center [109, 127] width 110 height 14
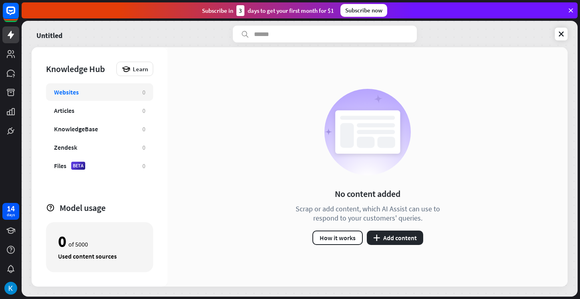
click at [122, 96] on div "Websites" at bounding box center [94, 92] width 80 height 8
click at [121, 107] on div "Articles" at bounding box center [94, 110] width 80 height 8
click at [122, 92] on div "Websites" at bounding box center [94, 92] width 80 height 8
click at [108, 149] on div "Zendesk" at bounding box center [94, 147] width 80 height 8
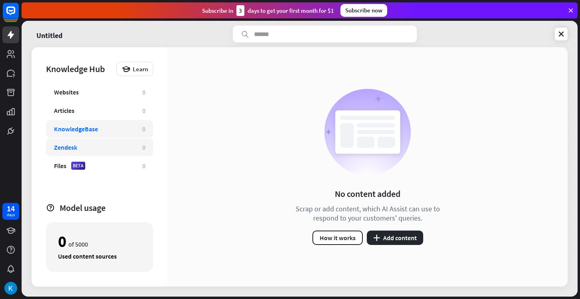
click at [110, 133] on div "KnowledgeBase 0" at bounding box center [99, 129] width 107 height 18
click at [111, 114] on div "Articles 0" at bounding box center [99, 111] width 107 height 18
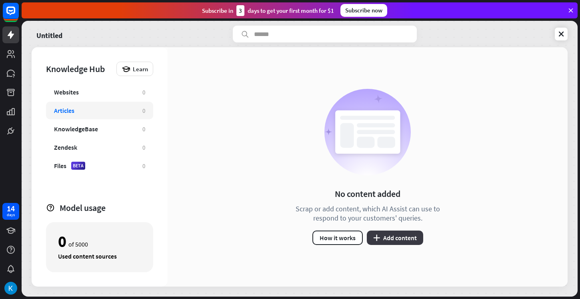
click at [394, 235] on button "plus Add content" at bounding box center [395, 238] width 56 height 14
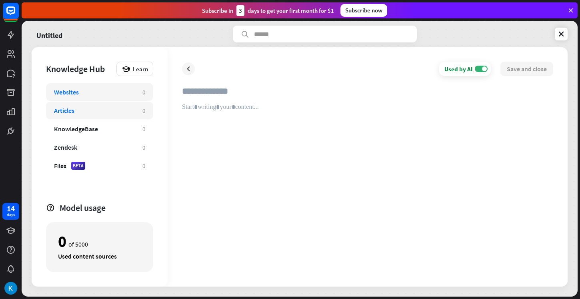
click at [136, 93] on div "Websites 0" at bounding box center [99, 92] width 107 height 18
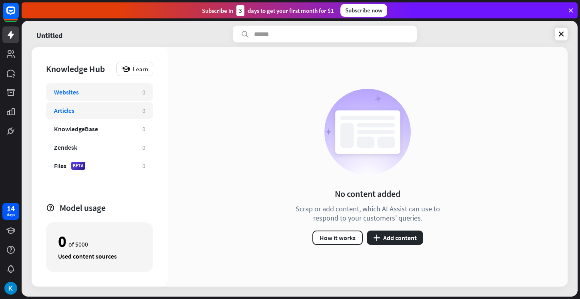
click at [148, 106] on div "Articles 0" at bounding box center [99, 111] width 107 height 18
click at [148, 105] on div "Articles 0" at bounding box center [99, 111] width 107 height 18
click at [144, 74] on div "Learn" at bounding box center [134, 69] width 37 height 14
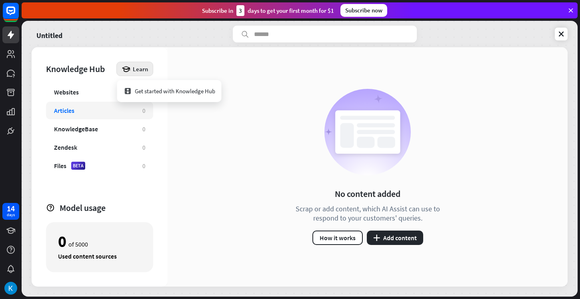
click at [130, 108] on div "Articles" at bounding box center [94, 110] width 80 height 8
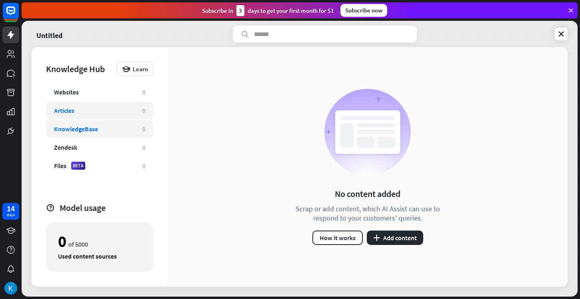
click at [116, 130] on div "KnowledgeBase" at bounding box center [94, 129] width 80 height 8
click at [108, 148] on div "Zendesk" at bounding box center [94, 147] width 80 height 8
click at [113, 134] on div "KnowledgeBase 0" at bounding box center [99, 129] width 107 height 18
click at [115, 119] on div "Websites 0 Articles 0 KnowledgeBase 0 Zendesk 0 Files BETA 0" at bounding box center [99, 139] width 107 height 112
click at [116, 100] on div "Websites 0" at bounding box center [99, 92] width 107 height 18
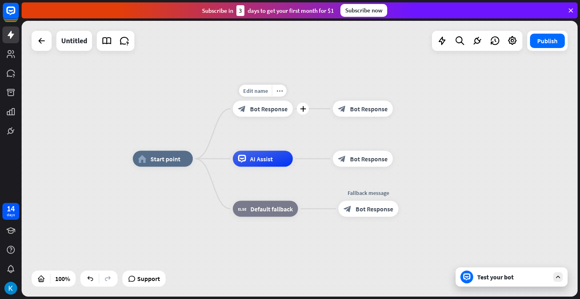
click at [272, 101] on div "Edit name more_horiz plus block_bot_response Bot Response" at bounding box center [263, 109] width 60 height 16
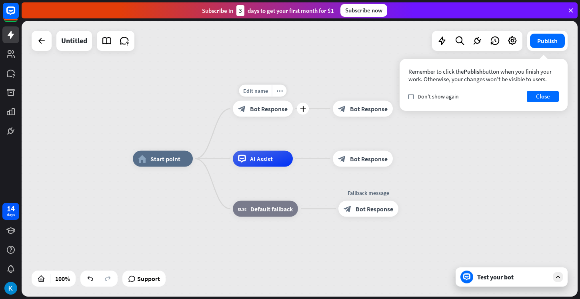
click at [271, 108] on span "Bot Response" at bounding box center [269, 109] width 38 height 8
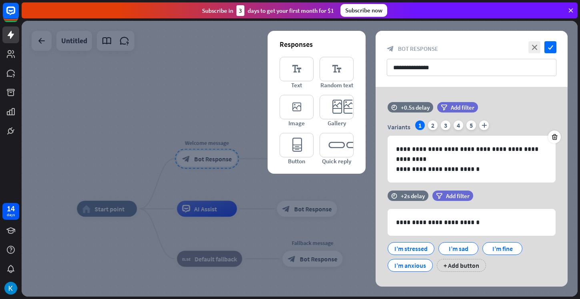
drag, startPoint x: 404, startPoint y: 250, endPoint x: 341, endPoint y: 221, distance: 69.3
click at [341, 221] on div "**********" at bounding box center [300, 159] width 556 height 276
click at [341, 221] on div at bounding box center [300, 159] width 556 height 276
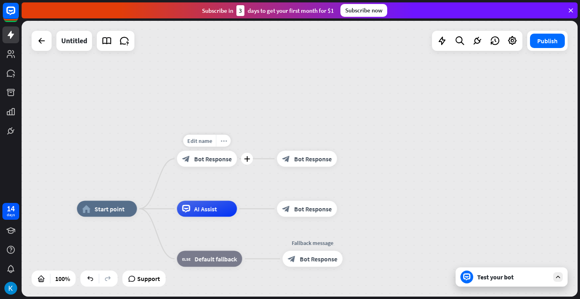
click at [229, 140] on div "more_horiz" at bounding box center [223, 141] width 15 height 12
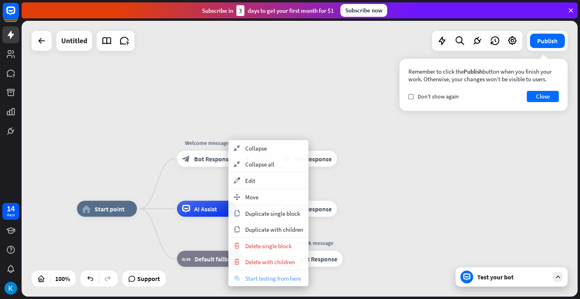
click at [273, 273] on div "chat Start testing from here" at bounding box center [269, 278] width 80 height 16
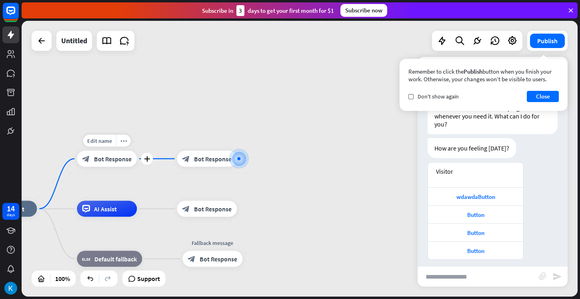
scroll to position [28, 0]
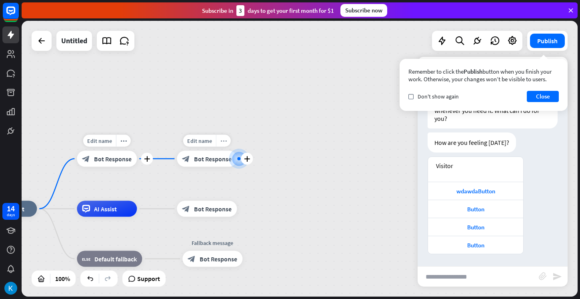
click at [227, 140] on div "more_horiz" at bounding box center [223, 141] width 15 height 12
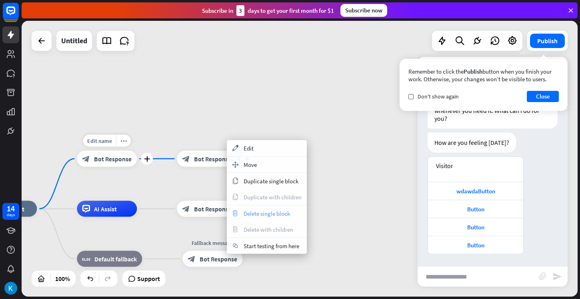
click at [258, 215] on span "Delete single block" at bounding box center [267, 214] width 46 height 8
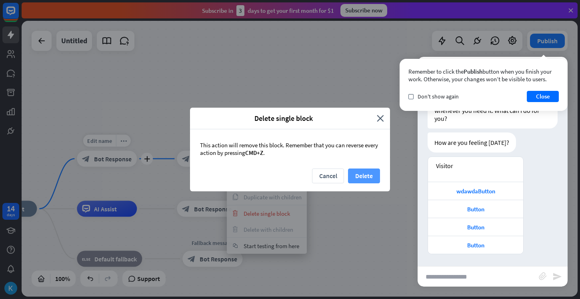
click at [367, 169] on button "Delete" at bounding box center [364, 176] width 32 height 15
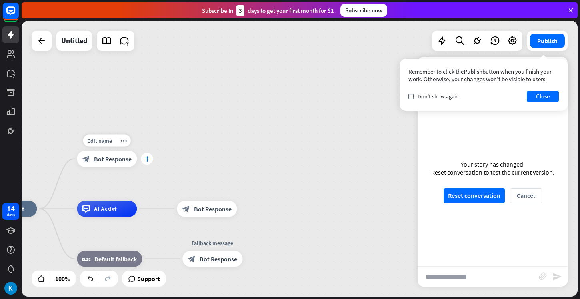
click at [145, 160] on icon "plus" at bounding box center [147, 159] width 6 height 6
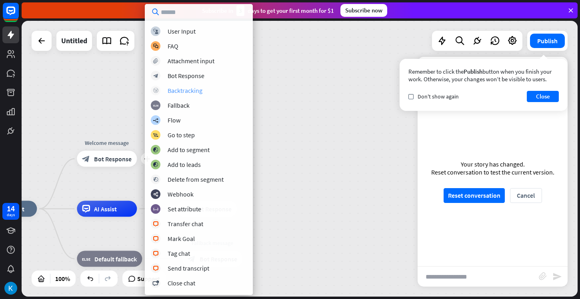
click at [185, 92] on div "Backtracking" at bounding box center [185, 90] width 35 height 8
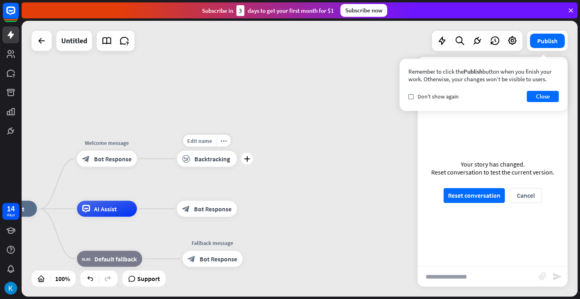
click at [199, 156] on span "Backtracking" at bounding box center [213, 159] width 36 height 8
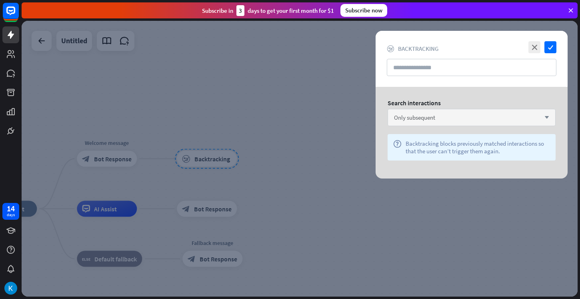
click at [413, 114] on span "Only subsequent" at bounding box center [414, 118] width 41 height 8
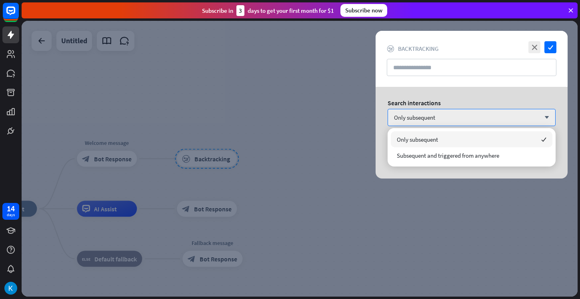
click at [468, 96] on div "Search interactions Only subsequent arrow_down help Backtracking blocks previou…" at bounding box center [472, 133] width 192 height 92
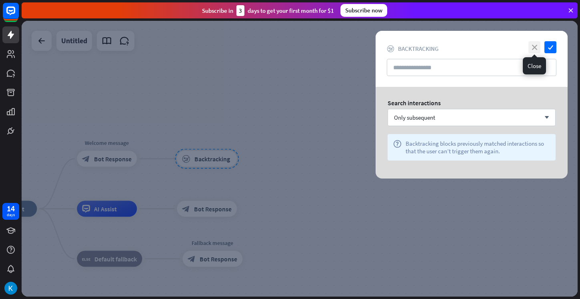
click at [534, 46] on icon "close" at bounding box center [535, 47] width 12 height 12
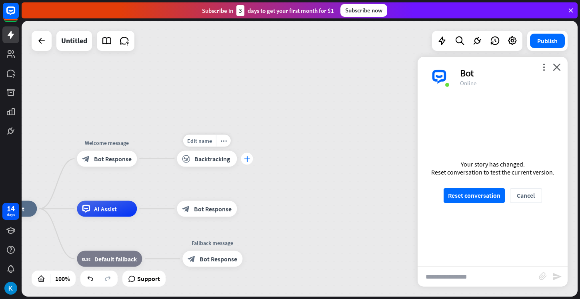
click at [246, 161] on icon "plus" at bounding box center [247, 159] width 6 height 6
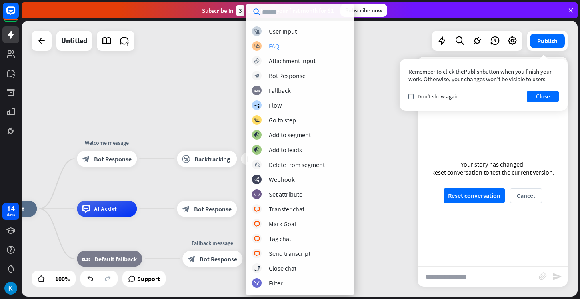
click at [274, 48] on div "FAQ" at bounding box center [274, 46] width 11 height 8
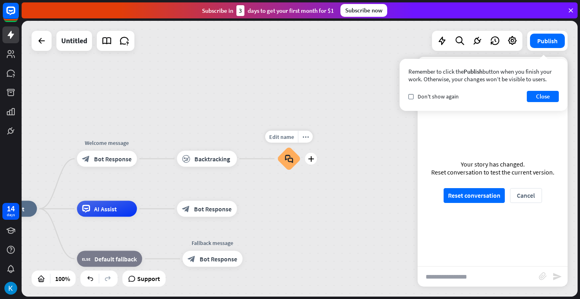
click at [285, 158] on div "block_faq" at bounding box center [289, 159] width 24 height 24
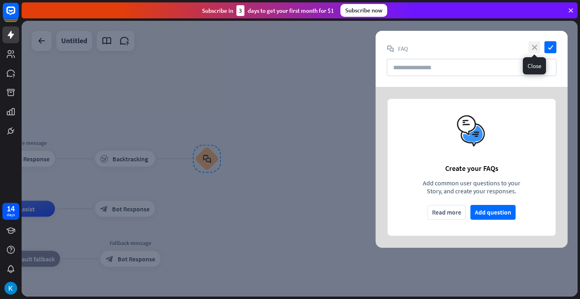
click at [535, 43] on icon "close" at bounding box center [535, 47] width 12 height 12
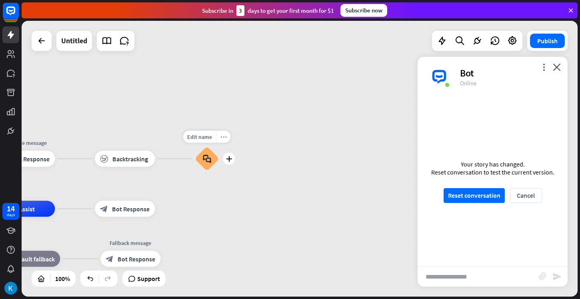
click at [222, 140] on div "more_horiz" at bounding box center [223, 137] width 15 height 12
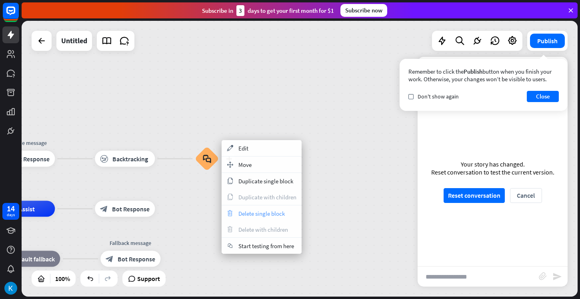
click at [237, 209] on div "trash Delete single block" at bounding box center [262, 213] width 80 height 16
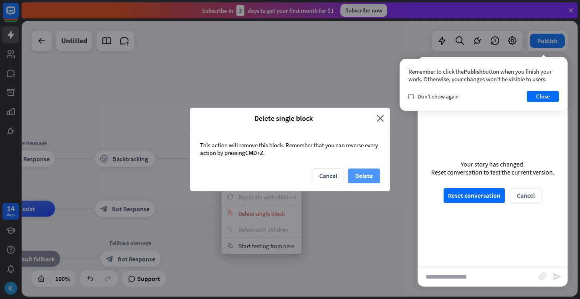
click at [372, 172] on button "Delete" at bounding box center [364, 176] width 32 height 15
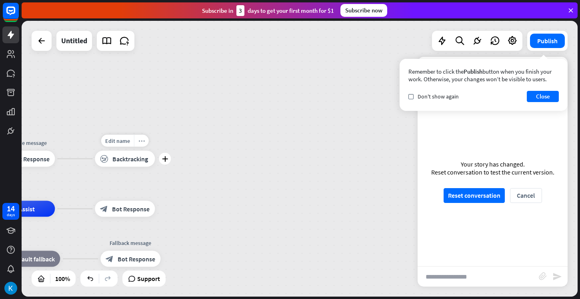
click at [138, 142] on icon "more_horiz" at bounding box center [141, 141] width 6 height 6
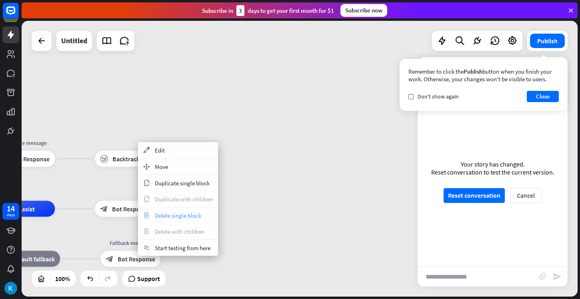
click at [185, 212] on span "Delete single block" at bounding box center [178, 216] width 46 height 8
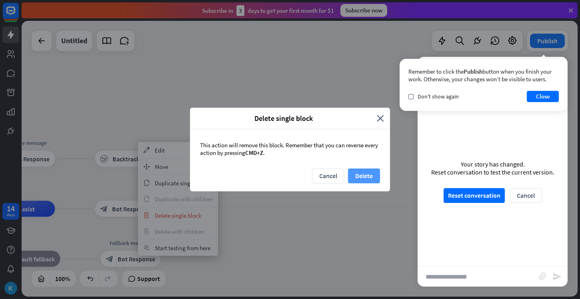
click at [360, 177] on button "Delete" at bounding box center [364, 176] width 32 height 15
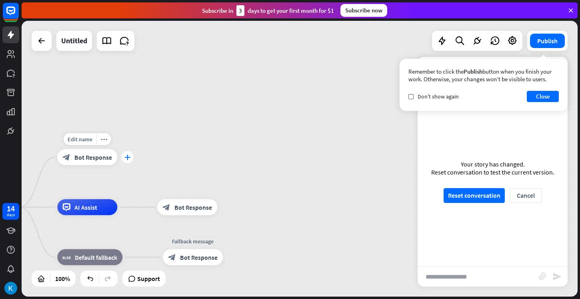
click at [128, 156] on icon "plus" at bounding box center [127, 158] width 6 height 6
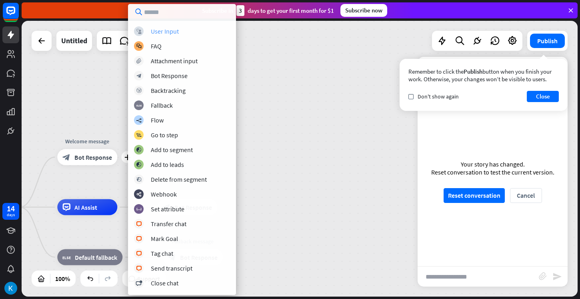
click at [170, 35] on div "block_user_input User Input" at bounding box center [182, 31] width 96 height 10
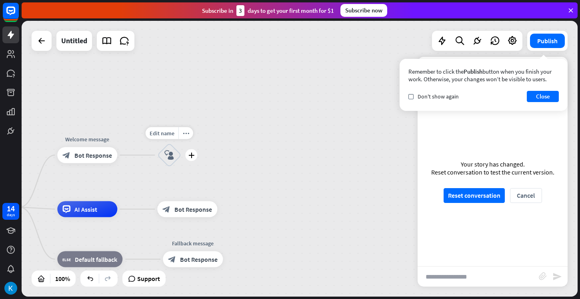
click at [165, 153] on icon "block_user_input" at bounding box center [170, 156] width 10 height 10
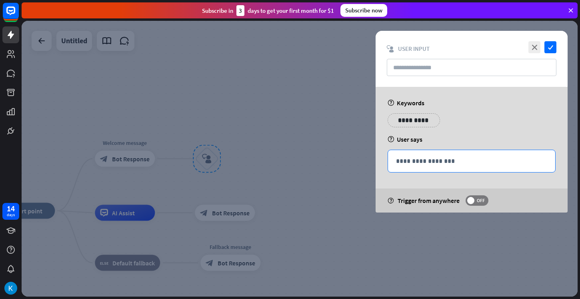
click at [416, 158] on p "**********" at bounding box center [471, 161] width 151 height 10
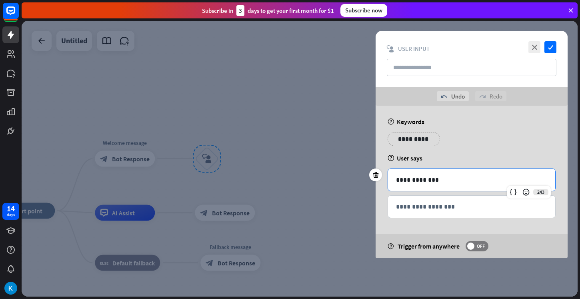
click at [411, 136] on p "**********" at bounding box center [414, 139] width 40 height 10
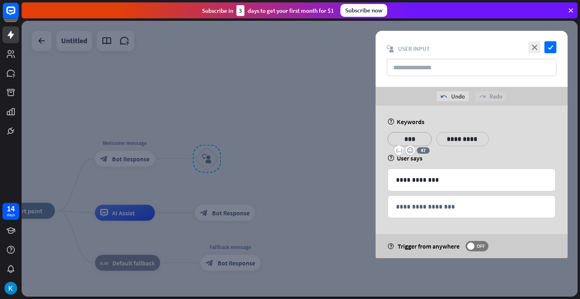
click at [285, 194] on div at bounding box center [300, 159] width 556 height 276
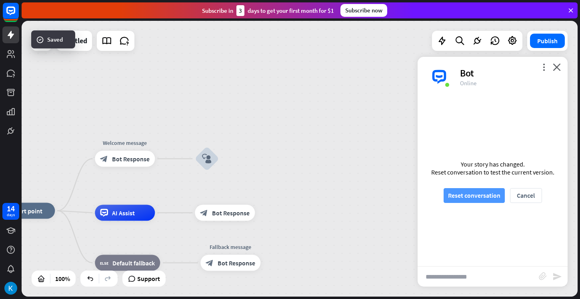
click at [452, 195] on button "Reset conversation" at bounding box center [474, 195] width 61 height 15
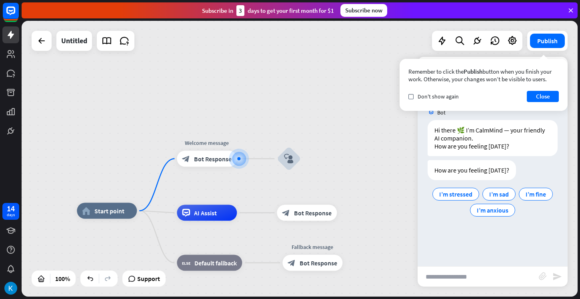
click at [468, 273] on input "text" at bounding box center [478, 277] width 121 height 20
type input "*"
type input "*******"
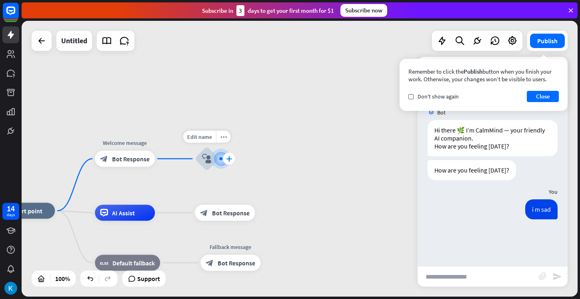
click at [230, 158] on icon "plus" at bounding box center [229, 159] width 6 height 6
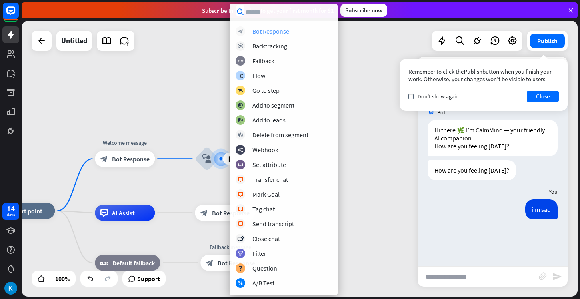
click at [263, 32] on div "Bot Response" at bounding box center [271, 31] width 37 height 8
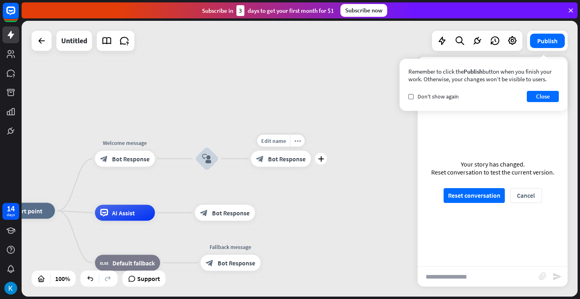
click at [286, 163] on div "block_bot_response Bot Response" at bounding box center [281, 159] width 60 height 16
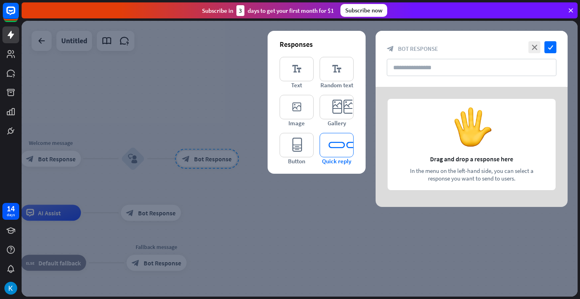
click at [331, 142] on icon "editor_quick_replies" at bounding box center [337, 145] width 34 height 24
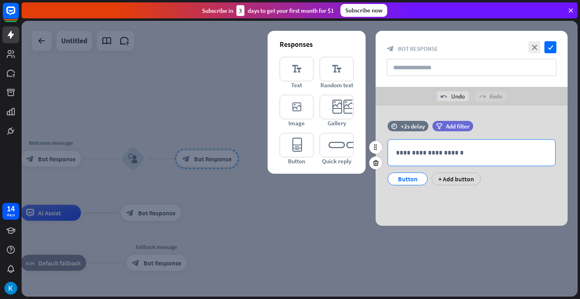
click at [414, 158] on div "**********" at bounding box center [471, 153] width 167 height 26
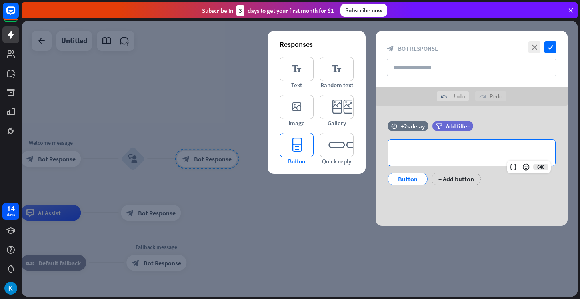
click at [312, 150] on icon "editor_button" at bounding box center [297, 145] width 34 height 24
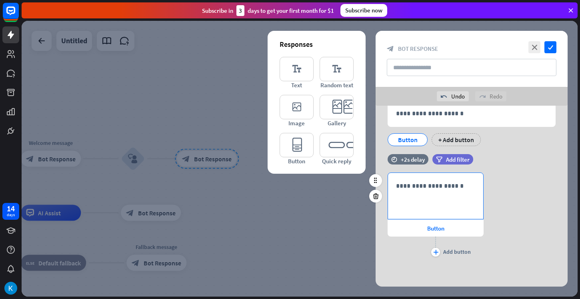
scroll to position [30, 0]
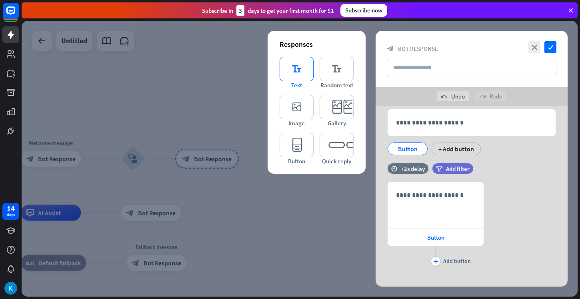
click at [310, 80] on icon "editor_text" at bounding box center [297, 69] width 34 height 24
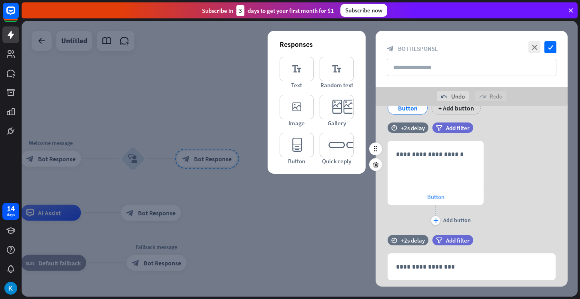
scroll to position [48, 0]
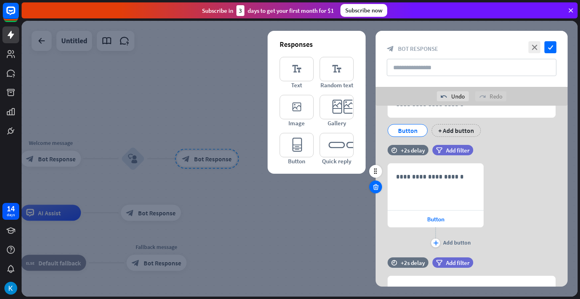
click at [380, 191] on div at bounding box center [375, 187] width 13 height 13
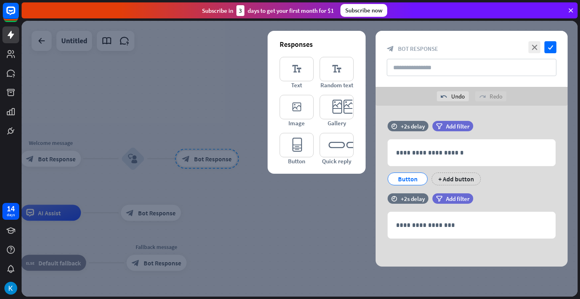
scroll to position [0, 0]
click at [375, 161] on icon at bounding box center [376, 162] width 8 height 7
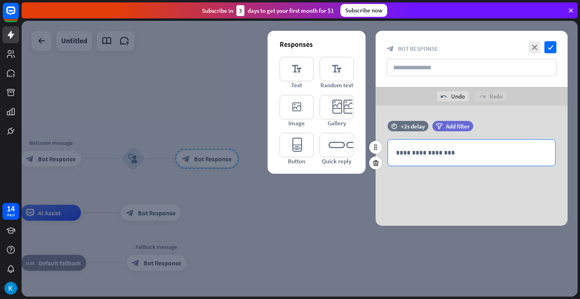
click at [406, 157] on p "**********" at bounding box center [471, 153] width 151 height 10
click at [238, 72] on div at bounding box center [300, 159] width 556 height 276
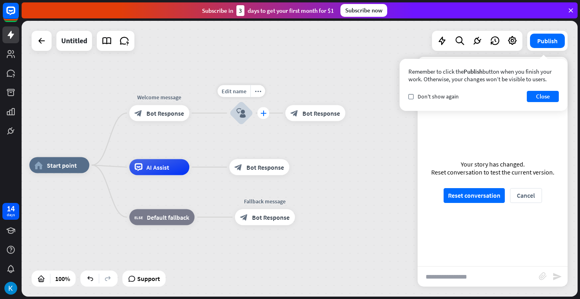
click at [262, 112] on icon "plus" at bounding box center [264, 113] width 6 height 6
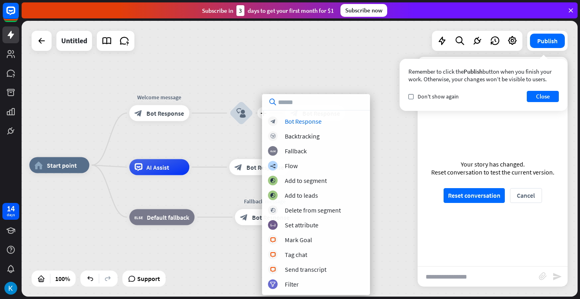
click at [268, 120] on div "block_bot_response Bot Response block_backtracking Backtracking block_fallback …" at bounding box center [316, 202] width 108 height 173
click at [272, 120] on icon "block_bot_response" at bounding box center [273, 121] width 5 height 5
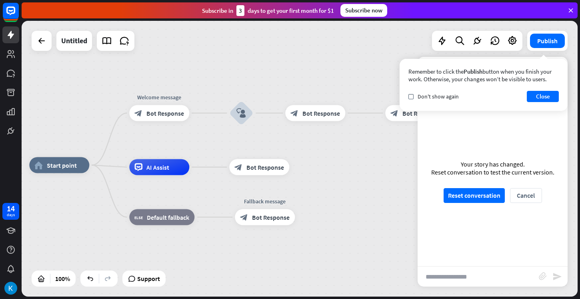
click at [110, 142] on div "home_2 Start point Welcome message block_bot_response Bot Response block_user_i…" at bounding box center [300, 159] width 556 height 276
click at [129, 159] on div "Edit name more_horiz plus AI Assist" at bounding box center [159, 167] width 60 height 16
click at [131, 159] on div "Edit name more_horiz plus AI Assist" at bounding box center [159, 167] width 60 height 16
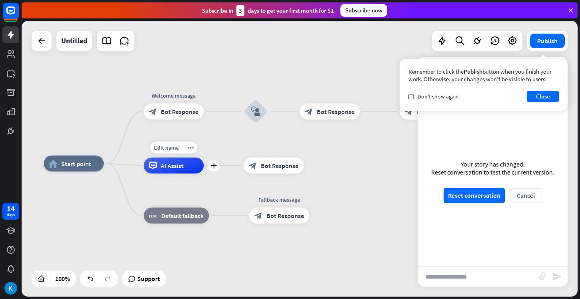
drag, startPoint x: 131, startPoint y: 151, endPoint x: 169, endPoint y: 154, distance: 38.2
click at [169, 158] on div "Edit name more_horiz plus AI Assist" at bounding box center [174, 166] width 60 height 16
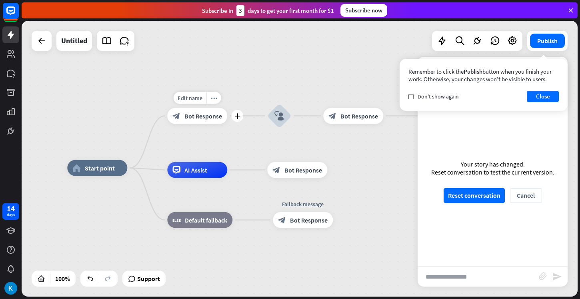
drag, startPoint x: 189, startPoint y: 117, endPoint x: 230, endPoint y: 136, distance: 45.3
click at [227, 124] on div "Edit name more_horiz plus block_bot_response Bot Response" at bounding box center [197, 116] width 60 height 16
drag, startPoint x: 216, startPoint y: 116, endPoint x: 251, endPoint y: 132, distance: 39.2
click at [251, 132] on div "home_2 Start point Welcome message block_bot_response Bot Response Edit name mo…" at bounding box center [300, 159] width 556 height 276
drag, startPoint x: 239, startPoint y: 122, endPoint x: 267, endPoint y: 132, distance: 29.0
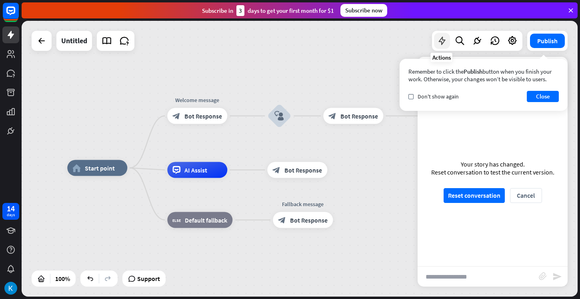
click at [438, 42] on icon at bounding box center [442, 41] width 10 height 10
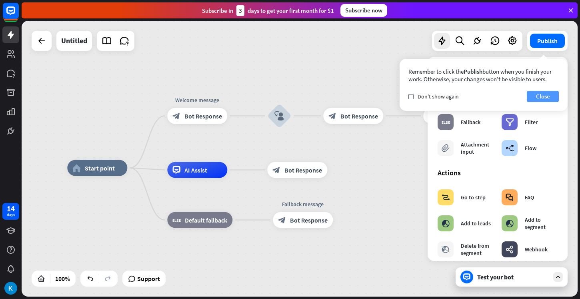
click at [532, 91] on button "Close" at bounding box center [543, 96] width 32 height 11
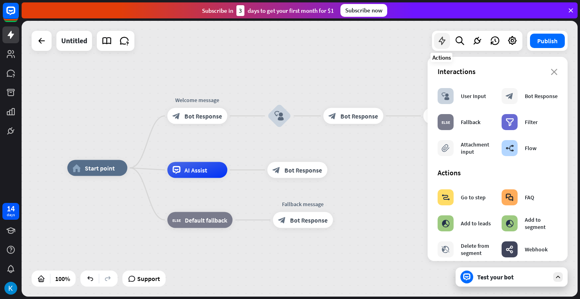
click at [446, 40] on icon at bounding box center [442, 41] width 10 height 10
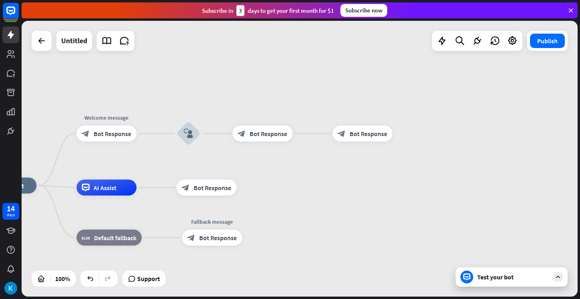
drag, startPoint x: 397, startPoint y: 74, endPoint x: 305, endPoint y: 87, distance: 93.0
click at [305, 87] on div "home_2 Start point Welcome message block_bot_response Bot Response block_user_i…" at bounding box center [300, 159] width 556 height 276
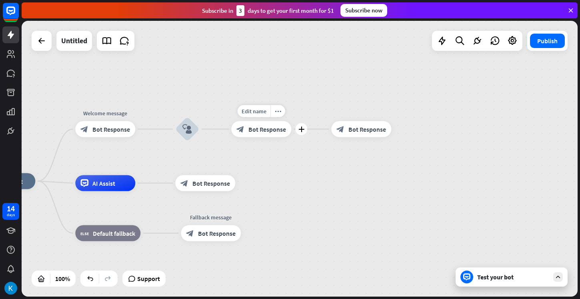
click at [268, 126] on span "Bot Response" at bounding box center [268, 129] width 38 height 8
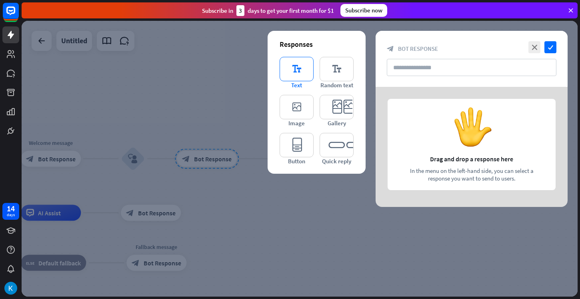
click at [302, 76] on icon "editor_text" at bounding box center [297, 69] width 34 height 24
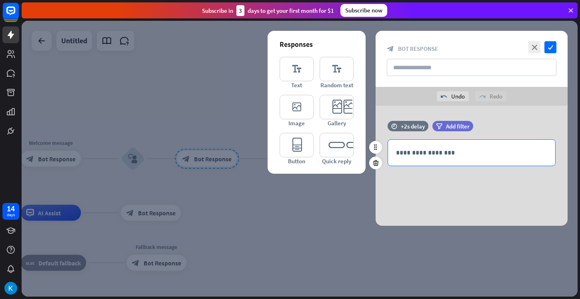
click at [409, 144] on div "**********" at bounding box center [471, 153] width 167 height 26
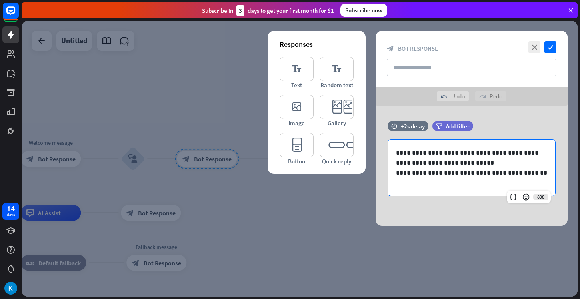
click at [325, 204] on div at bounding box center [300, 159] width 556 height 276
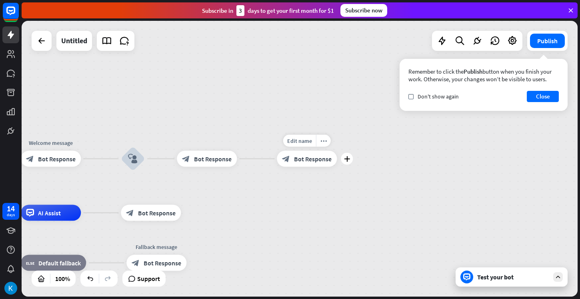
click at [303, 164] on div "block_bot_response Bot Response" at bounding box center [307, 159] width 60 height 16
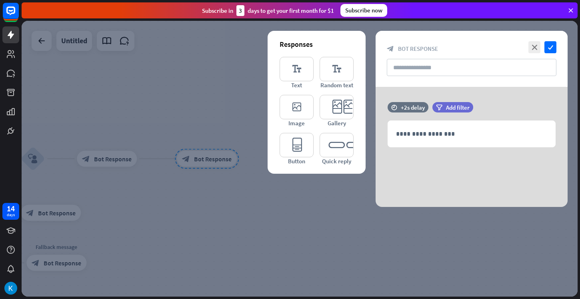
click at [234, 149] on div at bounding box center [300, 159] width 556 height 276
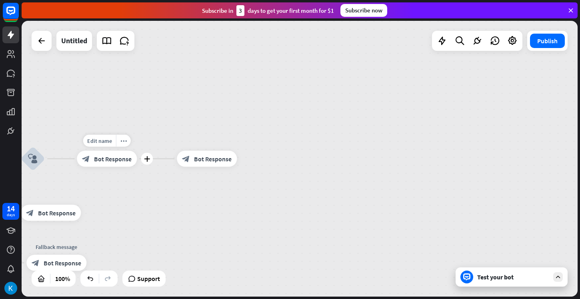
click at [110, 153] on div "block_bot_response Bot Response" at bounding box center [107, 159] width 60 height 16
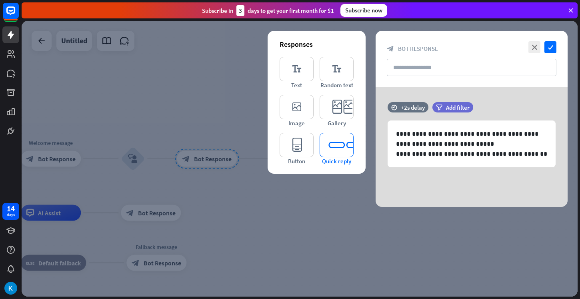
click at [335, 142] on icon "editor_quick_replies" at bounding box center [337, 145] width 34 height 24
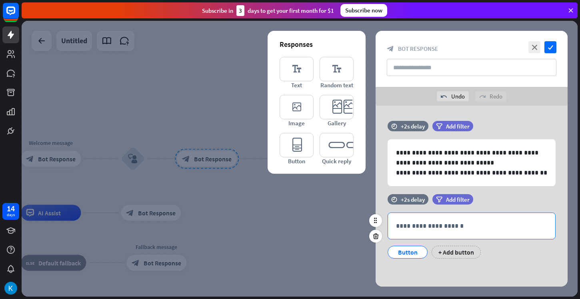
click at [425, 225] on p "**********" at bounding box center [471, 226] width 151 height 10
click at [407, 257] on div "Button" at bounding box center [408, 252] width 26 height 12
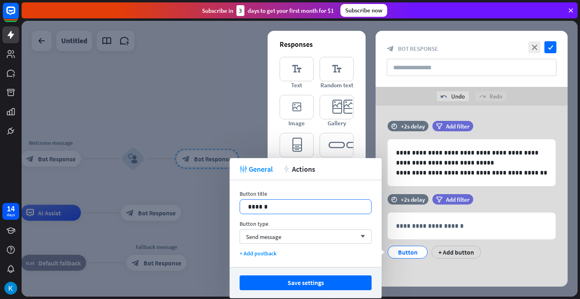
click at [322, 204] on p "******" at bounding box center [305, 207] width 115 height 10
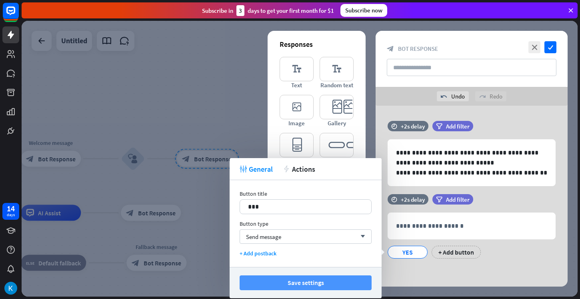
click at [350, 281] on button "Save settings" at bounding box center [306, 282] width 132 height 15
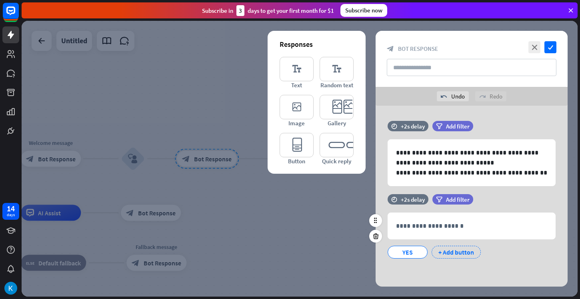
click at [451, 250] on div "+ Add button" at bounding box center [456, 252] width 49 height 13
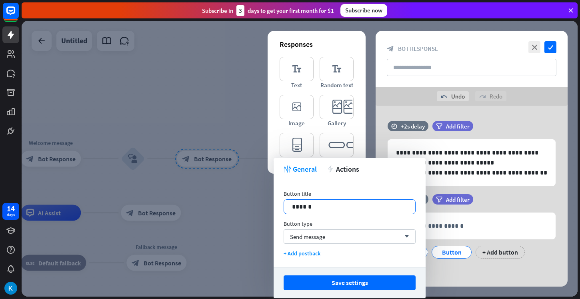
click at [335, 212] on div "******" at bounding box center [349, 207] width 131 height 14
click at [319, 210] on p "********" at bounding box center [349, 207] width 115 height 10
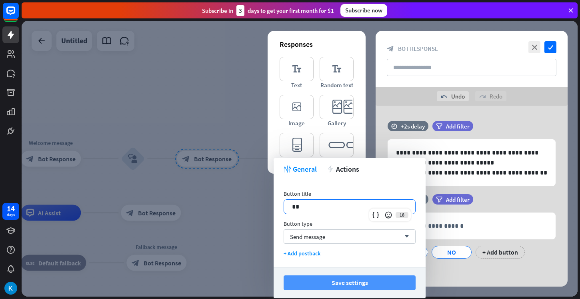
click at [313, 287] on button "Save settings" at bounding box center [350, 282] width 132 height 15
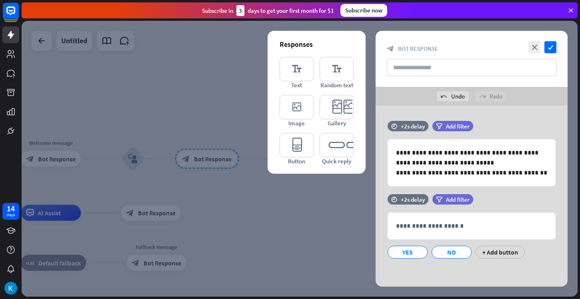
click at [352, 251] on div at bounding box center [300, 159] width 556 height 276
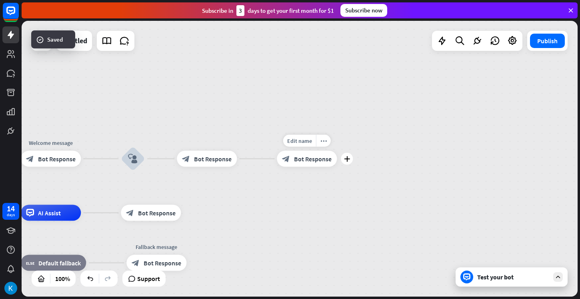
click at [308, 157] on span "Bot Response" at bounding box center [313, 159] width 38 height 8
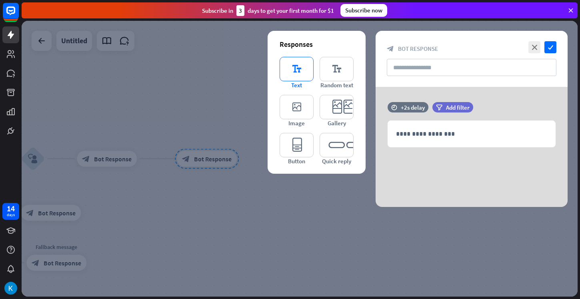
click at [304, 66] on icon "editor_text" at bounding box center [297, 69] width 34 height 24
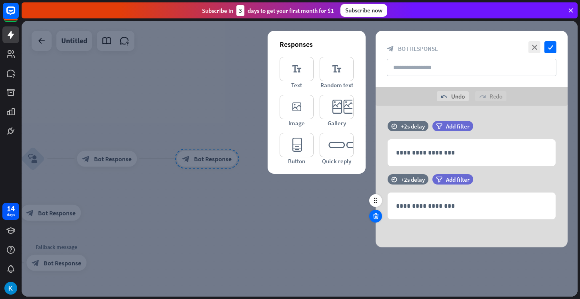
click at [375, 218] on icon at bounding box center [376, 216] width 8 height 7
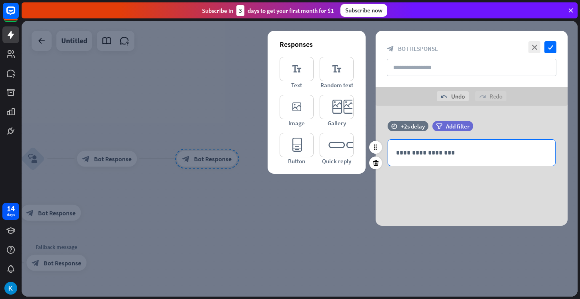
click at [427, 149] on p "**********" at bounding box center [471, 153] width 151 height 10
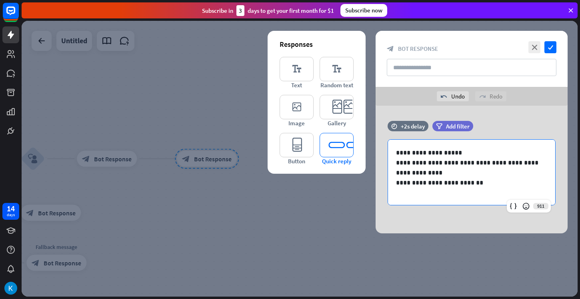
click at [349, 139] on icon "editor_quick_replies" at bounding box center [337, 145] width 34 height 24
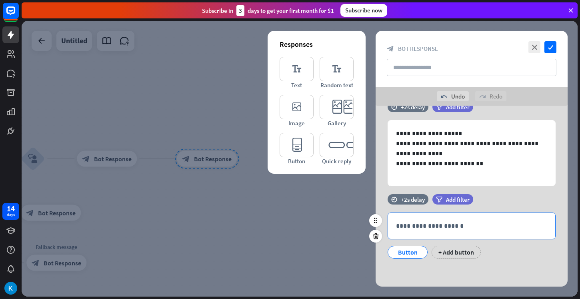
scroll to position [19, 0]
click at [405, 251] on div "Button" at bounding box center [408, 252] width 26 height 12
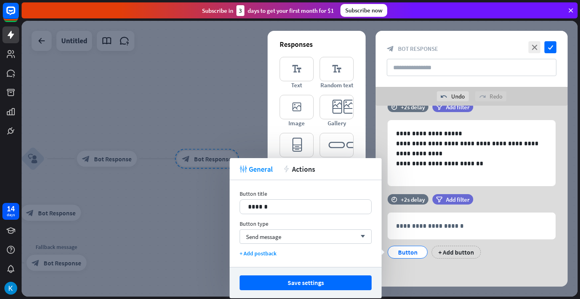
click at [313, 197] on div "Button title 14 ******" at bounding box center [306, 202] width 132 height 24
click at [305, 207] on p "******" at bounding box center [305, 207] width 115 height 10
click at [443, 250] on div "+ Add button" at bounding box center [456, 252] width 49 height 13
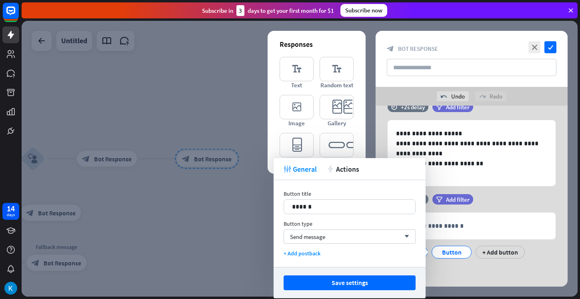
click at [345, 197] on div "Button title" at bounding box center [350, 193] width 132 height 7
click at [336, 205] on p "******" at bounding box center [349, 207] width 115 height 10
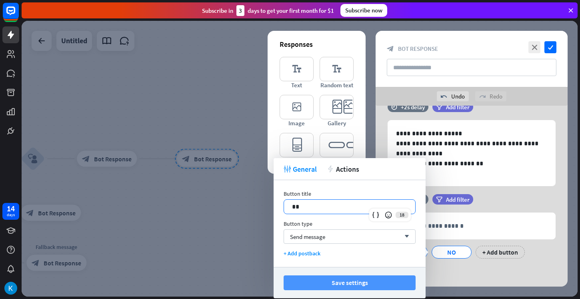
click at [325, 277] on button "Save settings" at bounding box center [350, 282] width 132 height 15
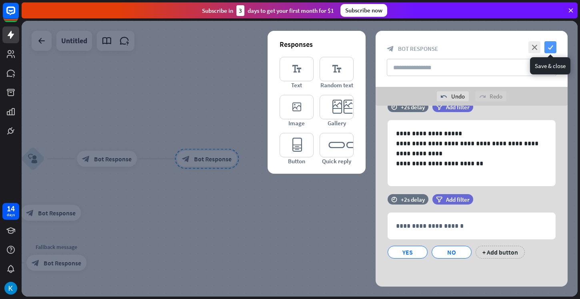
click at [547, 50] on icon "check" at bounding box center [551, 47] width 12 height 12
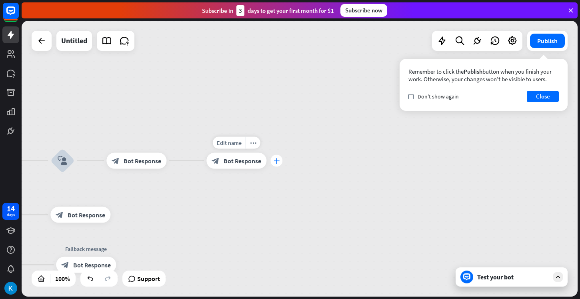
click at [274, 161] on div "plus" at bounding box center [277, 161] width 12 height 12
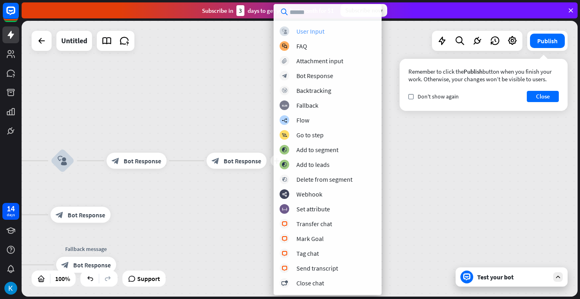
click at [311, 33] on div "User Input" at bounding box center [311, 31] width 28 height 8
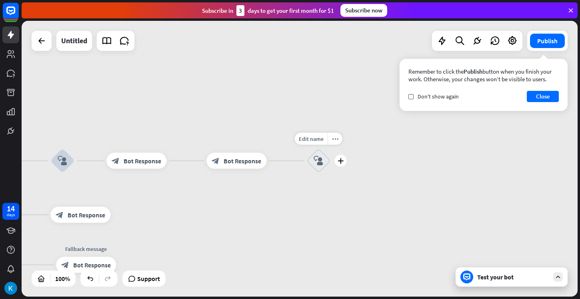
click at [317, 162] on icon "block_user_input" at bounding box center [319, 161] width 10 height 10
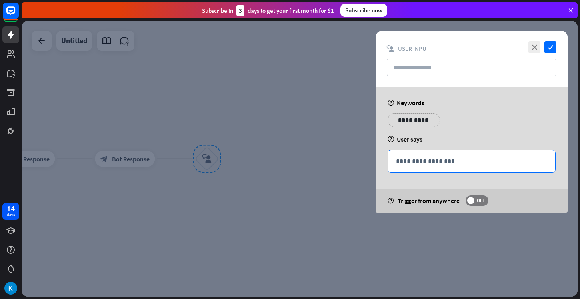
click at [407, 161] on p "**********" at bounding box center [471, 161] width 151 height 10
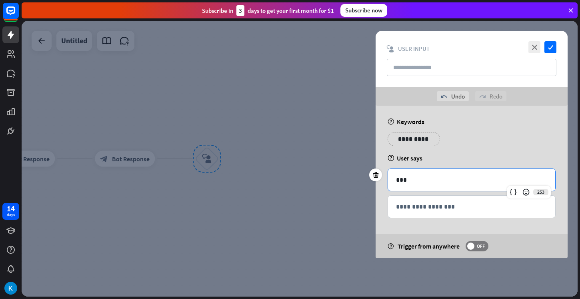
click at [418, 143] on p "**********" at bounding box center [414, 139] width 40 height 10
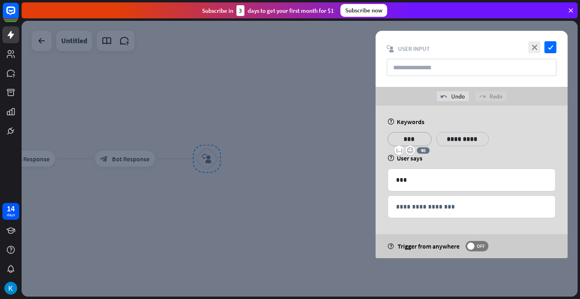
click at [460, 136] on p "**********" at bounding box center [463, 139] width 40 height 10
click at [502, 137] on p "**********" at bounding box center [512, 139] width 40 height 10
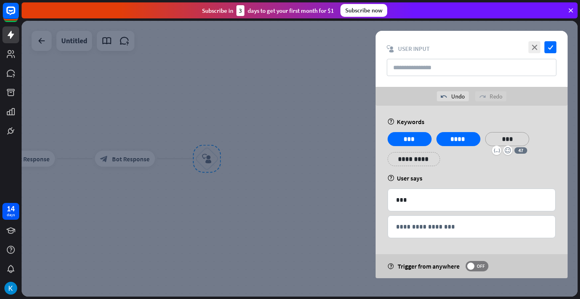
click at [429, 158] on div "**********" at bounding box center [414, 159] width 52 height 14
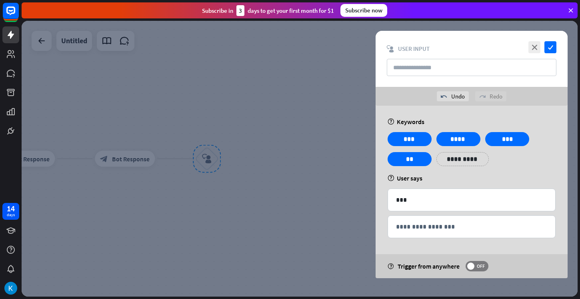
click at [503, 168] on div "**********" at bounding box center [471, 152] width 173 height 40
click at [326, 184] on div at bounding box center [300, 159] width 556 height 276
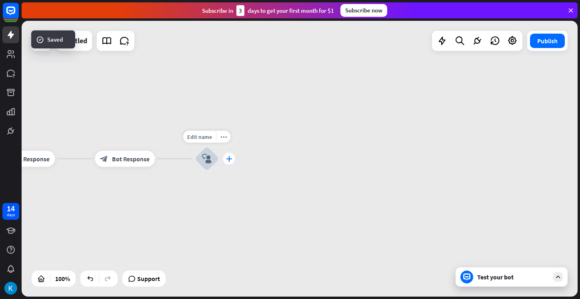
click at [231, 159] on icon "plus" at bounding box center [229, 159] width 6 height 6
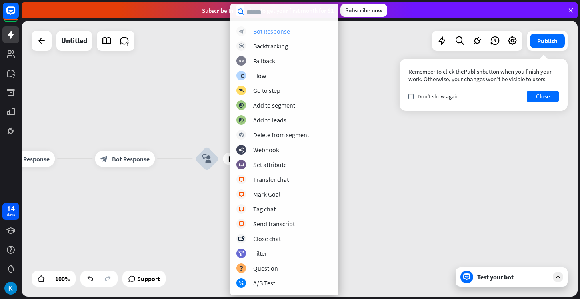
click at [273, 30] on div "Bot Response" at bounding box center [271, 31] width 37 height 8
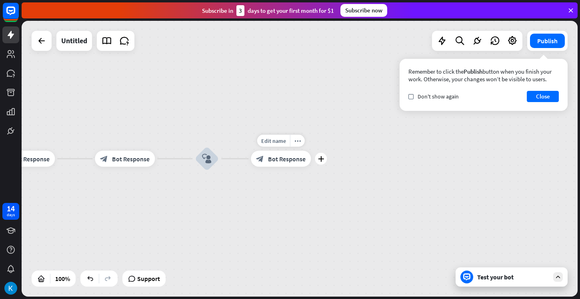
click at [285, 159] on span "Bot Response" at bounding box center [287, 159] width 38 height 8
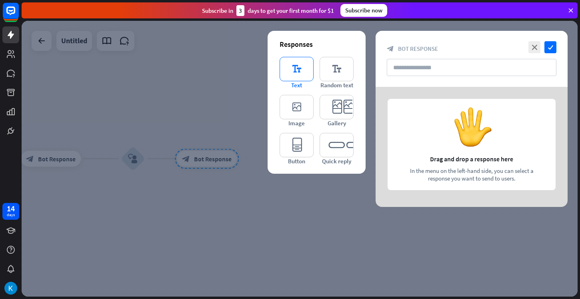
click at [298, 70] on icon "editor_text" at bounding box center [297, 69] width 34 height 24
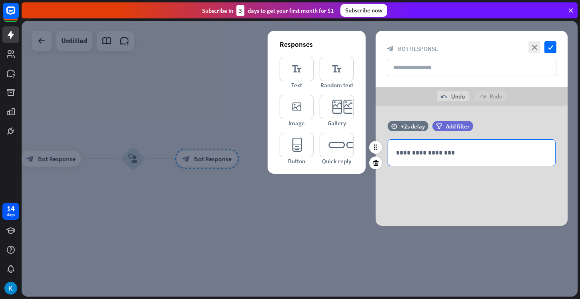
click at [416, 159] on div "**********" at bounding box center [471, 153] width 167 height 26
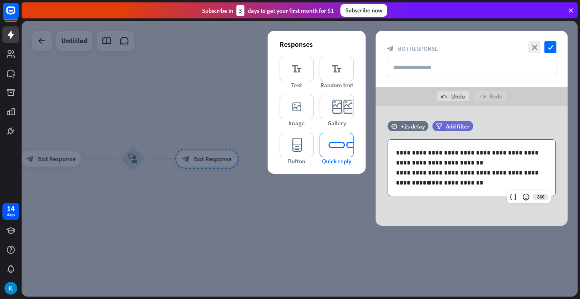
click at [348, 142] on icon "editor_quick_replies" at bounding box center [337, 145] width 34 height 24
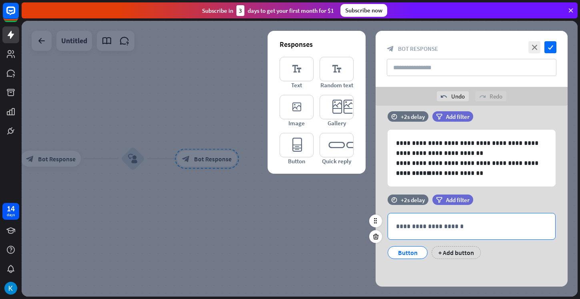
scroll to position [10, 0]
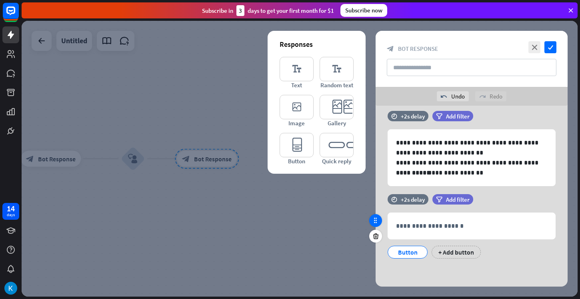
click at [380, 221] on div at bounding box center [375, 220] width 13 height 13
click at [307, 74] on icon "editor_text" at bounding box center [297, 69] width 34 height 24
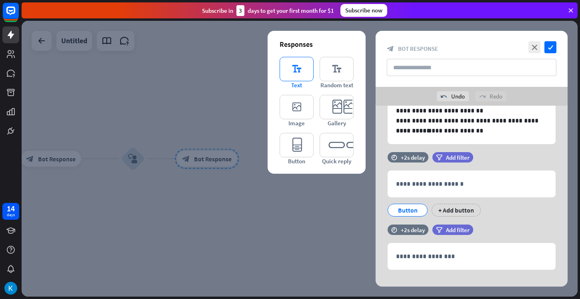
scroll to position [63, 0]
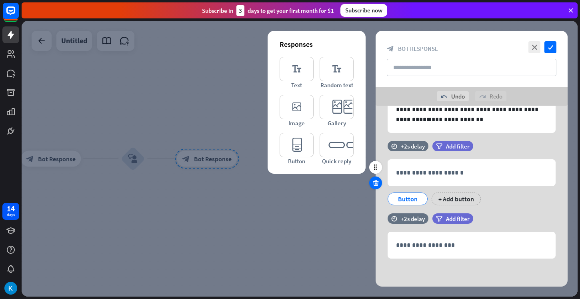
click at [377, 185] on icon at bounding box center [376, 182] width 8 height 7
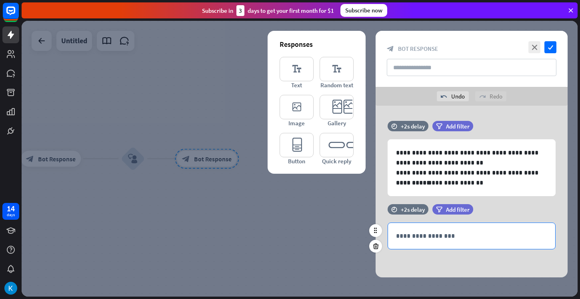
click at [417, 228] on div "**********" at bounding box center [471, 236] width 167 height 26
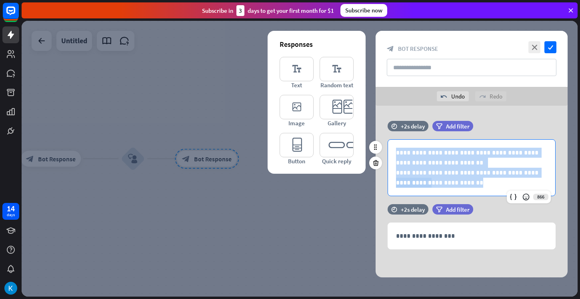
drag, startPoint x: 475, startPoint y: 186, endPoint x: 406, endPoint y: 189, distance: 68.5
click at [406, 189] on div "**********" at bounding box center [471, 168] width 167 height 56
click at [480, 184] on p "**********" at bounding box center [471, 183] width 151 height 10
drag, startPoint x: 480, startPoint y: 184, endPoint x: 425, endPoint y: 193, distance: 56.0
click at [425, 193] on div "**********" at bounding box center [471, 168] width 167 height 56
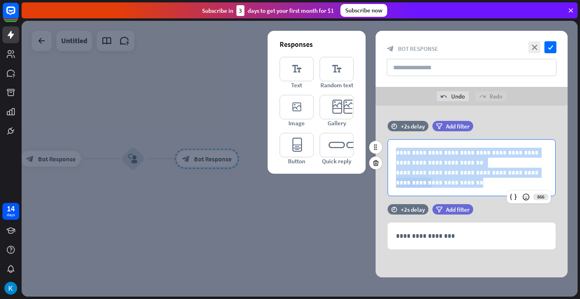
click at [425, 193] on div "**********" at bounding box center [471, 168] width 167 height 56
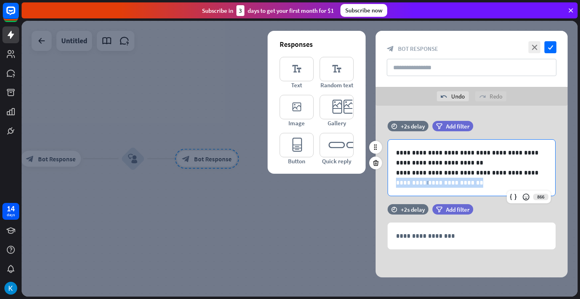
drag, startPoint x: 397, startPoint y: 184, endPoint x: 474, endPoint y: 182, distance: 76.9
click at [474, 182] on p "**********" at bounding box center [471, 183] width 151 height 10
copy p "**********"
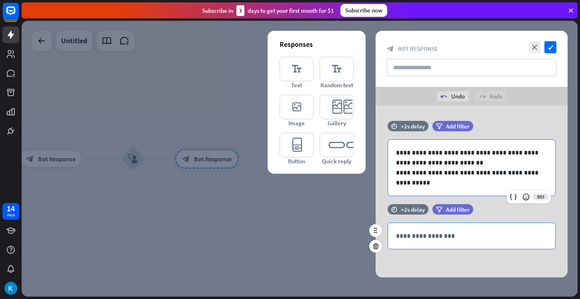
click at [449, 232] on p "**********" at bounding box center [471, 236] width 151 height 10
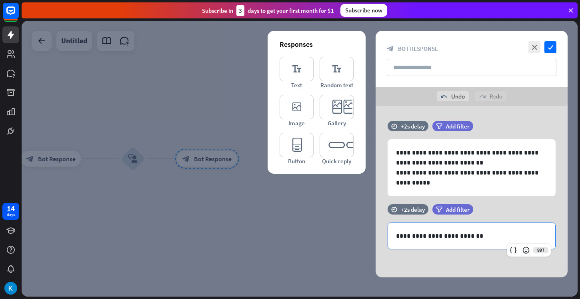
click at [341, 193] on div at bounding box center [300, 159] width 556 height 276
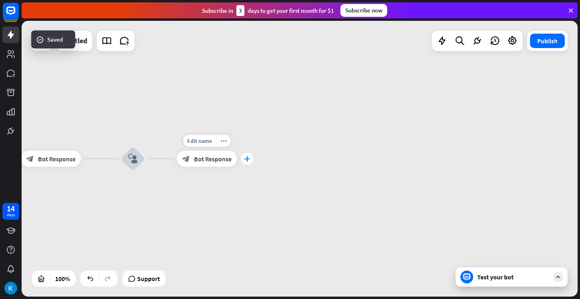
click at [249, 160] on icon "plus" at bounding box center [247, 159] width 6 height 6
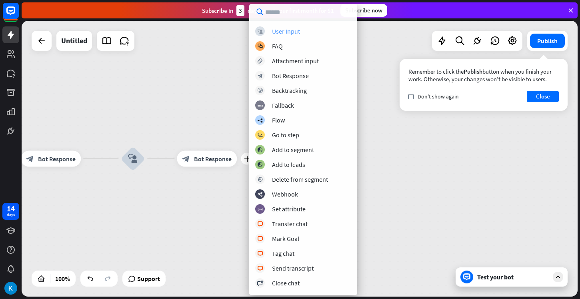
click at [300, 34] on div "block_user_input User Input" at bounding box center [303, 31] width 96 height 10
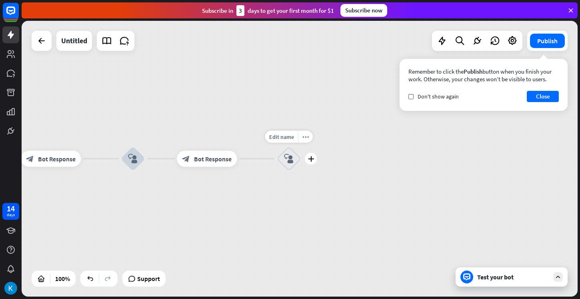
click at [291, 154] on icon "block_user_input" at bounding box center [289, 159] width 10 height 10
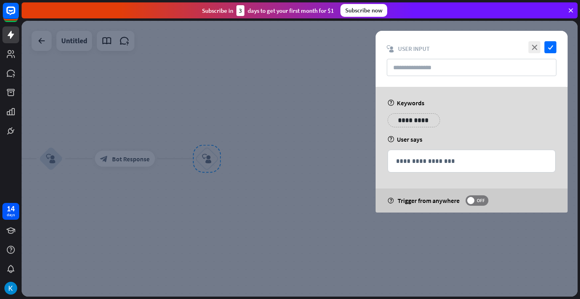
click at [411, 123] on p "**********" at bounding box center [414, 120] width 40 height 10
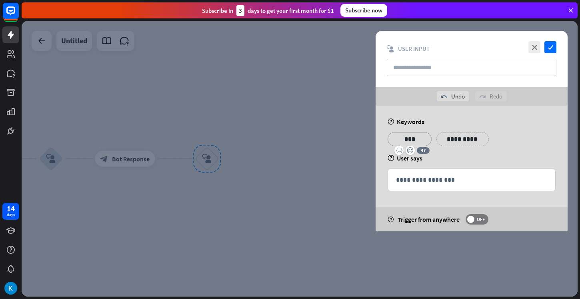
click at [454, 145] on div "**********" at bounding box center [463, 139] width 52 height 14
click at [457, 138] on p "**********" at bounding box center [463, 139] width 40 height 10
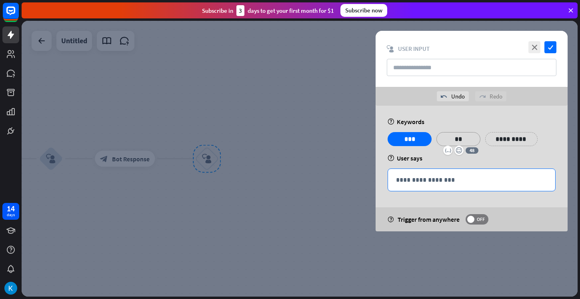
click at [410, 181] on p "**********" at bounding box center [471, 180] width 151 height 10
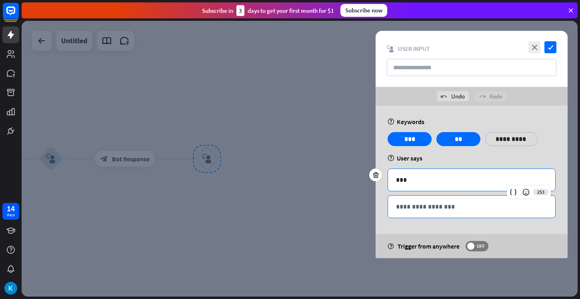
click at [432, 209] on p "**********" at bounding box center [471, 207] width 151 height 10
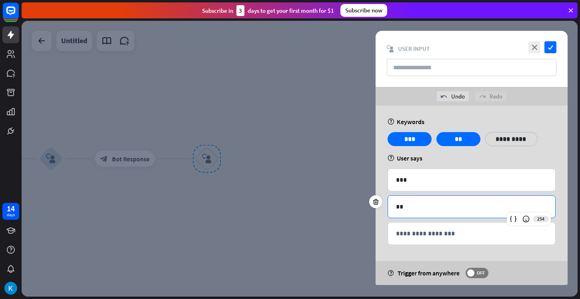
click at [325, 195] on div at bounding box center [300, 159] width 556 height 276
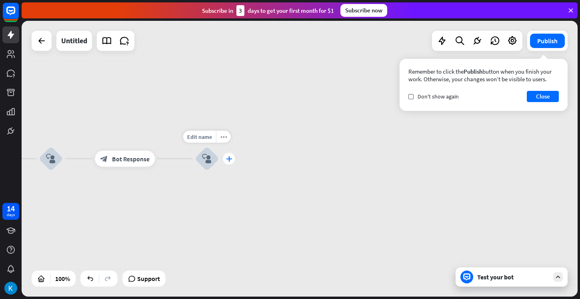
click at [225, 158] on div "plus" at bounding box center [229, 159] width 12 height 12
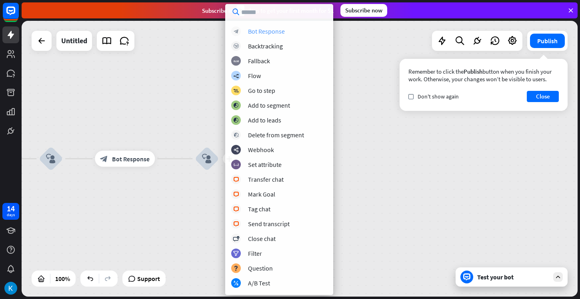
click at [266, 32] on div "Bot Response" at bounding box center [266, 31] width 37 height 8
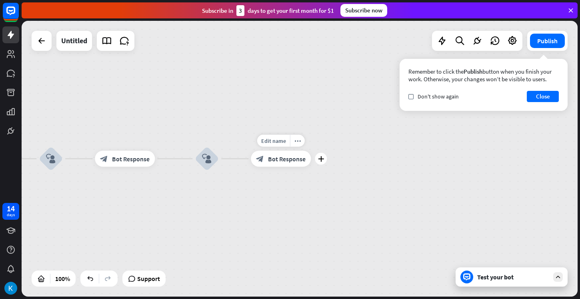
click at [279, 152] on div "block_bot_response Bot Response" at bounding box center [281, 159] width 60 height 16
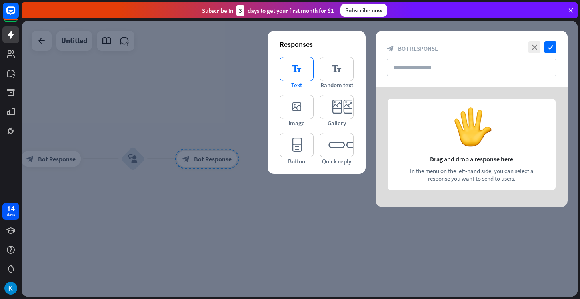
click at [297, 65] on icon "editor_text" at bounding box center [297, 69] width 34 height 24
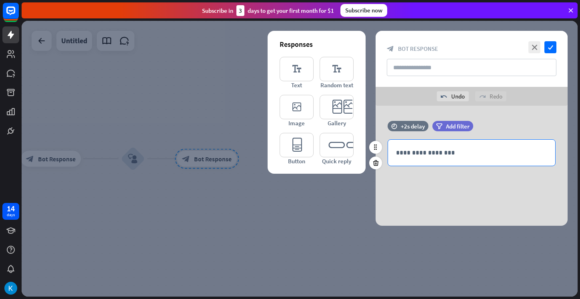
click at [413, 162] on div "**********" at bounding box center [471, 153] width 167 height 26
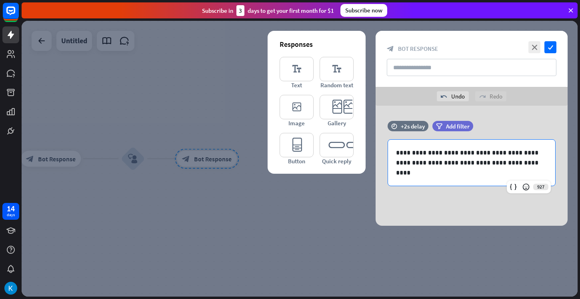
click at [330, 195] on div at bounding box center [300, 159] width 556 height 276
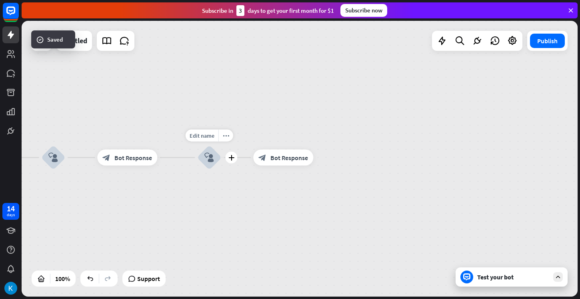
click at [211, 153] on icon "block_user_input" at bounding box center [210, 158] width 10 height 10
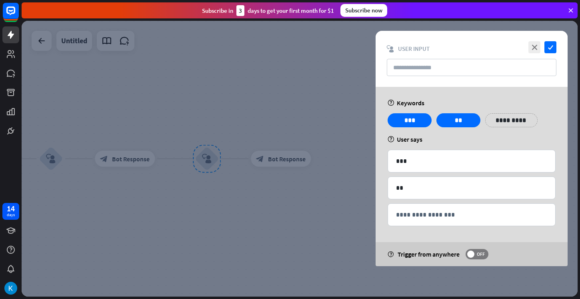
click at [498, 125] on div "**********" at bounding box center [512, 120] width 52 height 14
click at [500, 122] on p "**********" at bounding box center [512, 120] width 40 height 10
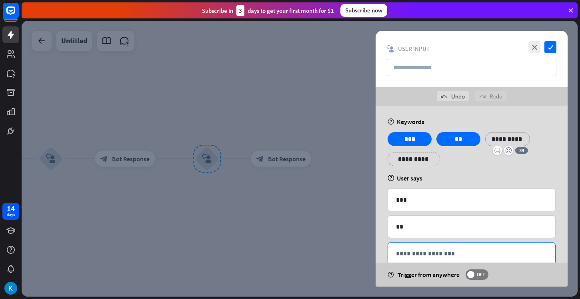
click at [410, 260] on div "**********" at bounding box center [471, 254] width 167 height 22
click at [307, 221] on div at bounding box center [300, 159] width 556 height 276
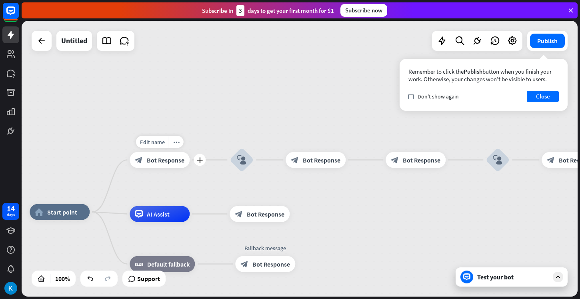
click at [174, 168] on div "Edit name more_horiz plus Welcome message block_bot_response Bot Response" at bounding box center [160, 160] width 60 height 16
click at [173, 162] on span "Bot Response" at bounding box center [166, 160] width 38 height 8
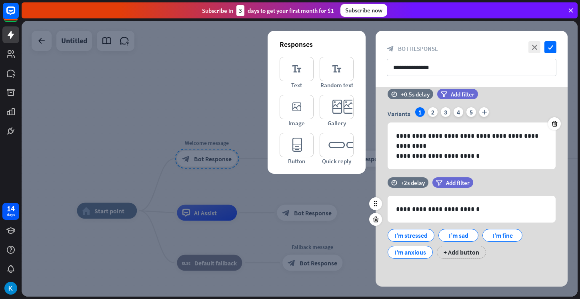
scroll to position [13, 0]
click at [430, 232] on icon at bounding box center [433, 230] width 8 height 7
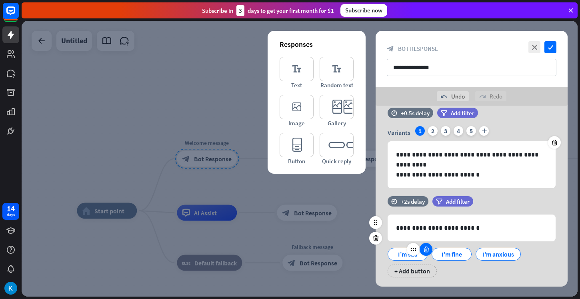
click at [426, 248] on icon at bounding box center [427, 249] width 8 height 7
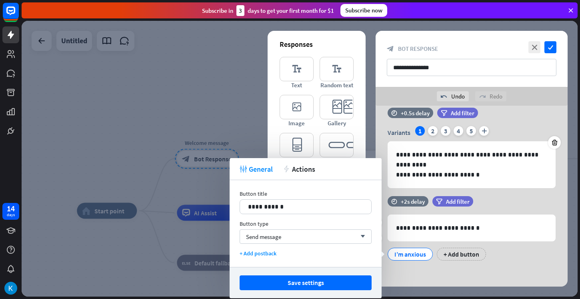
click at [423, 254] on div "I’m anxious" at bounding box center [411, 254] width 32 height 12
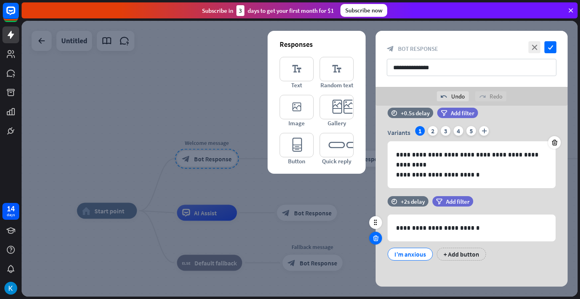
click at [379, 237] on icon at bounding box center [376, 238] width 8 height 7
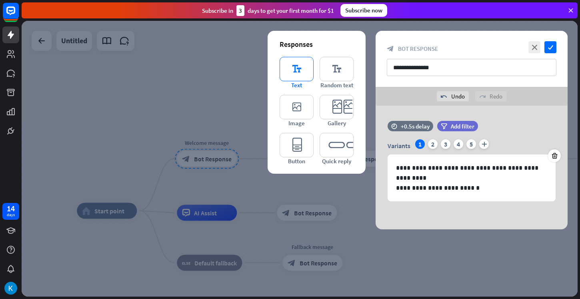
click at [291, 75] on icon "editor_text" at bounding box center [297, 69] width 34 height 24
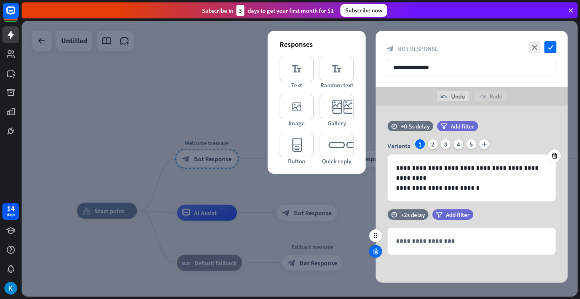
click at [374, 251] on icon at bounding box center [376, 251] width 8 height 7
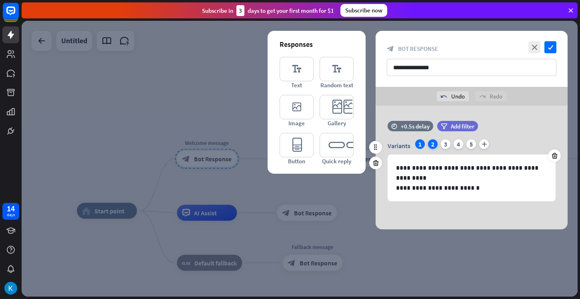
click at [434, 145] on div "2" at bounding box center [433, 144] width 10 height 10
click at [443, 145] on div "3" at bounding box center [446, 144] width 10 height 10
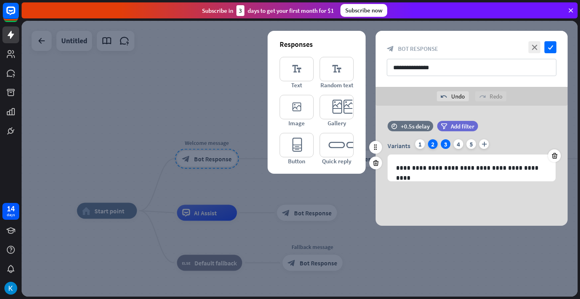
click at [436, 143] on div "2" at bounding box center [433, 144] width 10 height 10
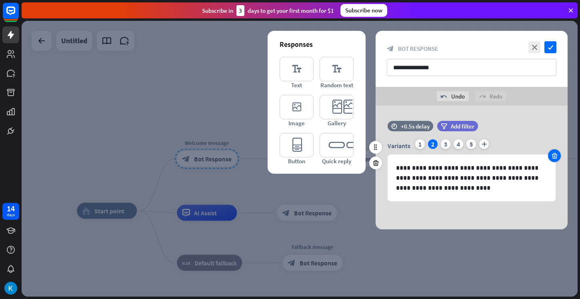
click at [550, 152] on div at bounding box center [554, 155] width 13 height 13
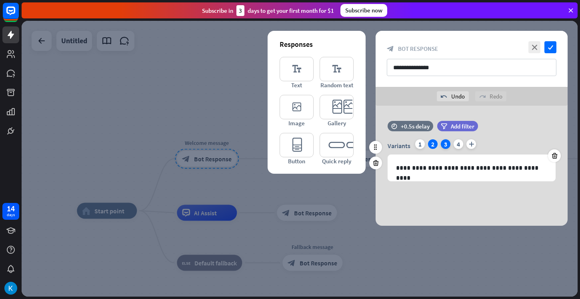
click at [444, 144] on div "3" at bounding box center [446, 144] width 10 height 10
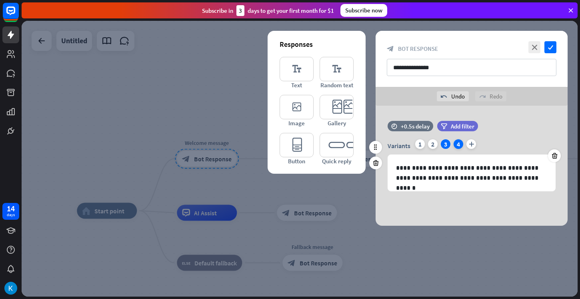
click at [457, 144] on div "4" at bounding box center [459, 144] width 10 height 10
click at [471, 144] on icon "plus" at bounding box center [472, 144] width 10 height 10
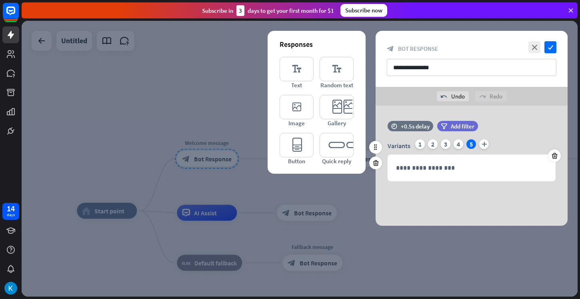
click at [453, 144] on div "Variants 1 2 3 4 5 plus" at bounding box center [472, 145] width 168 height 13
click at [456, 144] on div "4" at bounding box center [459, 144] width 10 height 10
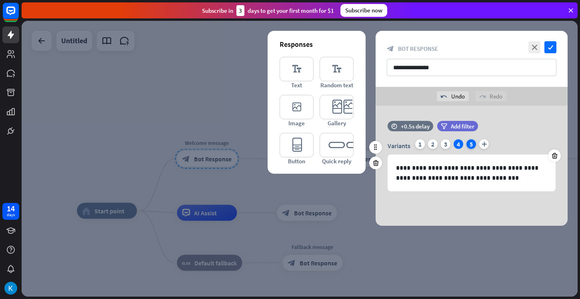
click at [473, 144] on div "5" at bounding box center [472, 144] width 10 height 10
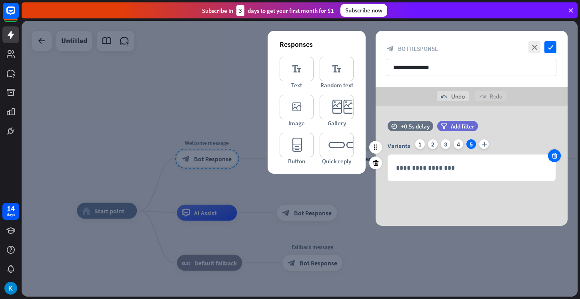
click at [554, 158] on icon at bounding box center [555, 155] width 8 height 7
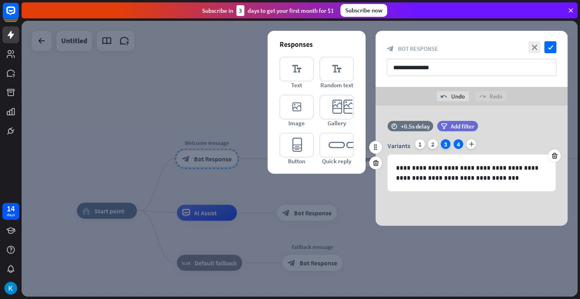
click at [444, 145] on div "3" at bounding box center [446, 144] width 10 height 10
click at [556, 152] on icon at bounding box center [555, 155] width 8 height 7
click at [429, 142] on div "2" at bounding box center [433, 144] width 10 height 10
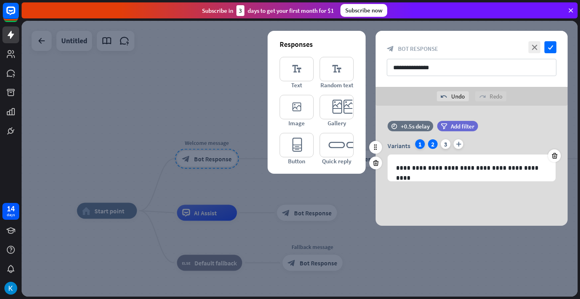
click at [419, 143] on div "1" at bounding box center [420, 144] width 10 height 10
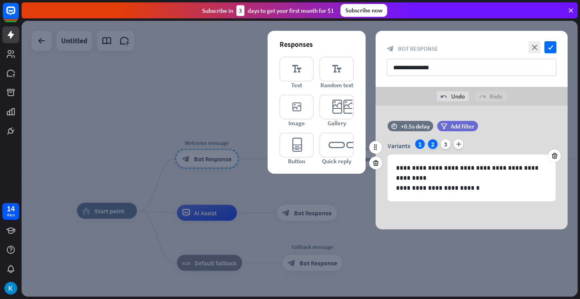
click at [431, 144] on div "2" at bounding box center [433, 144] width 10 height 10
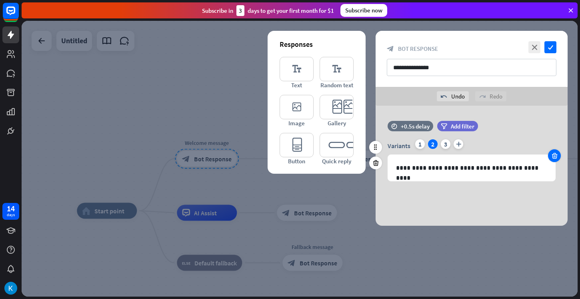
click at [558, 151] on div at bounding box center [554, 155] width 13 height 13
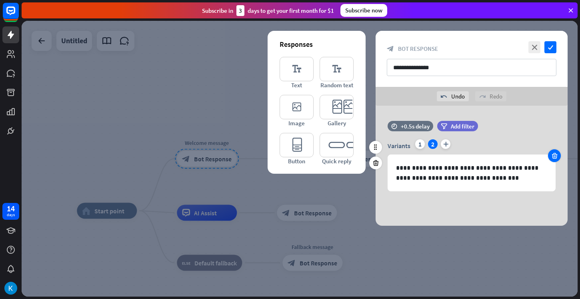
click at [554, 157] on icon at bounding box center [555, 155] width 8 height 7
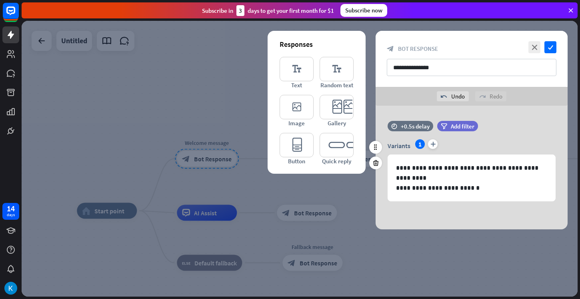
click at [343, 205] on div at bounding box center [300, 159] width 556 height 276
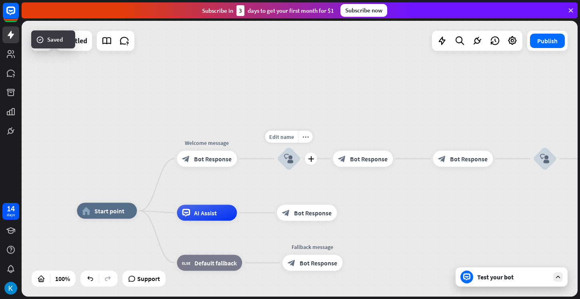
click at [288, 161] on icon "block_user_input" at bounding box center [289, 159] width 10 height 10
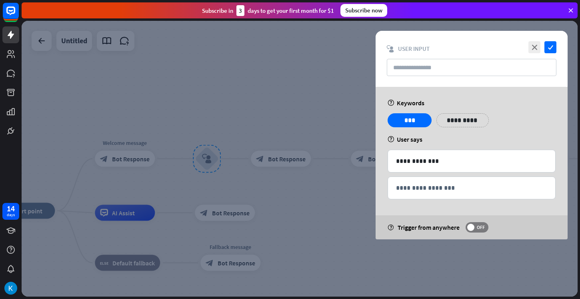
click at [457, 121] on p "**********" at bounding box center [463, 120] width 40 height 10
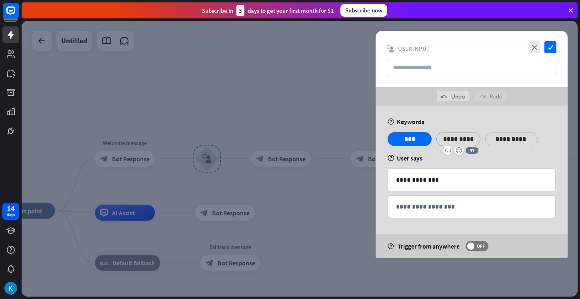
click at [499, 138] on p "**********" at bounding box center [512, 139] width 40 height 10
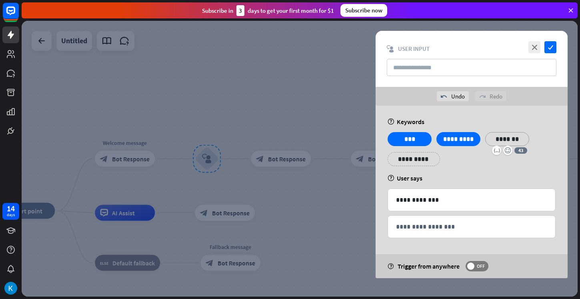
click at [495, 171] on div "**********" at bounding box center [471, 152] width 173 height 40
click at [409, 205] on div "**********" at bounding box center [471, 200] width 167 height 22
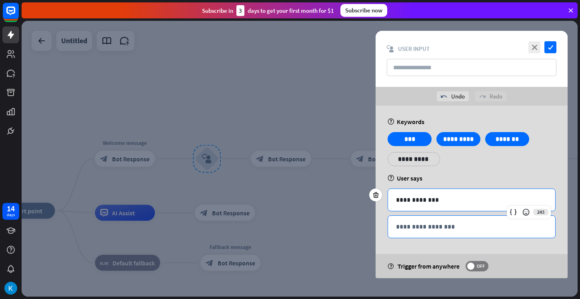
click at [413, 229] on p "**********" at bounding box center [471, 227] width 151 height 10
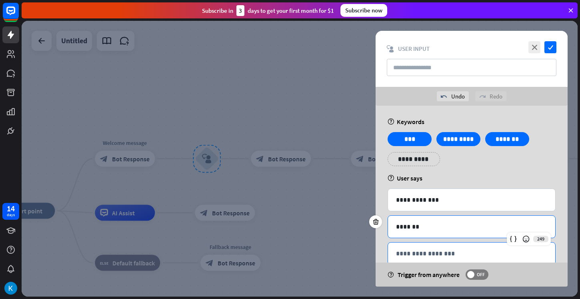
click at [414, 249] on p "**********" at bounding box center [471, 254] width 151 height 10
click at [295, 176] on div at bounding box center [300, 159] width 556 height 276
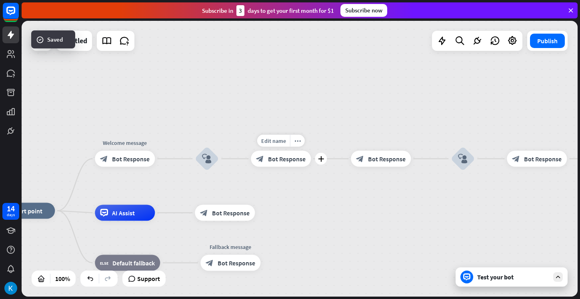
click at [290, 160] on span "Bot Response" at bounding box center [287, 159] width 38 height 8
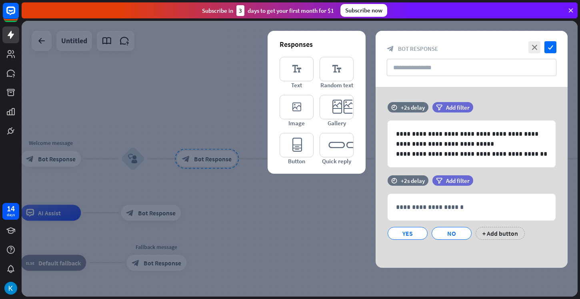
click at [302, 221] on div at bounding box center [300, 159] width 556 height 276
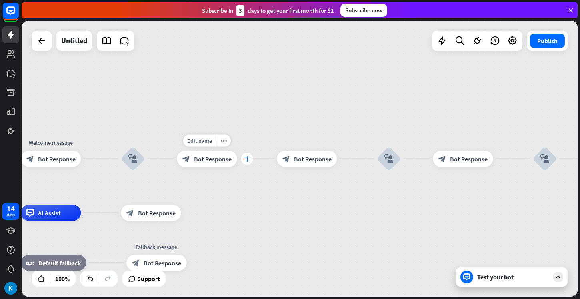
click at [248, 157] on icon "plus" at bounding box center [247, 159] width 6 height 6
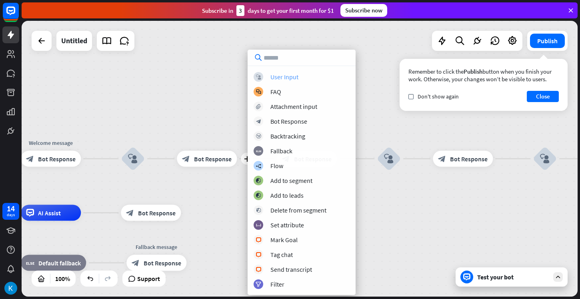
click at [278, 81] on div "block_user_input User Input" at bounding box center [302, 77] width 96 height 10
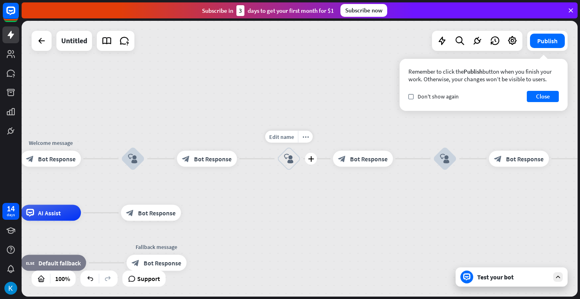
click at [290, 163] on icon "block_user_input" at bounding box center [289, 159] width 10 height 10
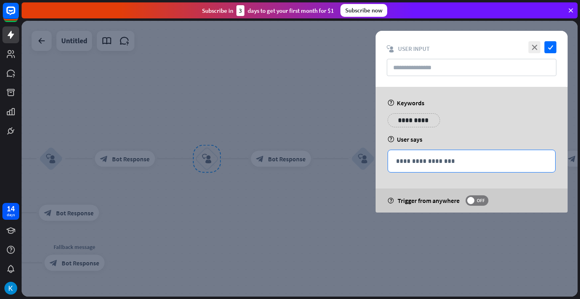
click at [423, 155] on div "**********" at bounding box center [471, 161] width 167 height 22
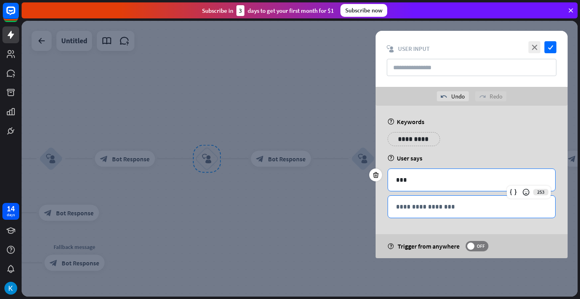
click at [410, 211] on p "**********" at bounding box center [471, 207] width 151 height 10
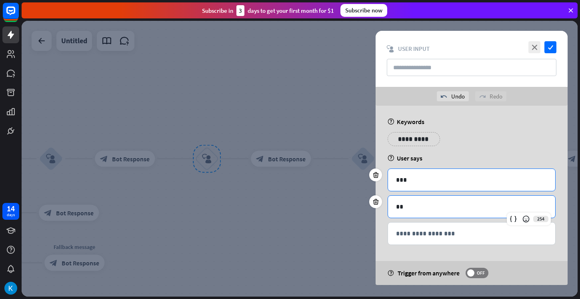
click at [420, 181] on p "***" at bounding box center [471, 180] width 151 height 10
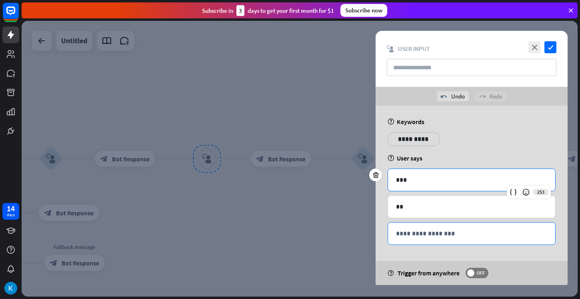
click at [417, 235] on p "**********" at bounding box center [471, 234] width 151 height 10
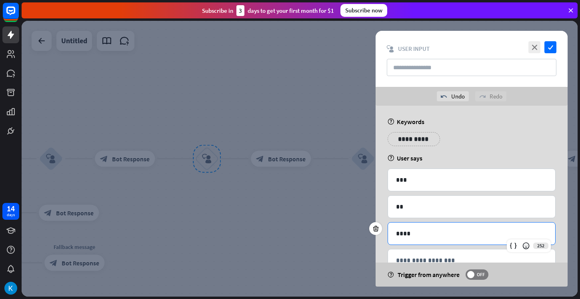
click at [410, 141] on p "**********" at bounding box center [414, 139] width 40 height 10
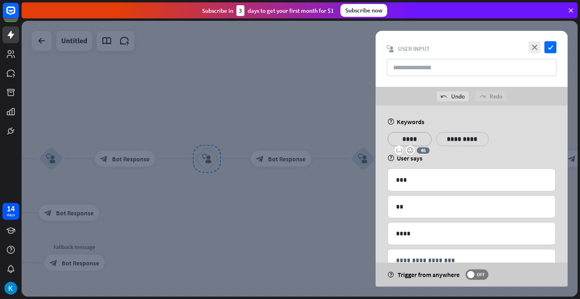
click at [448, 135] on p "**********" at bounding box center [463, 139] width 40 height 10
click at [339, 77] on div at bounding box center [300, 159] width 556 height 276
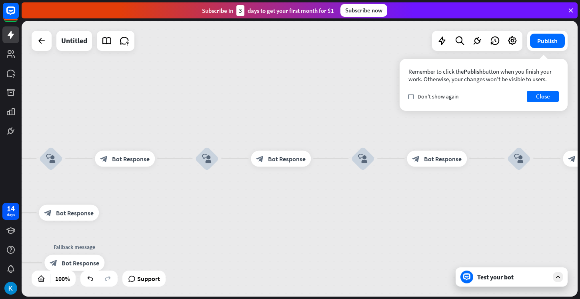
click at [485, 272] on div "Test your bot" at bounding box center [512, 276] width 112 height 19
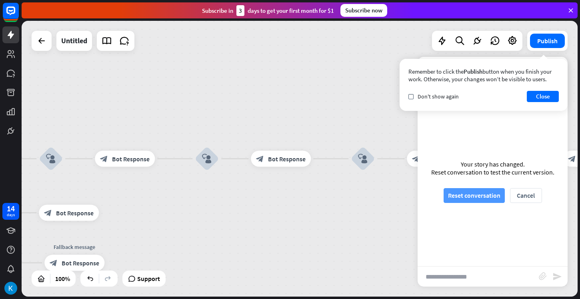
click at [475, 199] on button "Reset conversation" at bounding box center [474, 195] width 61 height 15
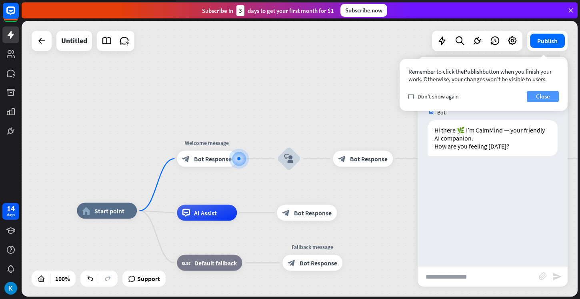
click at [541, 94] on button "Close" at bounding box center [543, 96] width 32 height 11
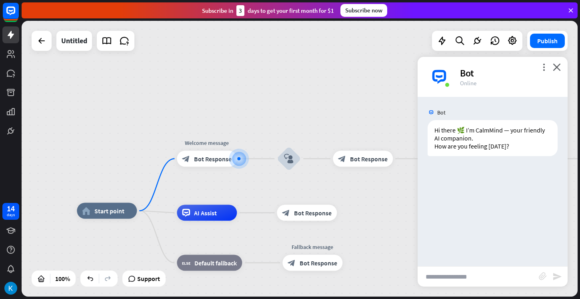
click at [451, 275] on input "text" at bounding box center [478, 277] width 121 height 20
type input "*"
type input "**********"
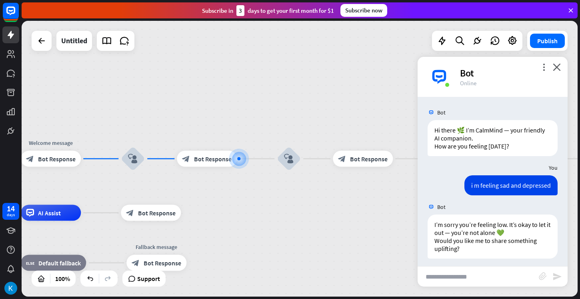
scroll to position [4, 0]
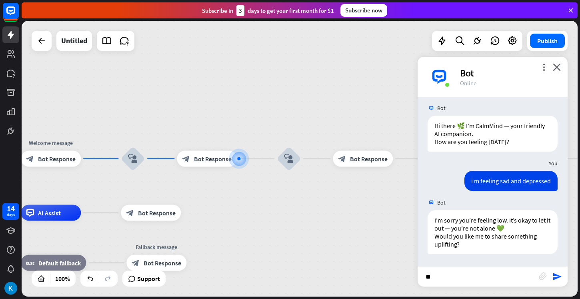
type input "***"
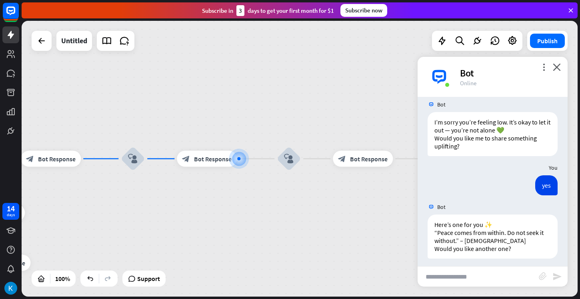
scroll to position [107, 0]
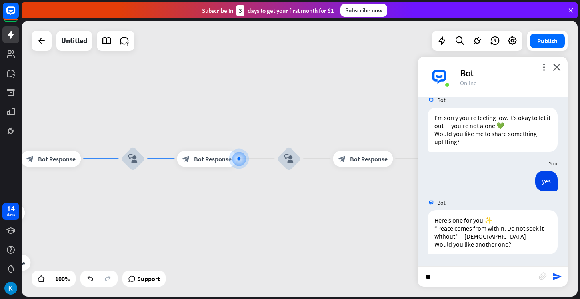
type input "***"
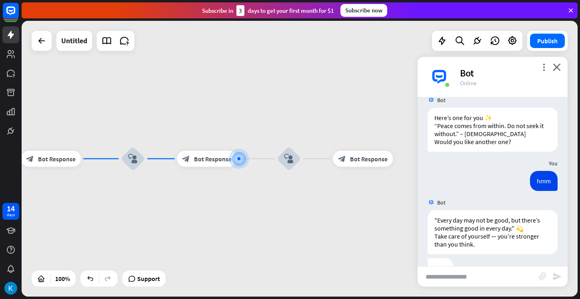
scroll to position [233, 0]
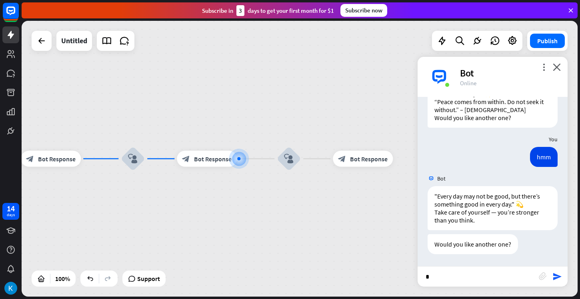
type input "**"
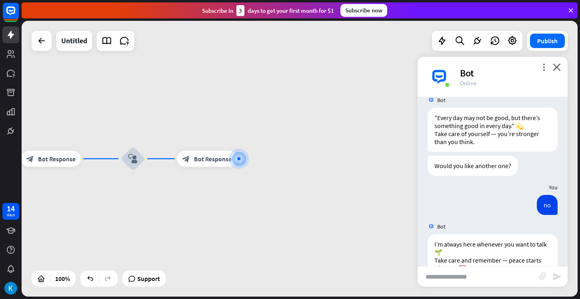
scroll to position [336, 0]
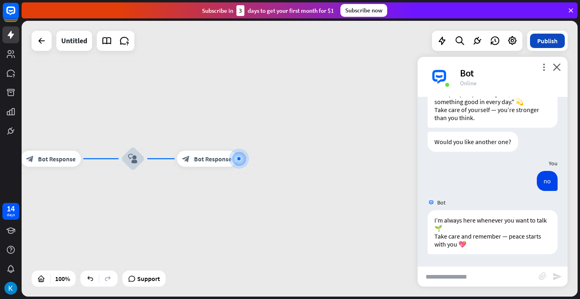
click at [548, 45] on button "Publish" at bounding box center [547, 41] width 35 height 14
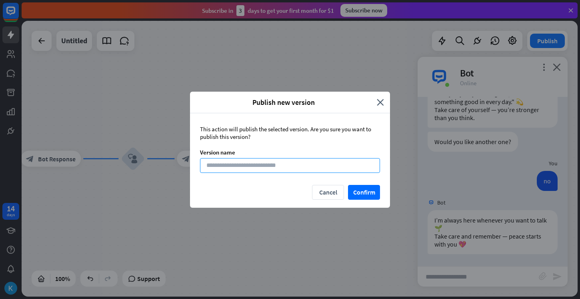
click at [337, 164] on input at bounding box center [290, 165] width 180 height 15
type input "********"
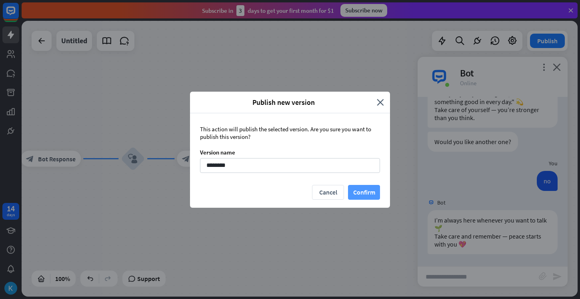
click at [367, 193] on button "Confirm" at bounding box center [364, 192] width 32 height 15
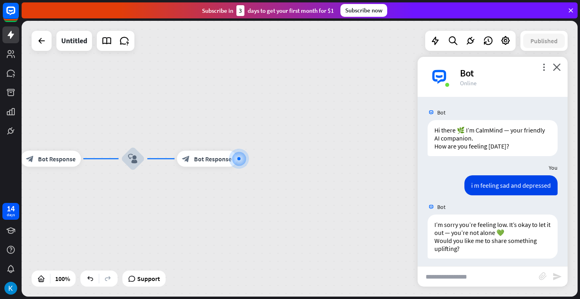
scroll to position [0, 0]
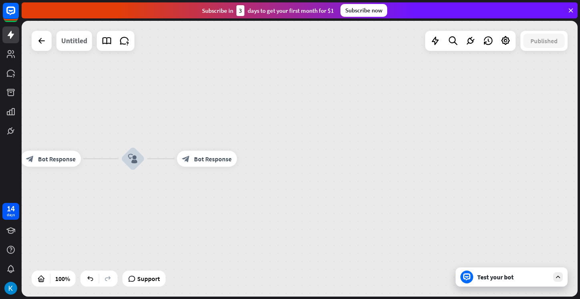
click at [73, 38] on div "Untitled" at bounding box center [74, 41] width 26 height 20
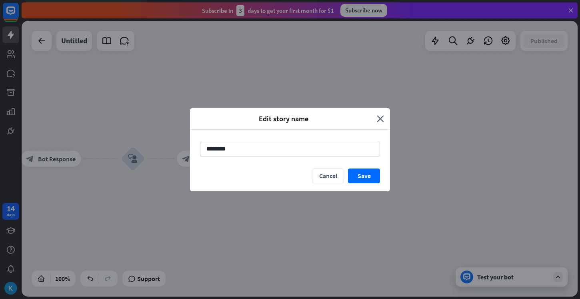
drag, startPoint x: 243, startPoint y: 149, endPoint x: 179, endPoint y: 150, distance: 63.2
click at [179, 150] on div "Edit story name close ******** Cancel Save" at bounding box center [290, 149] width 580 height 299
type input "********"
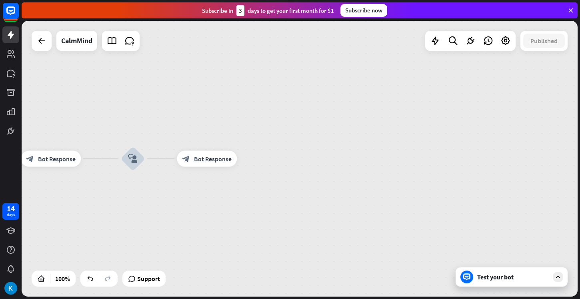
click at [482, 273] on div "Test your bot" at bounding box center [514, 277] width 72 height 8
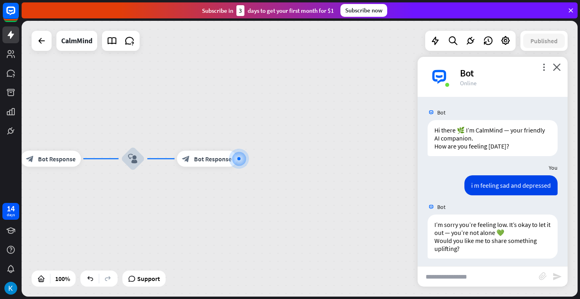
click at [463, 70] on div "Bot" at bounding box center [509, 73] width 98 height 12
click at [401, 98] on div "home_2 Start point Welcome message block_bot_response Bot Response block_user_i…" at bounding box center [300, 159] width 556 height 276
click at [339, 110] on div "home_2 Start point Welcome message block_bot_response Bot Response block_user_i…" at bounding box center [300, 159] width 556 height 276
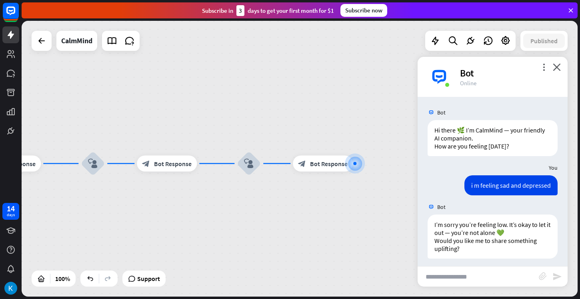
click at [458, 79] on div "more_vert close Bot Online" at bounding box center [493, 77] width 150 height 40
click at [546, 66] on icon "more_vert" at bounding box center [544, 67] width 8 height 8
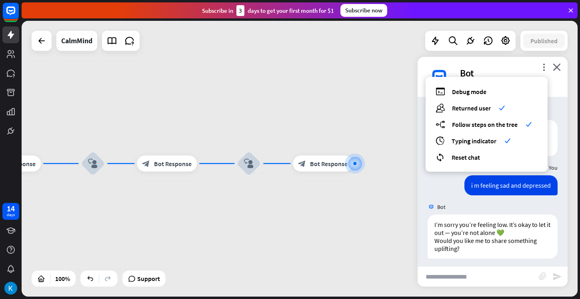
click at [387, 136] on div "home_2 Start point Welcome message block_bot_response Bot Response block_user_i…" at bounding box center [300, 159] width 556 height 276
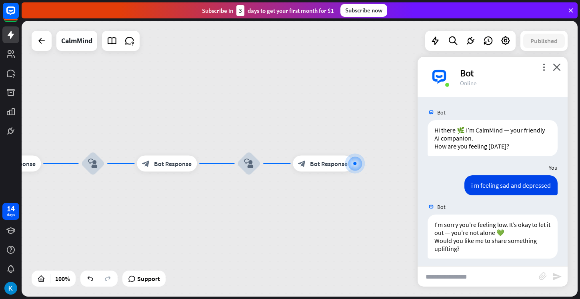
click at [286, 128] on div "home_2 Start point Welcome message block_bot_response Bot Response block_user_i…" at bounding box center [300, 159] width 556 height 276
click at [10, 13] on rect at bounding box center [11, 11] width 18 height 18
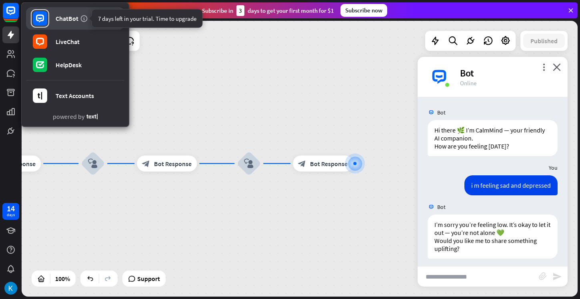
click at [83, 21] on icon at bounding box center [84, 18] width 8 height 8
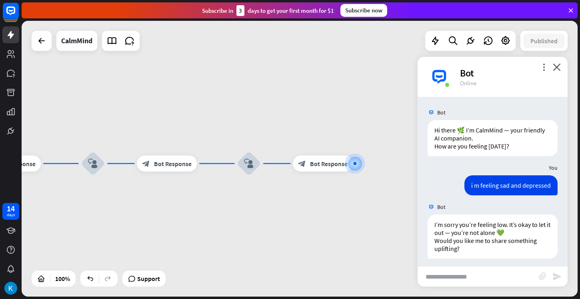
click at [182, 89] on div "home_2 Start point Welcome message block_bot_response Bot Response block_user_i…" at bounding box center [300, 159] width 556 height 276
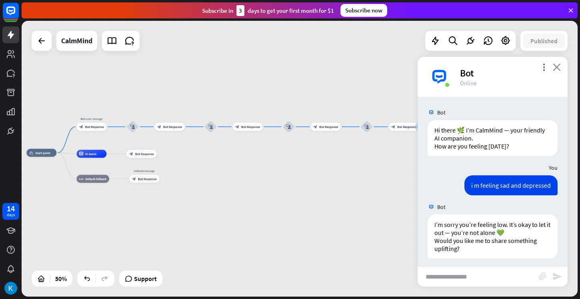
click at [555, 70] on icon "close" at bounding box center [557, 67] width 8 height 8
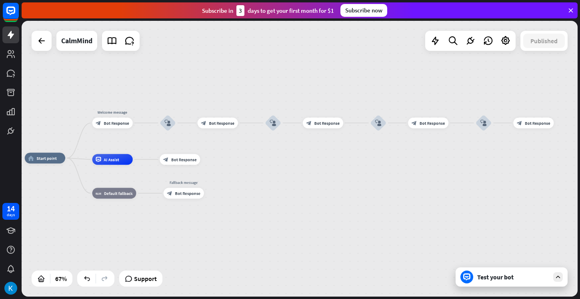
click at [485, 271] on div "Test your bot" at bounding box center [512, 276] width 112 height 19
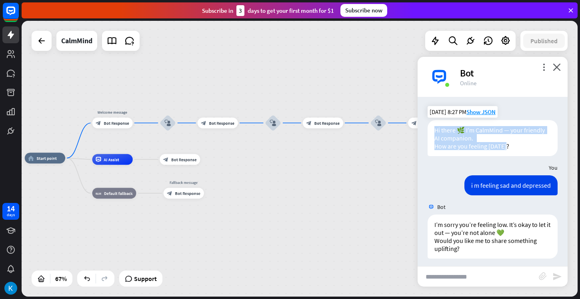
drag, startPoint x: 507, startPoint y: 146, endPoint x: 435, endPoint y: 132, distance: 73.5
click at [435, 132] on div "Hi there 🌿 I’m CalmMind — your friendly AI companion. How are you feeling [DATE…" at bounding box center [493, 138] width 130 height 36
copy div "Hi there 🌿 I’m CalmMind — your friendly AI companion. How are you feeling [DATE…"
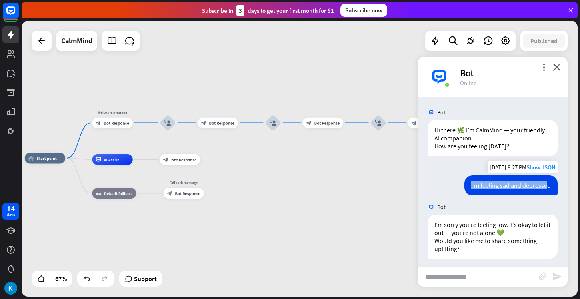
drag, startPoint x: 472, startPoint y: 185, endPoint x: 549, endPoint y: 185, distance: 76.9
click at [549, 185] on div "i m feeling sad and depressed" at bounding box center [511, 185] width 93 height 20
drag, startPoint x: 554, startPoint y: 190, endPoint x: 472, endPoint y: 188, distance: 82.1
click at [472, 188] on div "i m feeling sad and depressed" at bounding box center [511, 185] width 93 height 20
copy div "i m feeling sad and depressed"
